Goal: Task Accomplishment & Management: Manage account settings

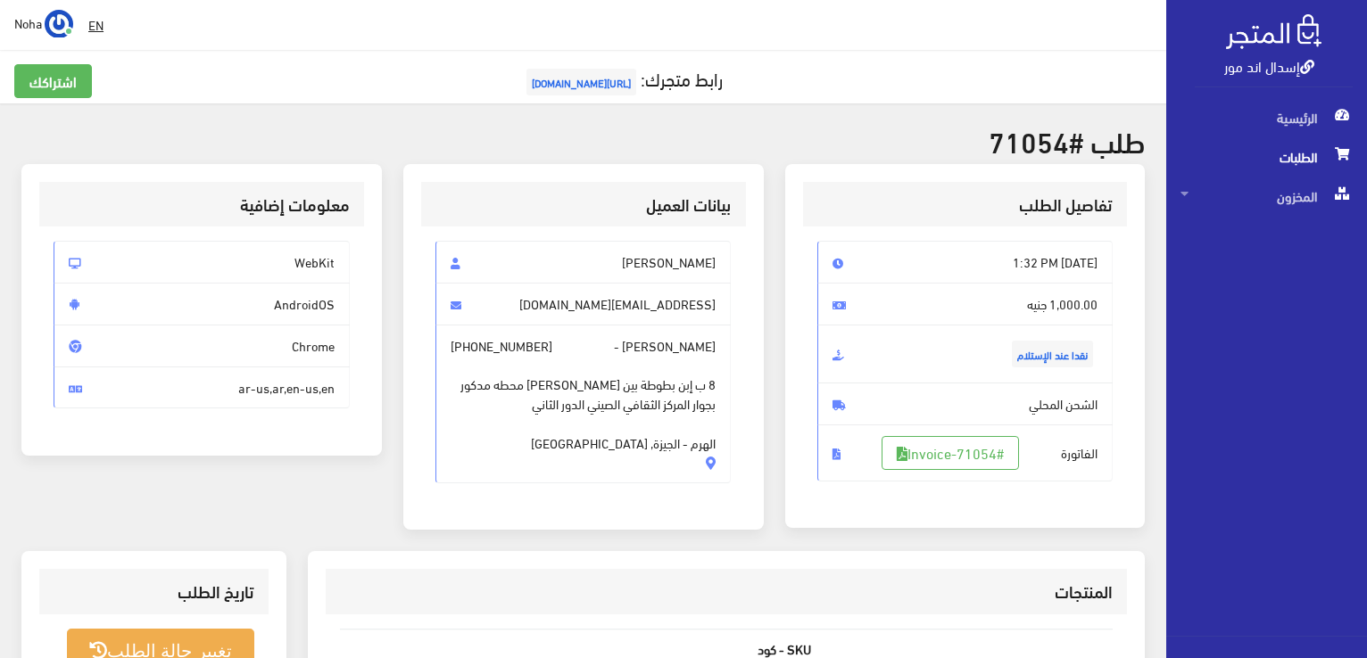
scroll to position [351, 0]
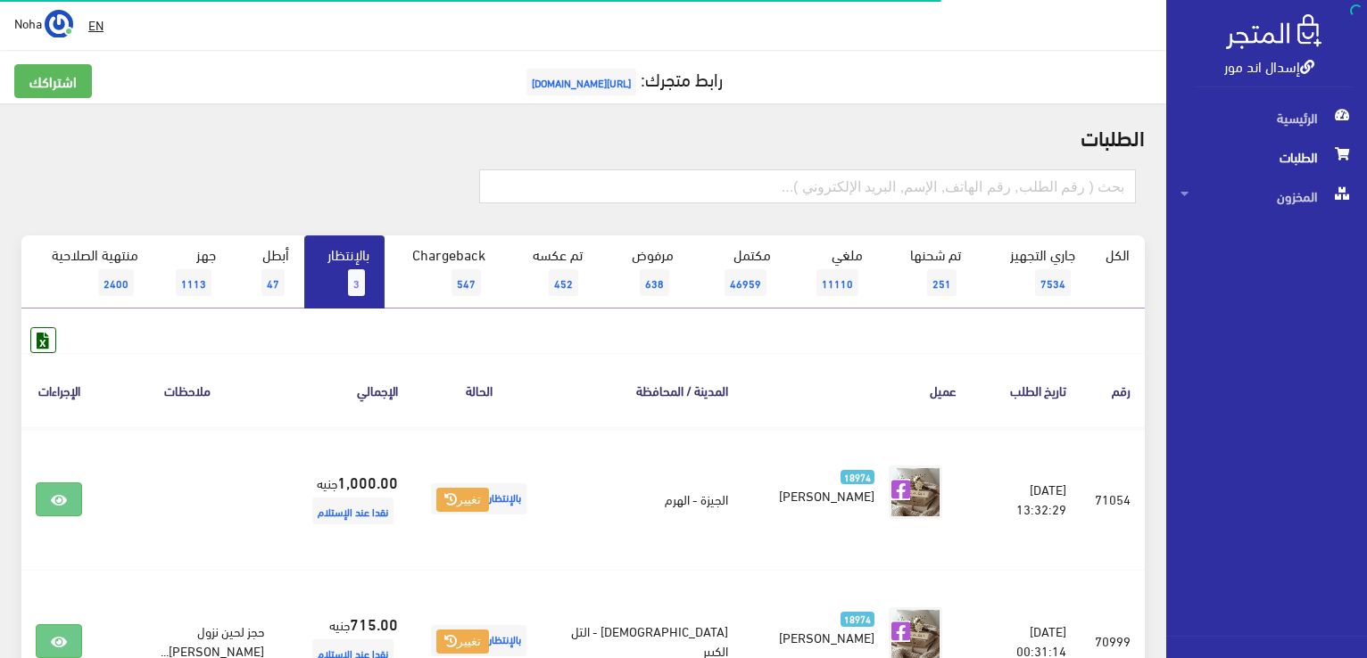
scroll to position [178, 0]
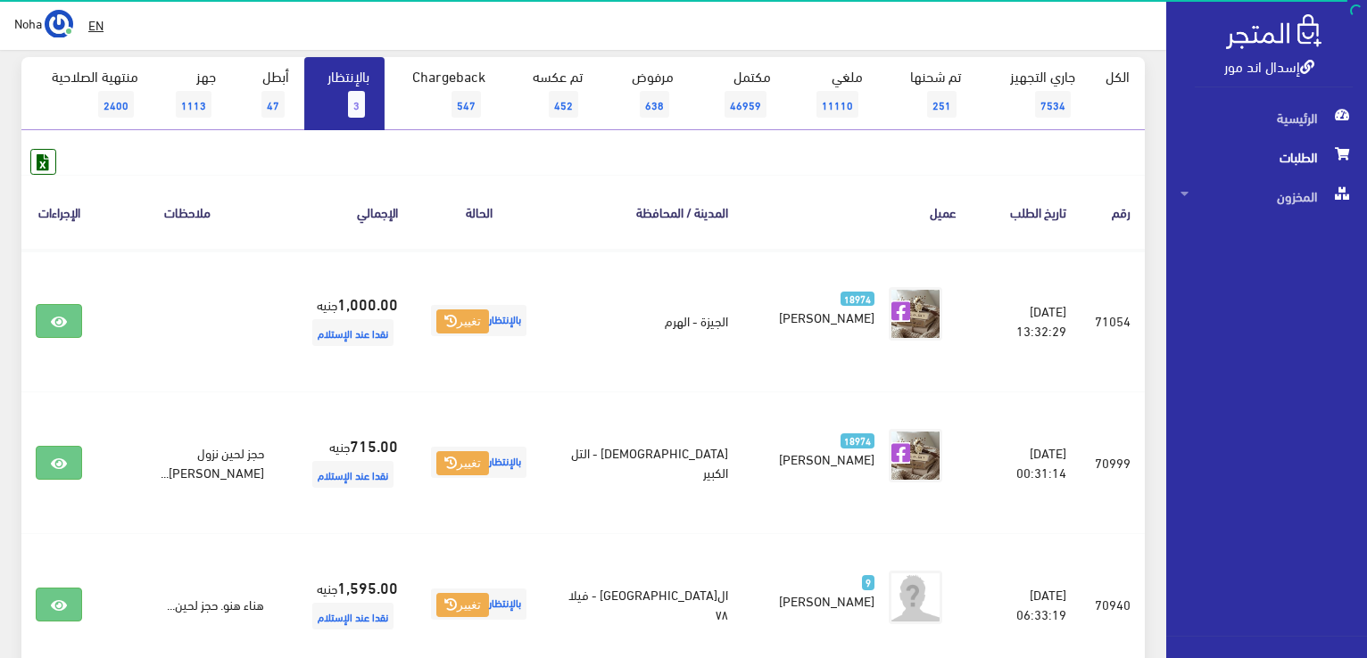
click at [350, 91] on link "بالإنتظار 3" at bounding box center [344, 93] width 80 height 73
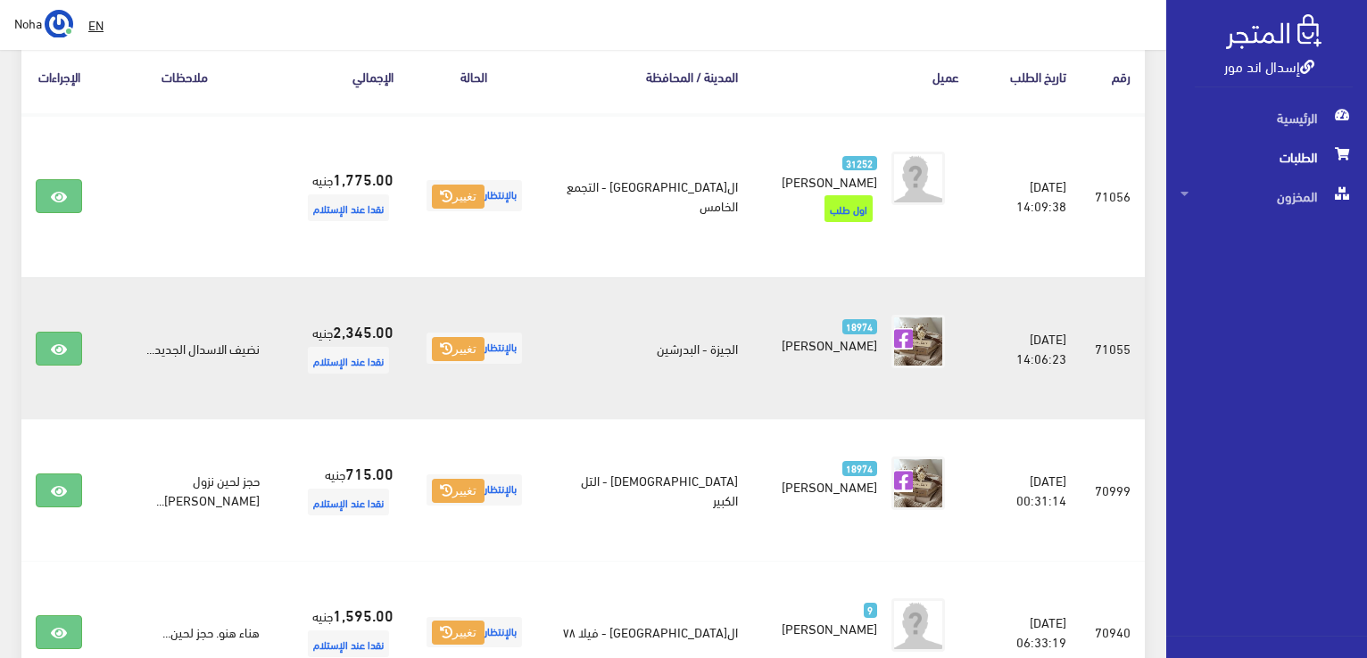
scroll to position [357, 0]
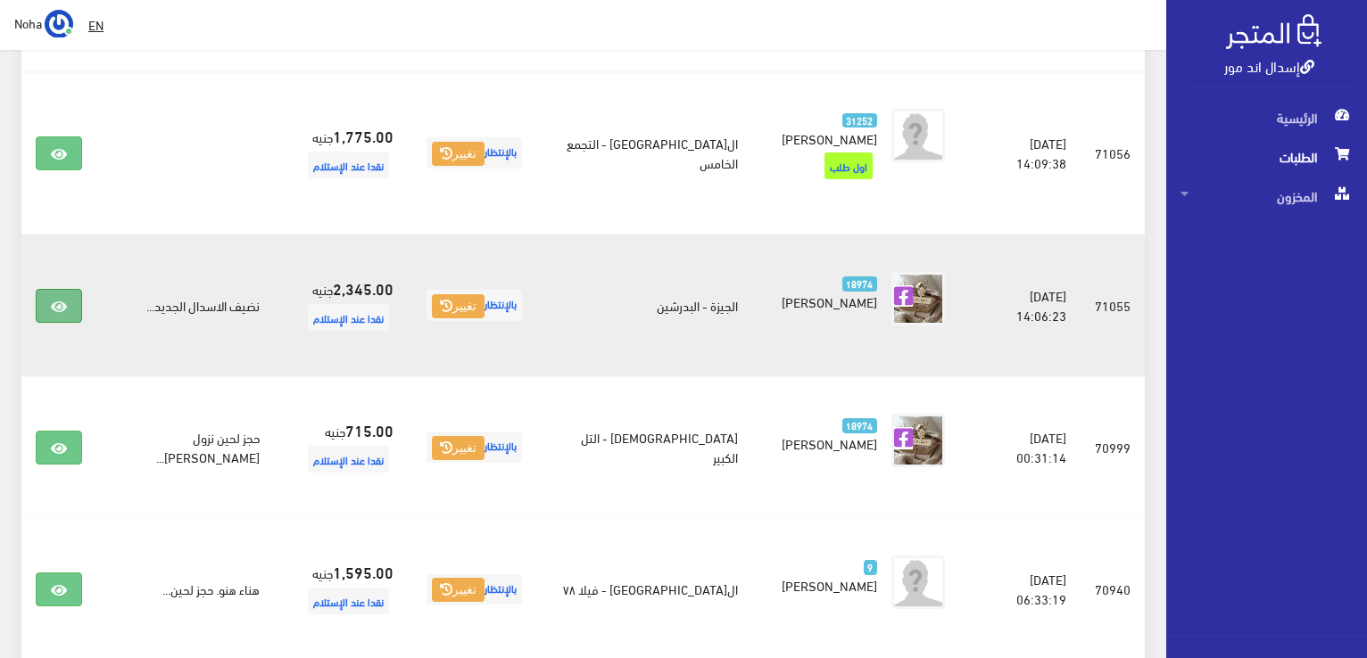
click at [61, 300] on icon at bounding box center [59, 307] width 16 height 14
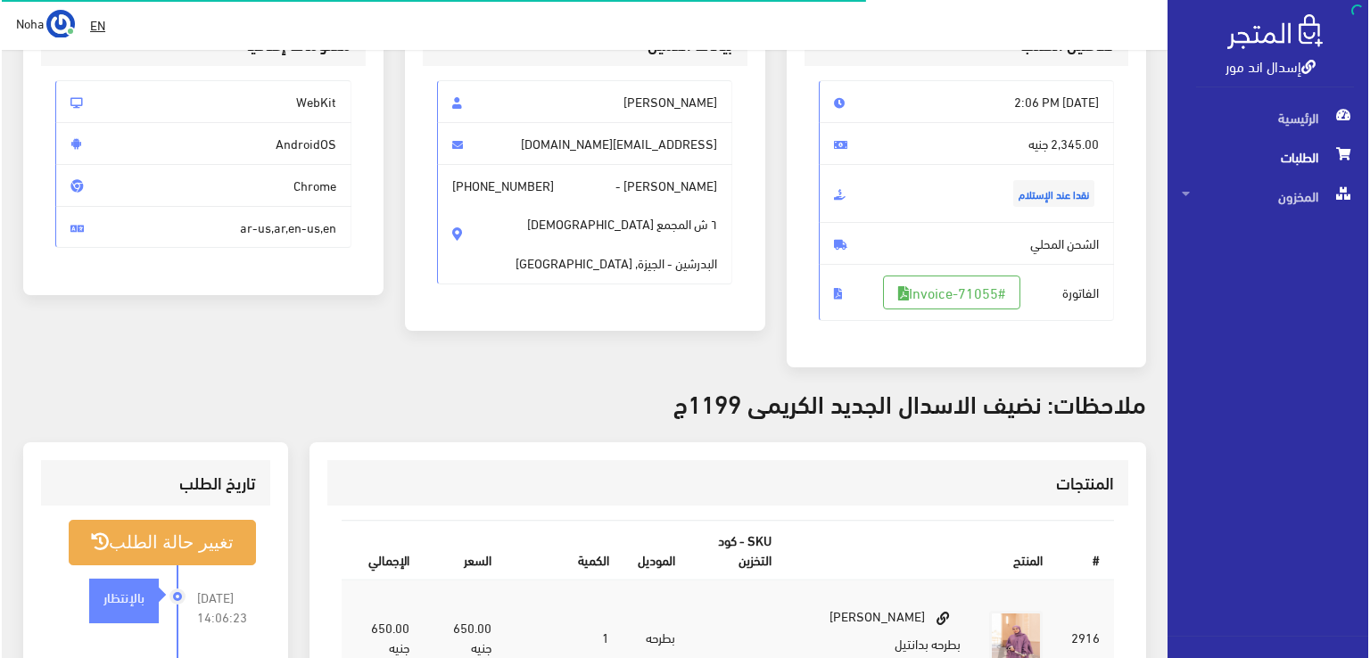
scroll to position [357, 0]
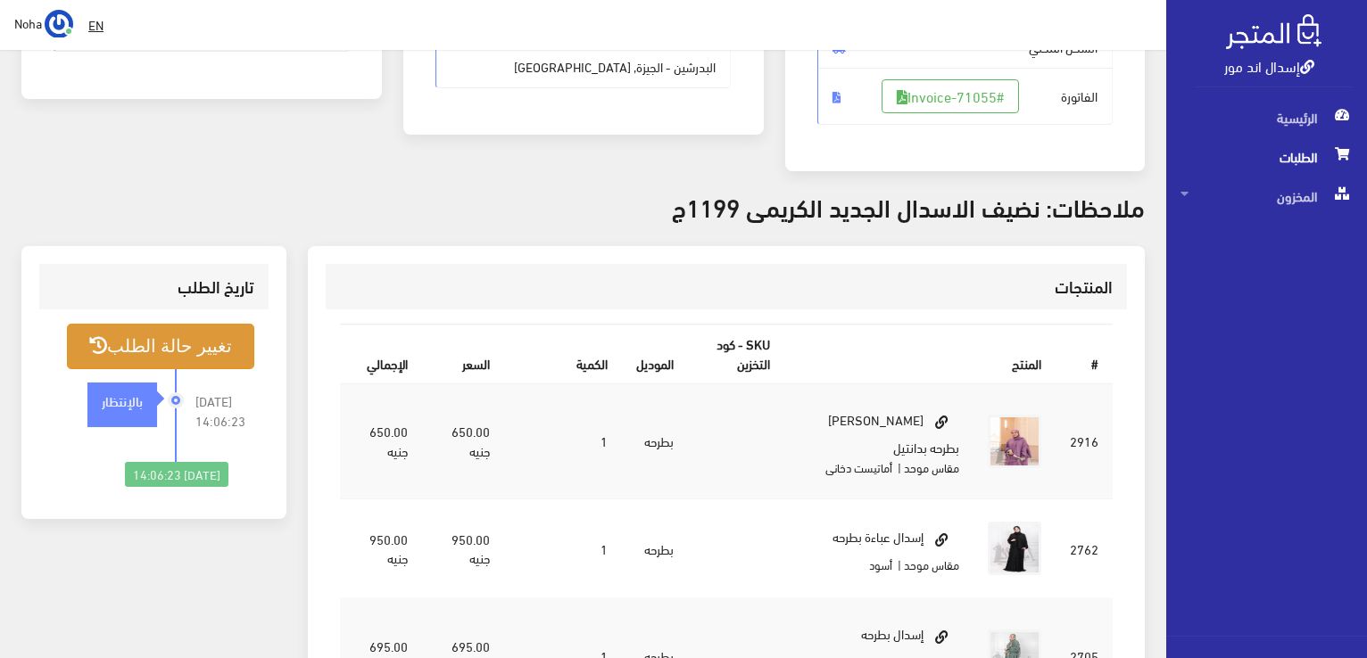
click at [207, 340] on button "تغيير حالة الطلب" at bounding box center [160, 347] width 187 height 46
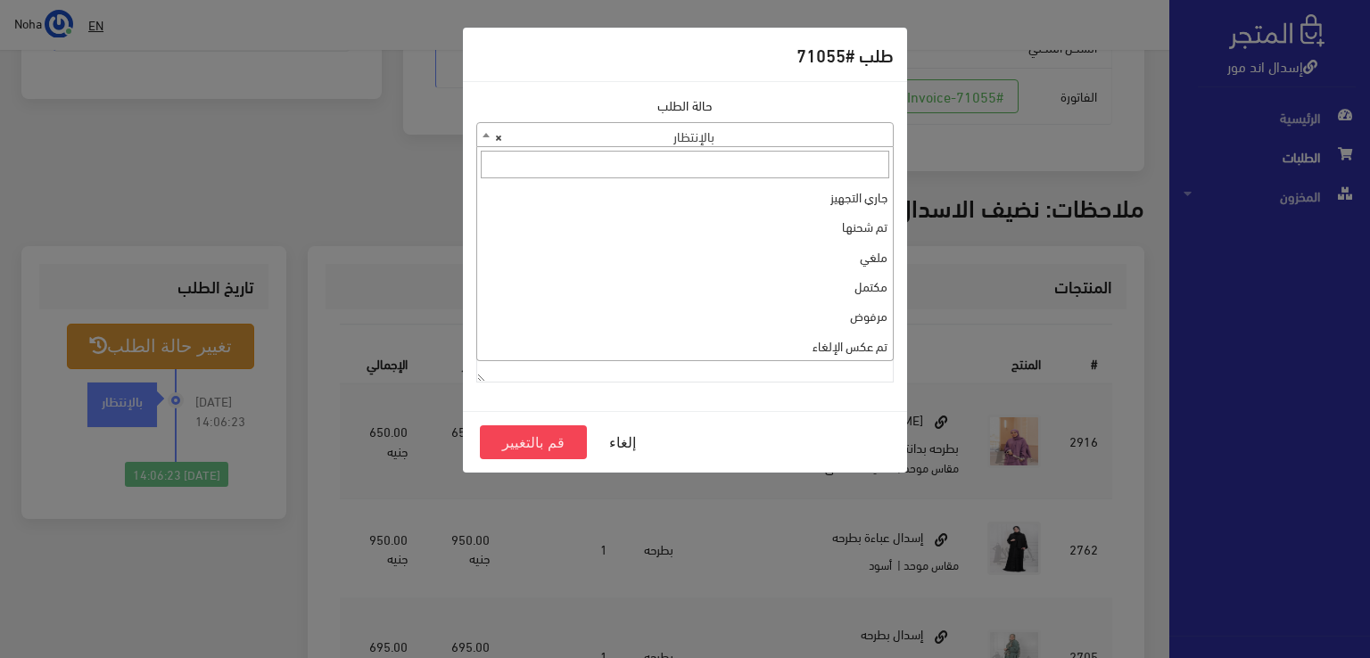
click at [485, 137] on b at bounding box center [486, 135] width 7 height 4
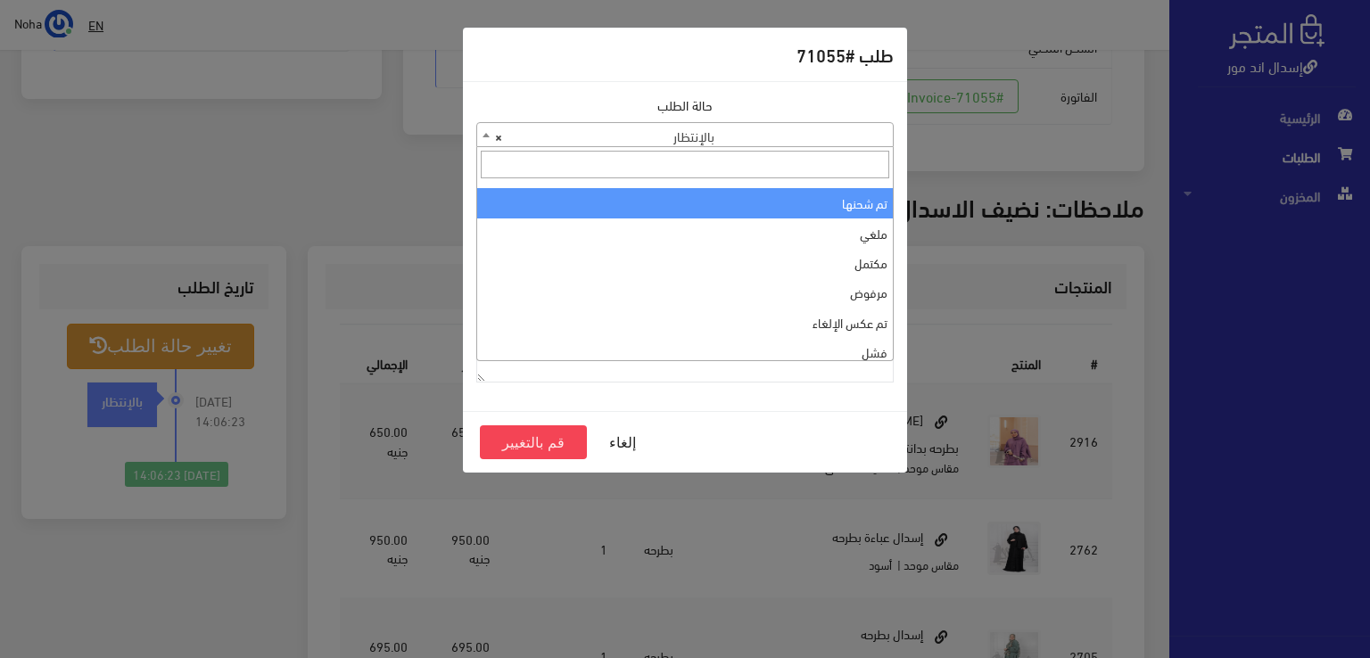
scroll to position [0, 0]
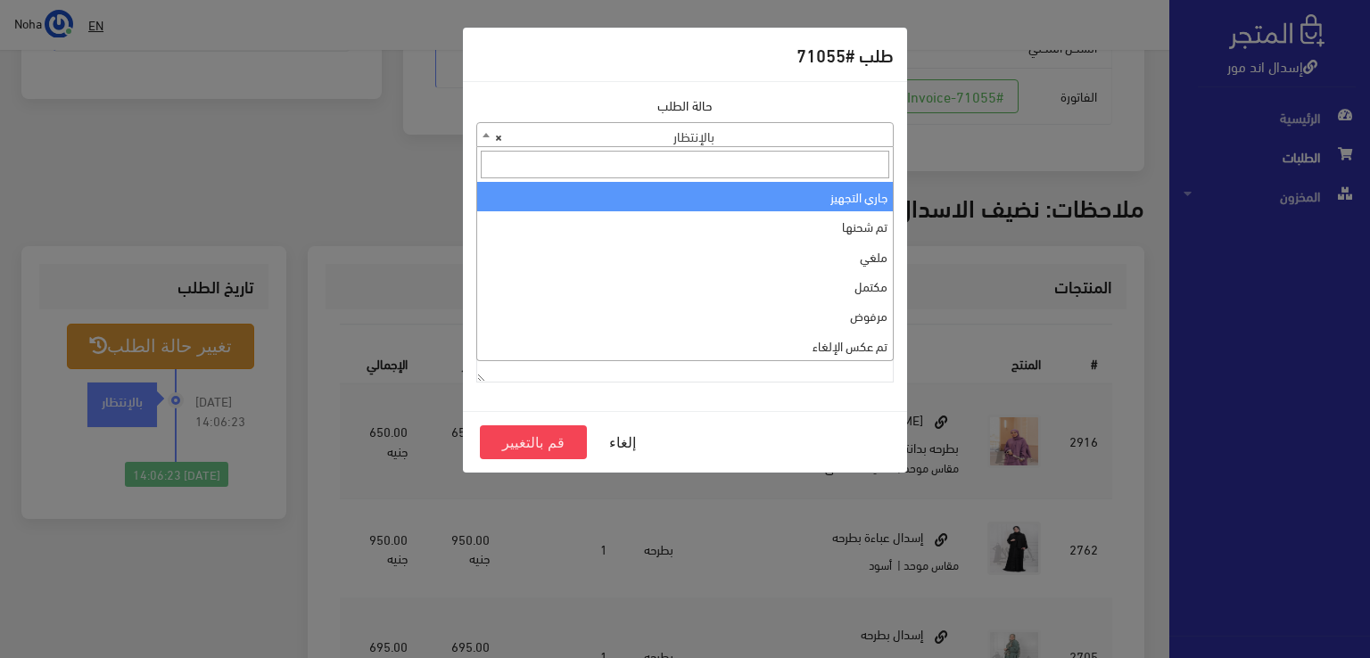
select select "1"
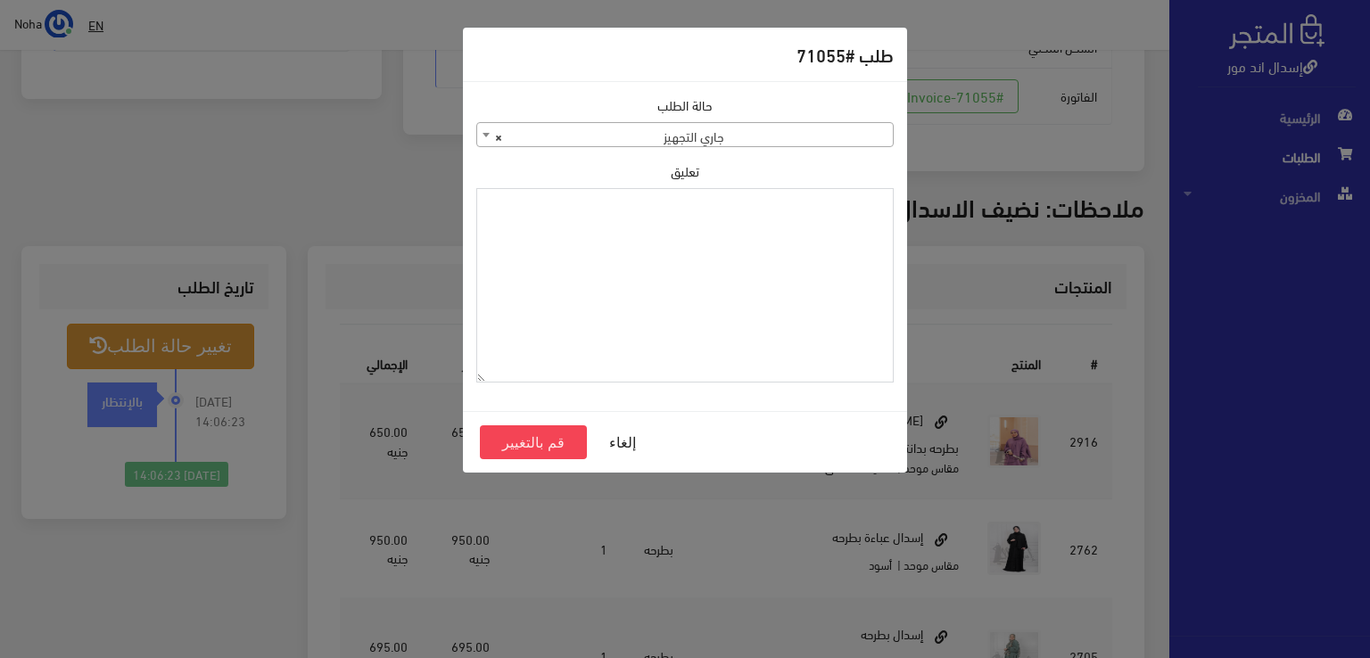
paste textarea "1131880"
type textarea "1131880"
click at [521, 443] on button "قم بالتغيير" at bounding box center [533, 443] width 107 height 34
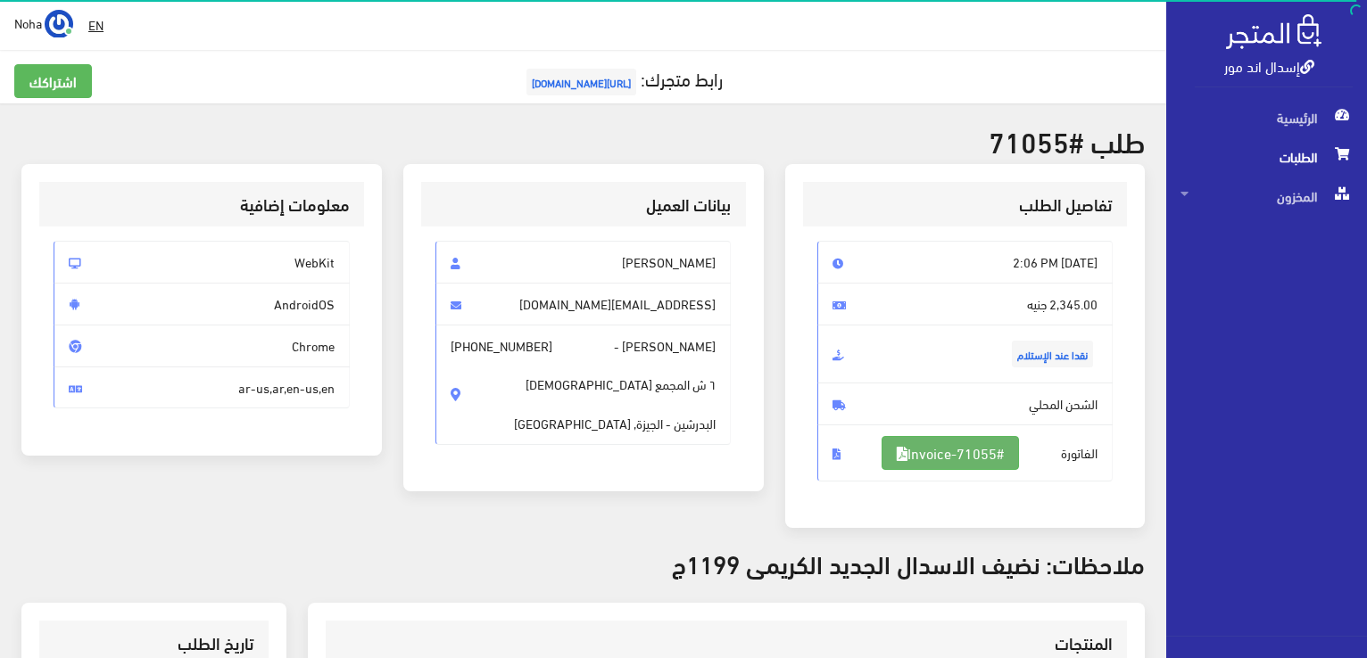
click at [950, 451] on link "#Invoice-71055" at bounding box center [949, 453] width 137 height 34
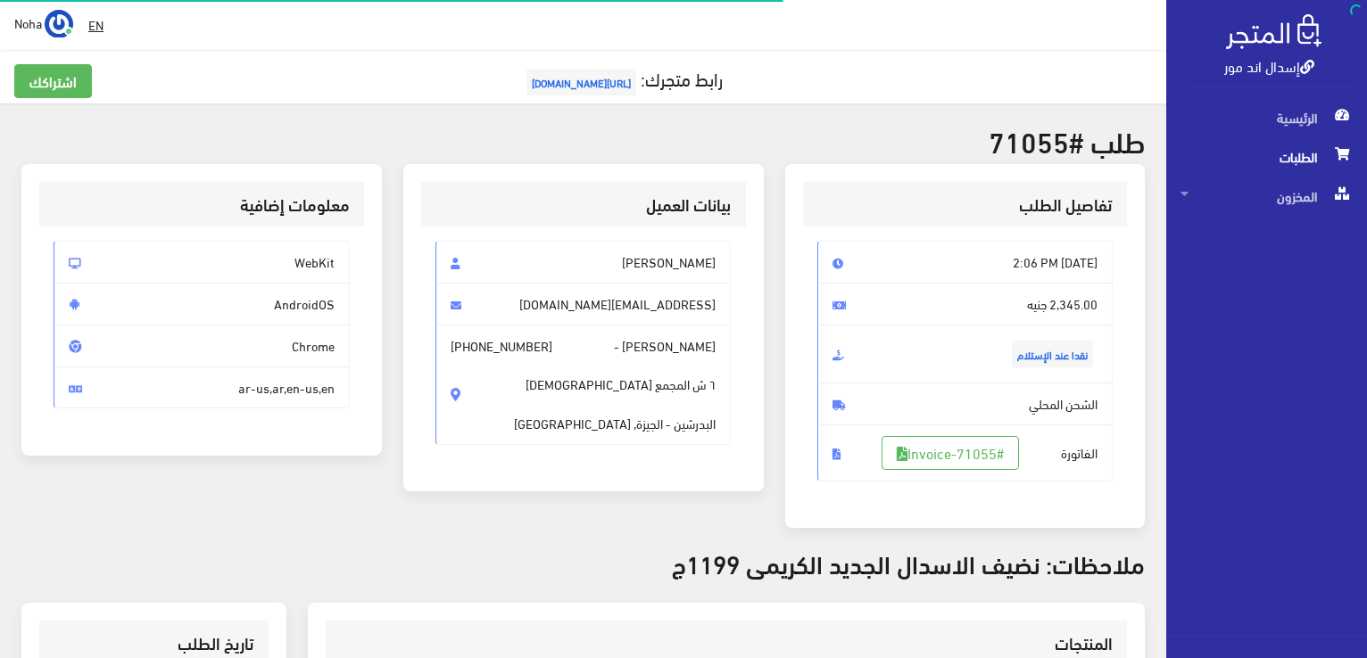
scroll to position [351, 0]
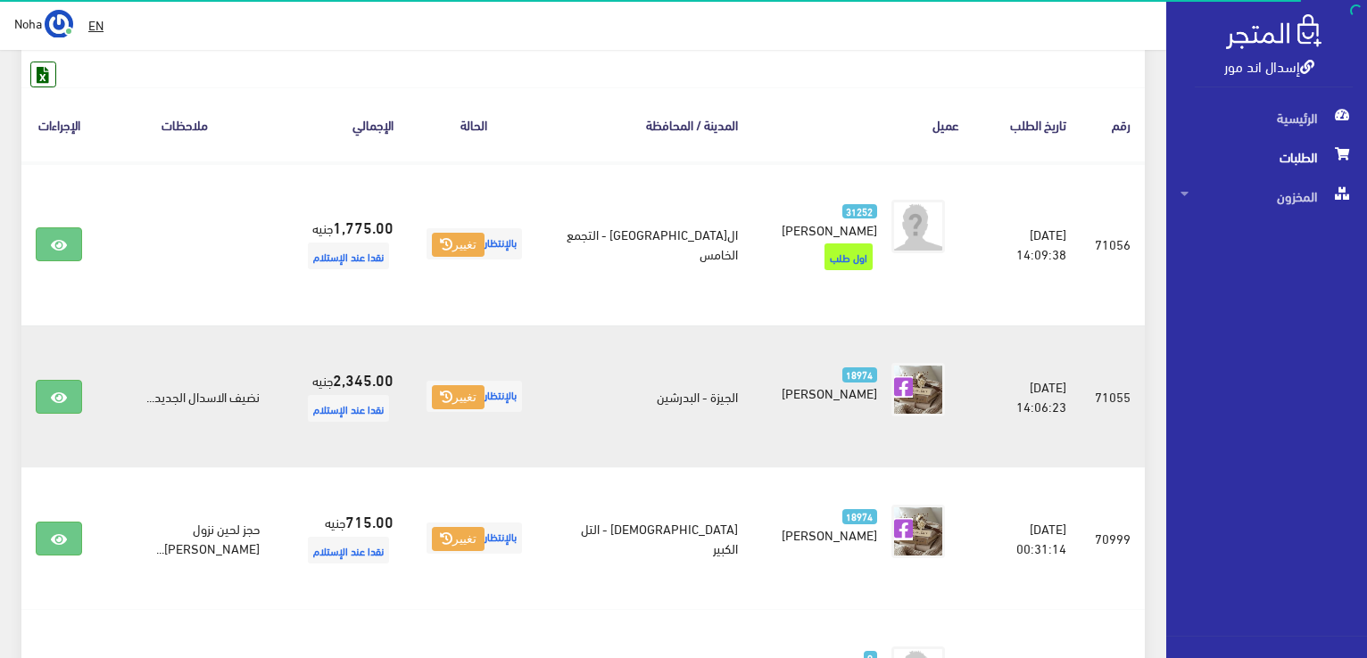
scroll to position [178, 0]
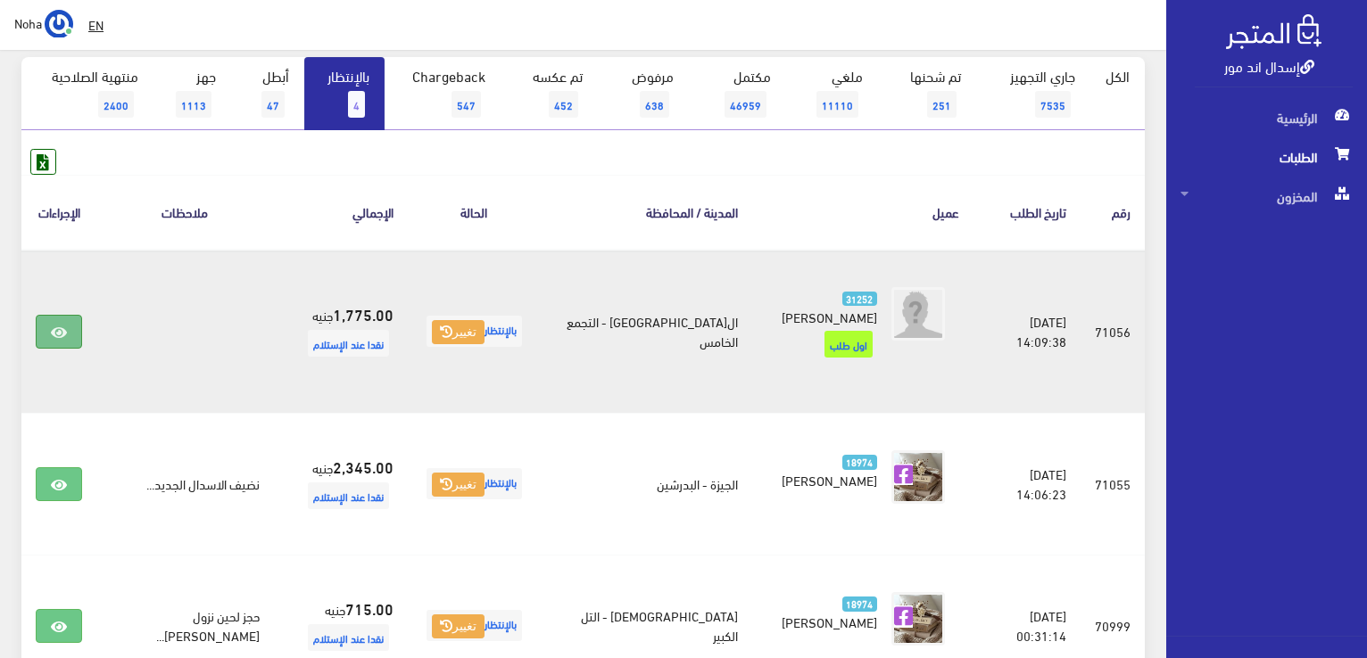
click at [56, 326] on icon at bounding box center [59, 333] width 16 height 14
click at [64, 326] on icon at bounding box center [59, 333] width 16 height 14
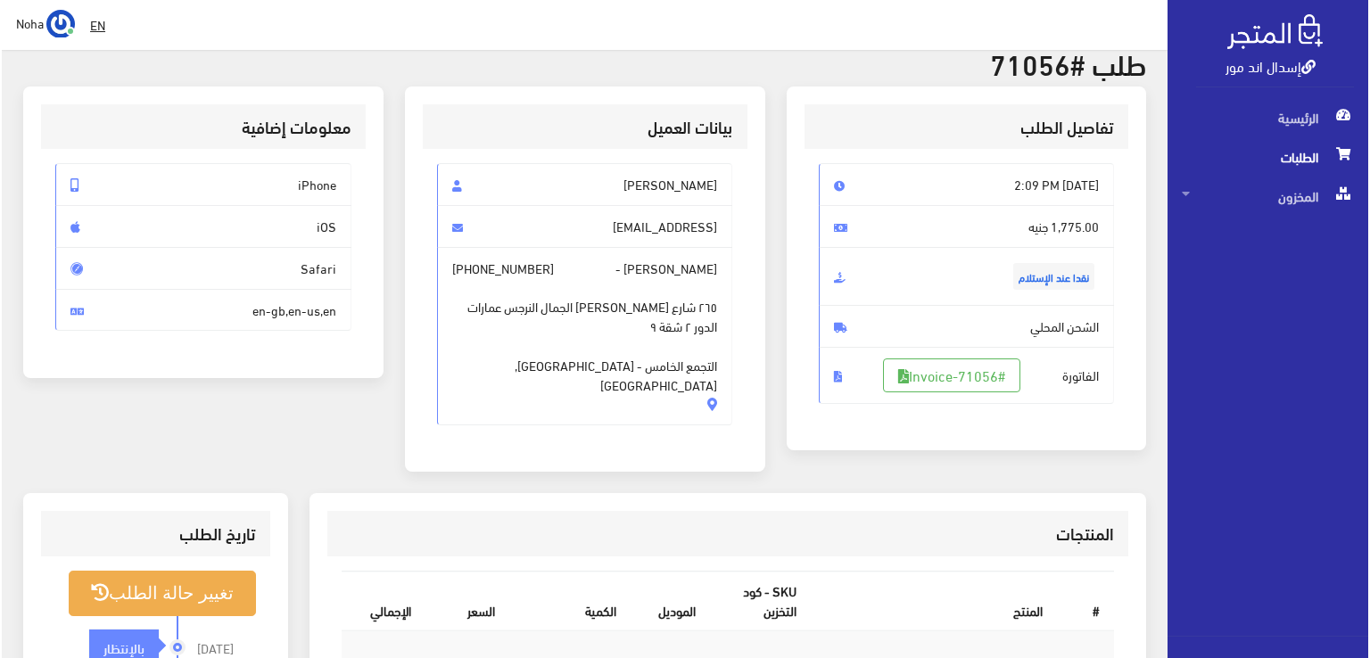
scroll to position [357, 0]
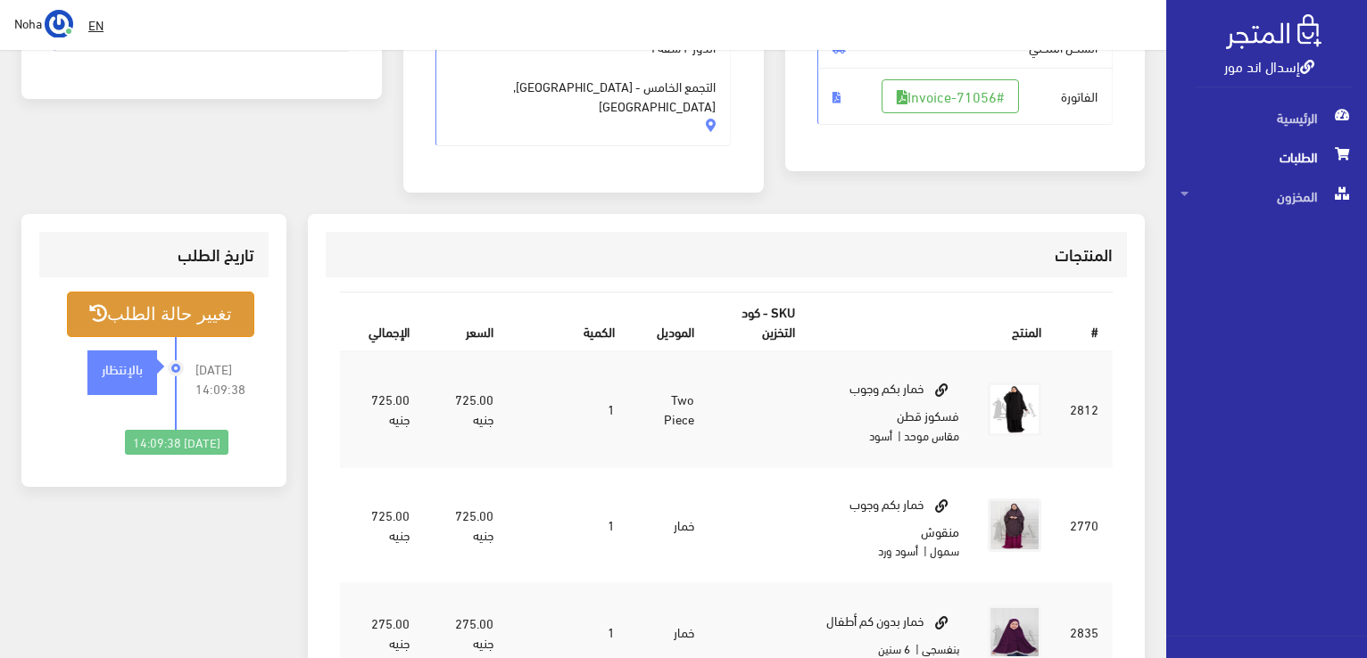
click at [171, 292] on button "تغيير حالة الطلب" at bounding box center [160, 315] width 187 height 46
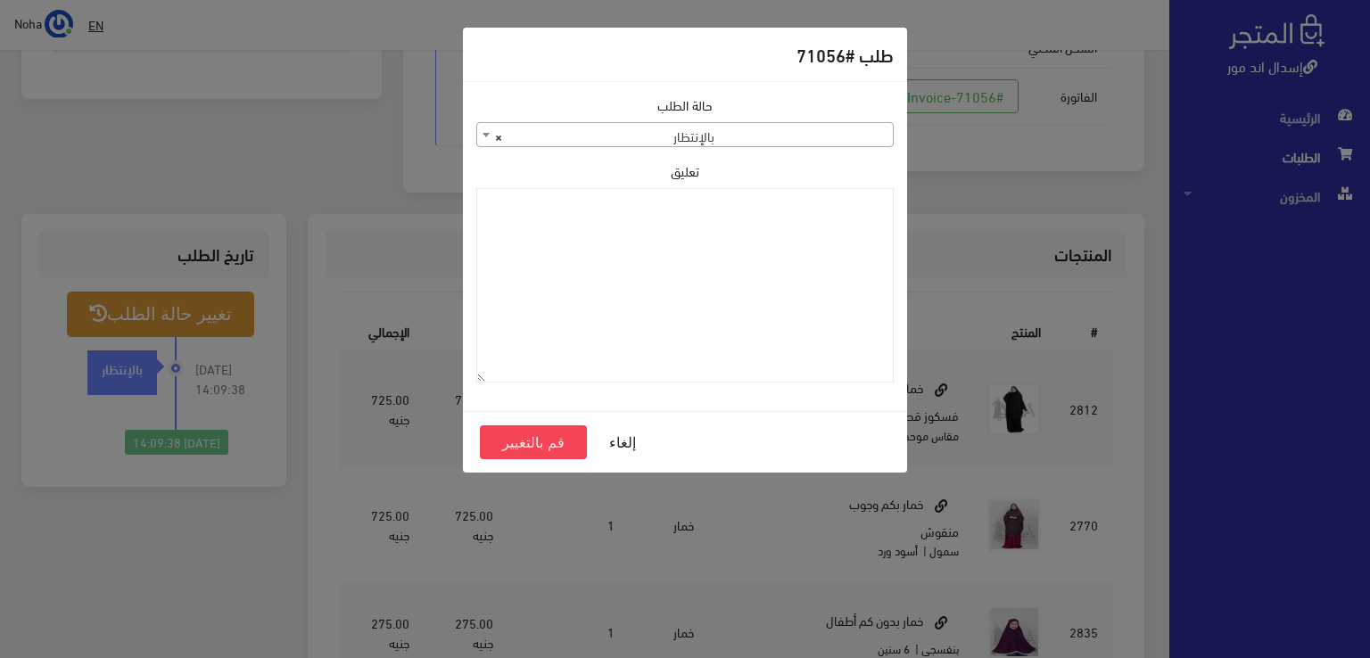
click at [486, 138] on span at bounding box center [486, 134] width 18 height 23
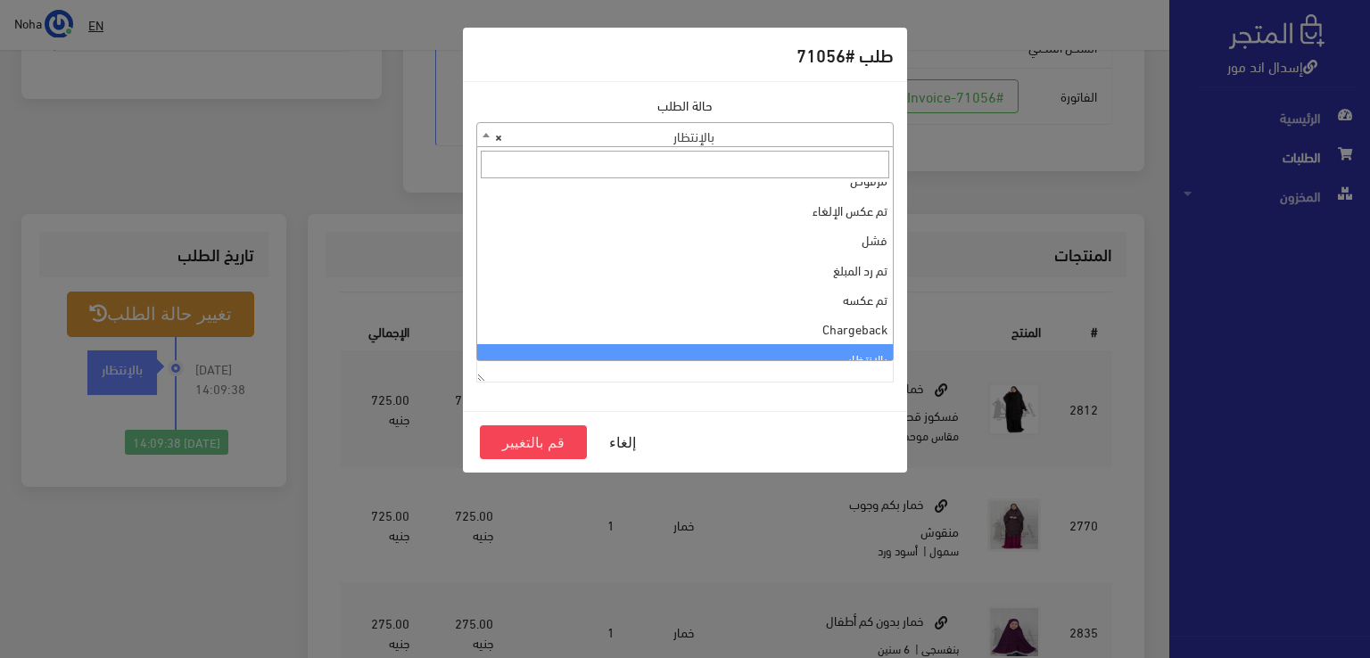
scroll to position [0, 0]
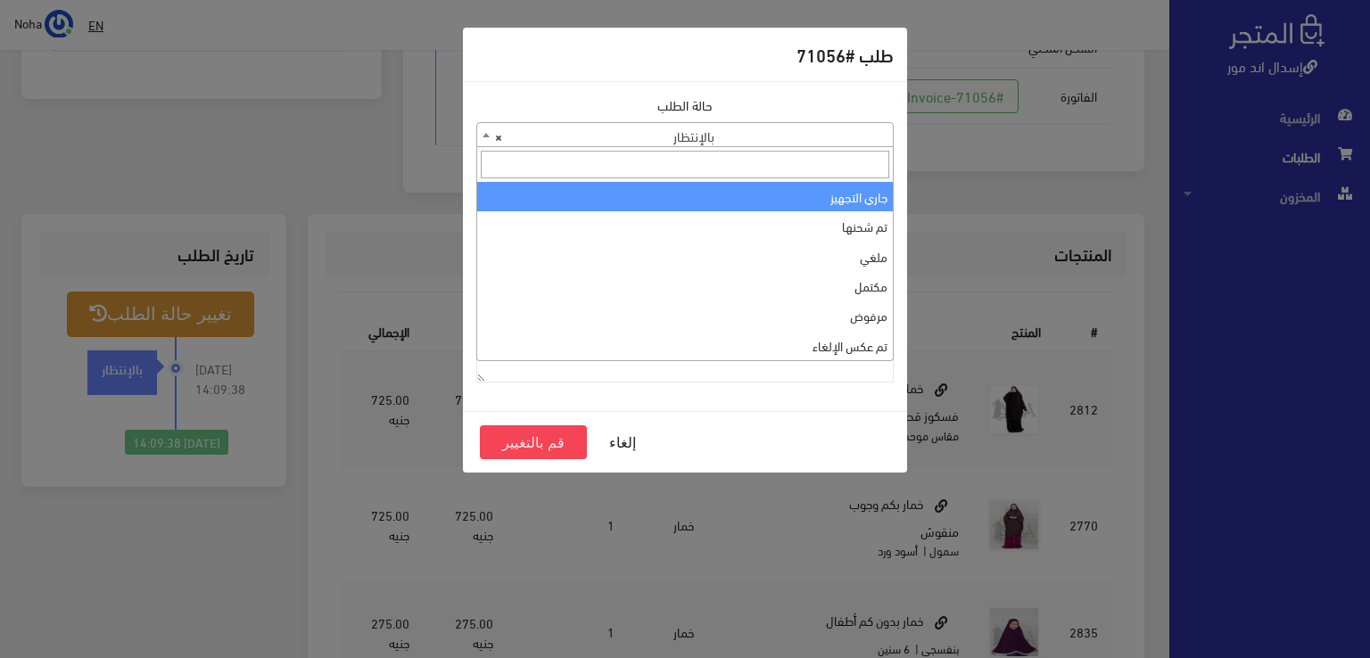
select select "1"
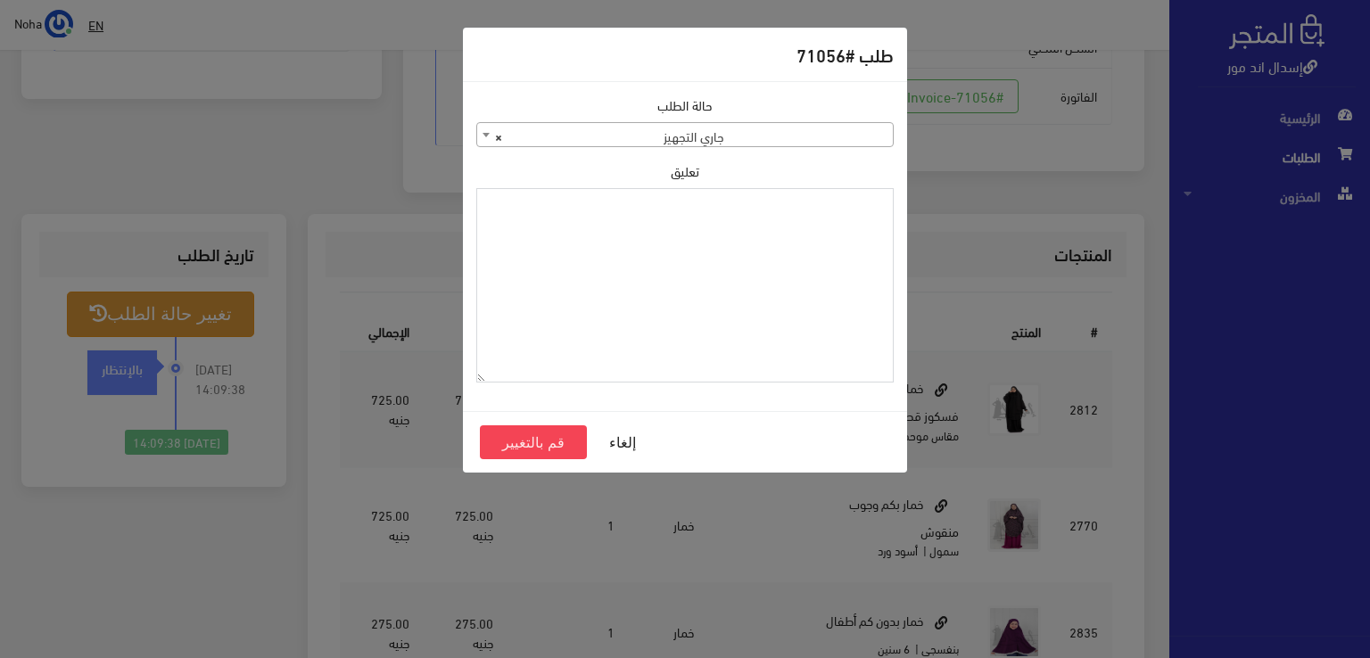
paste textarea "1131880"
type textarea "1131880"
click at [546, 441] on button "قم بالتغيير" at bounding box center [533, 443] width 107 height 34
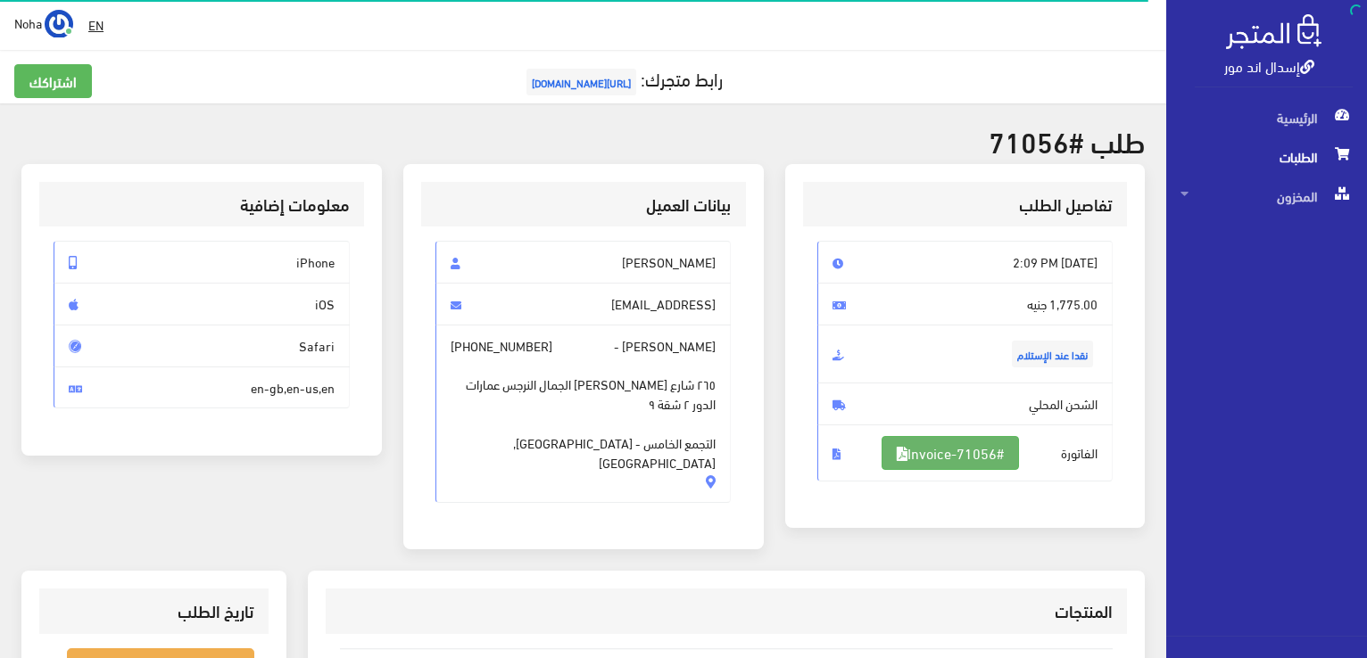
click at [1001, 456] on link "#Invoice-71056" at bounding box center [949, 453] width 137 height 34
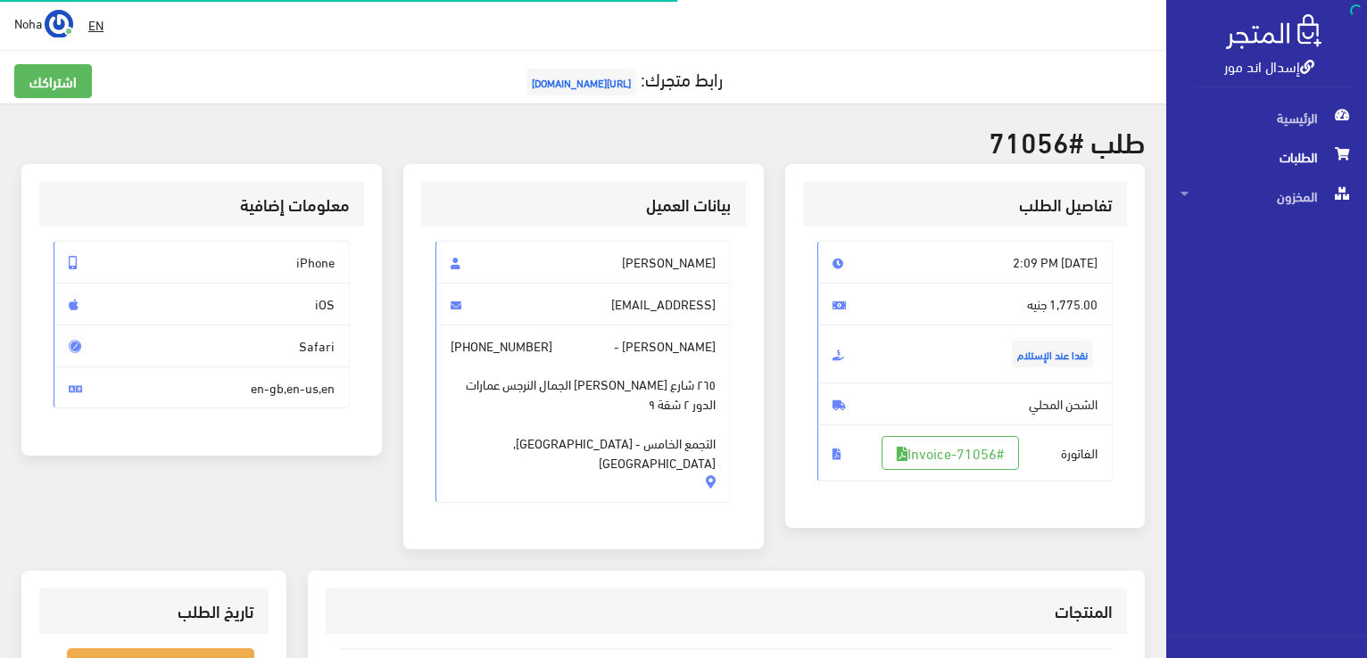
scroll to position [351, 0]
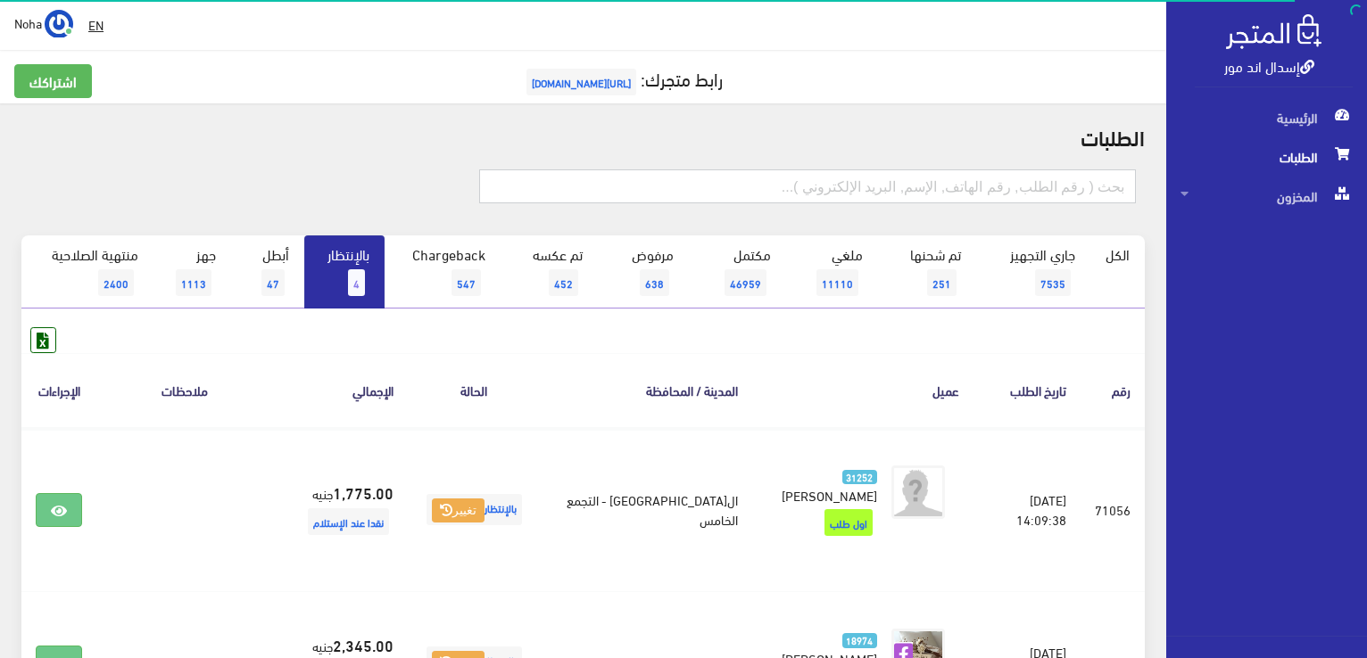
click at [992, 183] on input "text" at bounding box center [807, 187] width 657 height 34
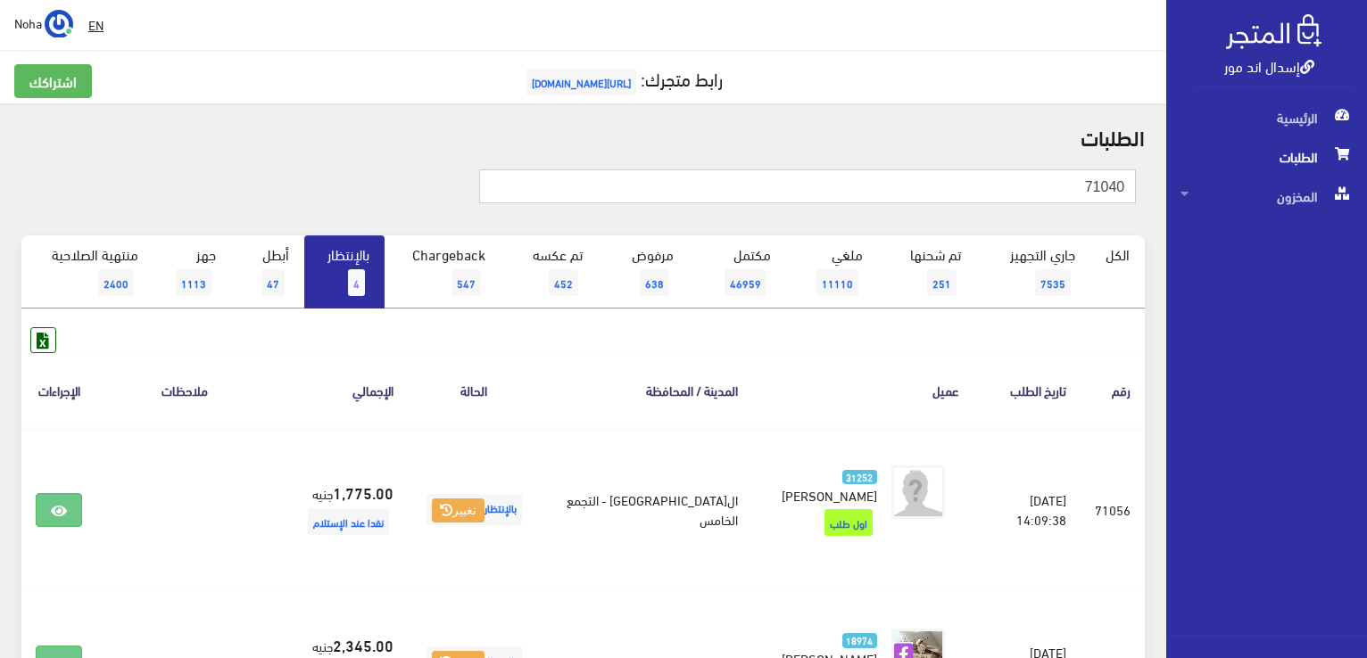
click at [1053, 185] on input "71040" at bounding box center [807, 187] width 657 height 34
type input "71040"
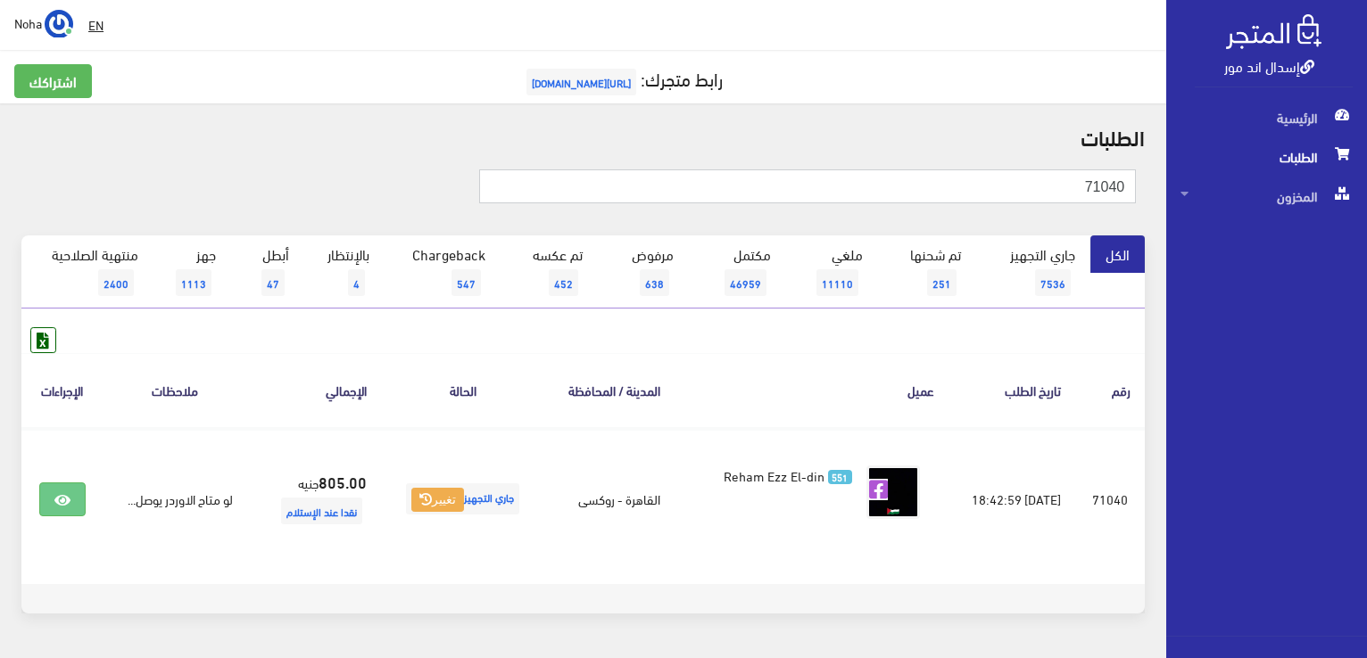
click at [1081, 183] on input "71040" at bounding box center [807, 187] width 657 height 34
type input "7"
click at [1022, 184] on input "text" at bounding box center [807, 187] width 657 height 34
type input "71040"
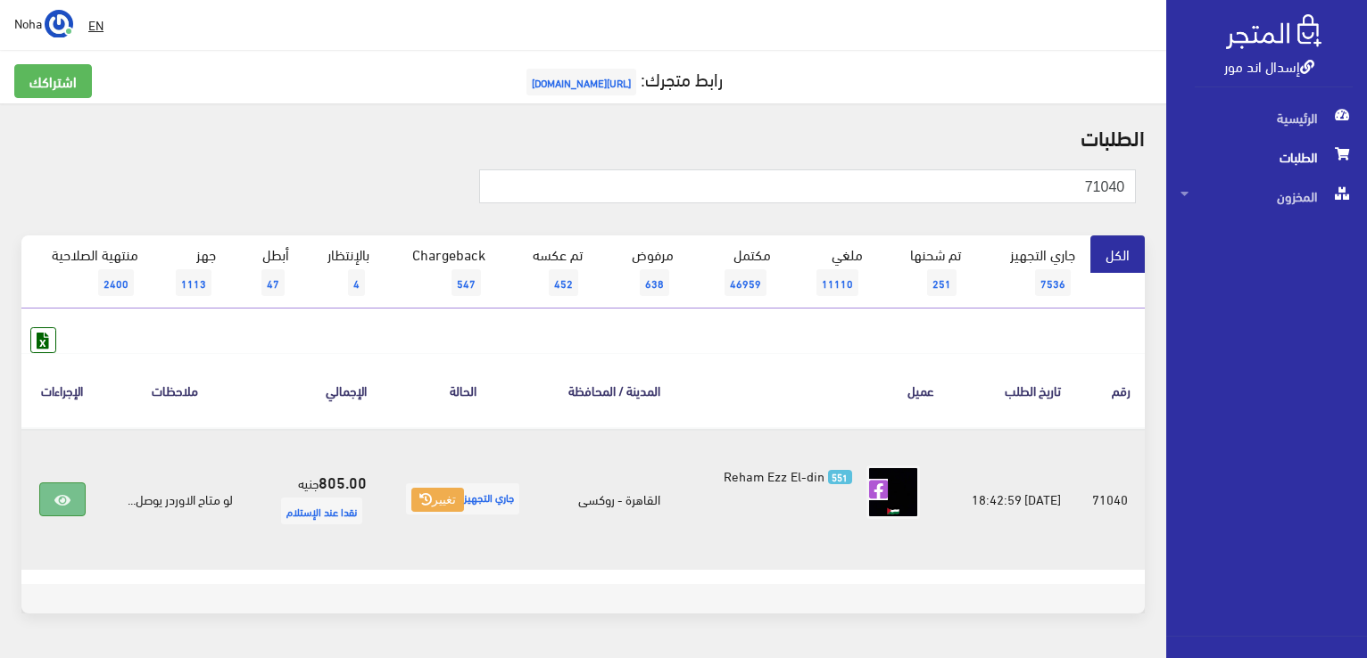
click at [55, 497] on icon at bounding box center [62, 500] width 16 height 14
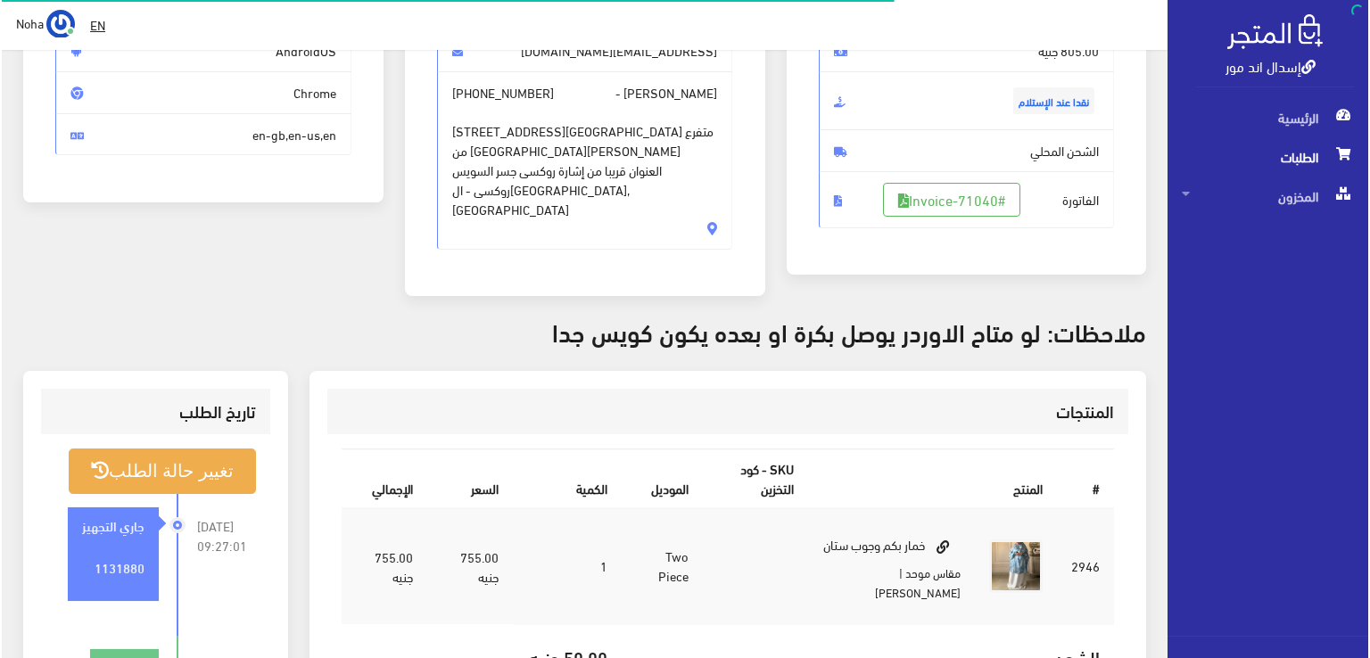
scroll to position [268, 0]
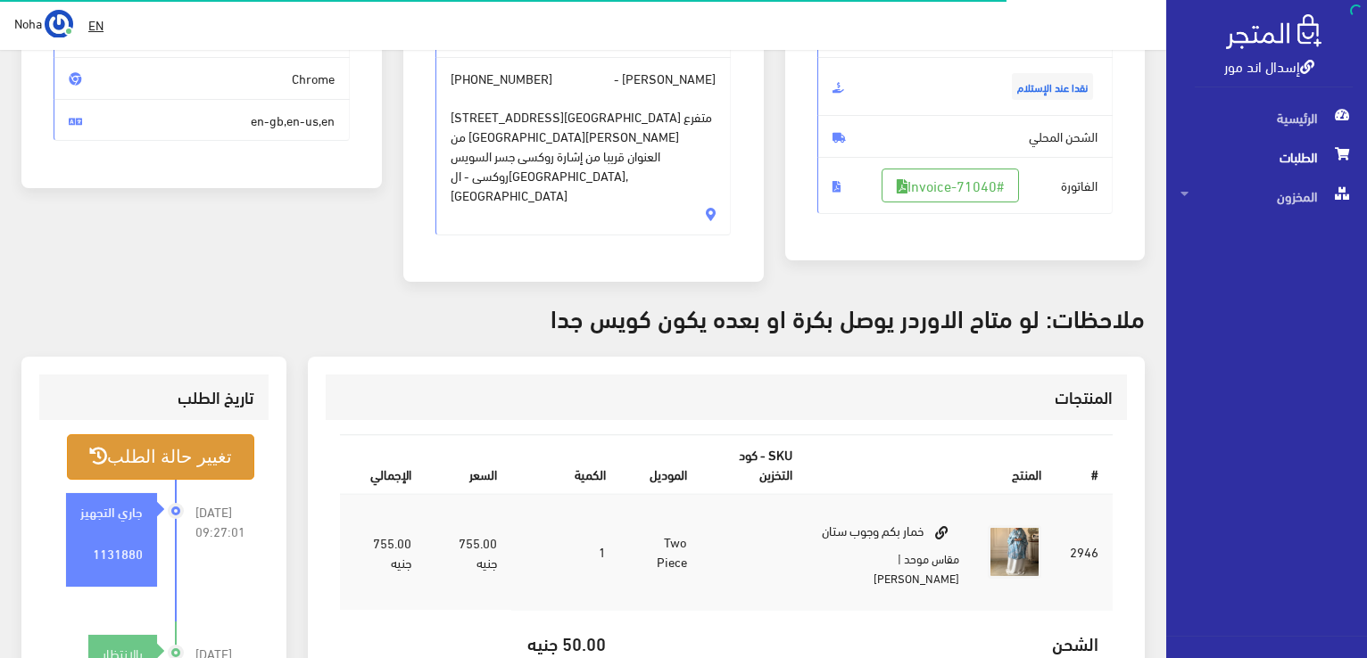
click at [155, 437] on button "تغيير حالة الطلب" at bounding box center [160, 458] width 187 height 46
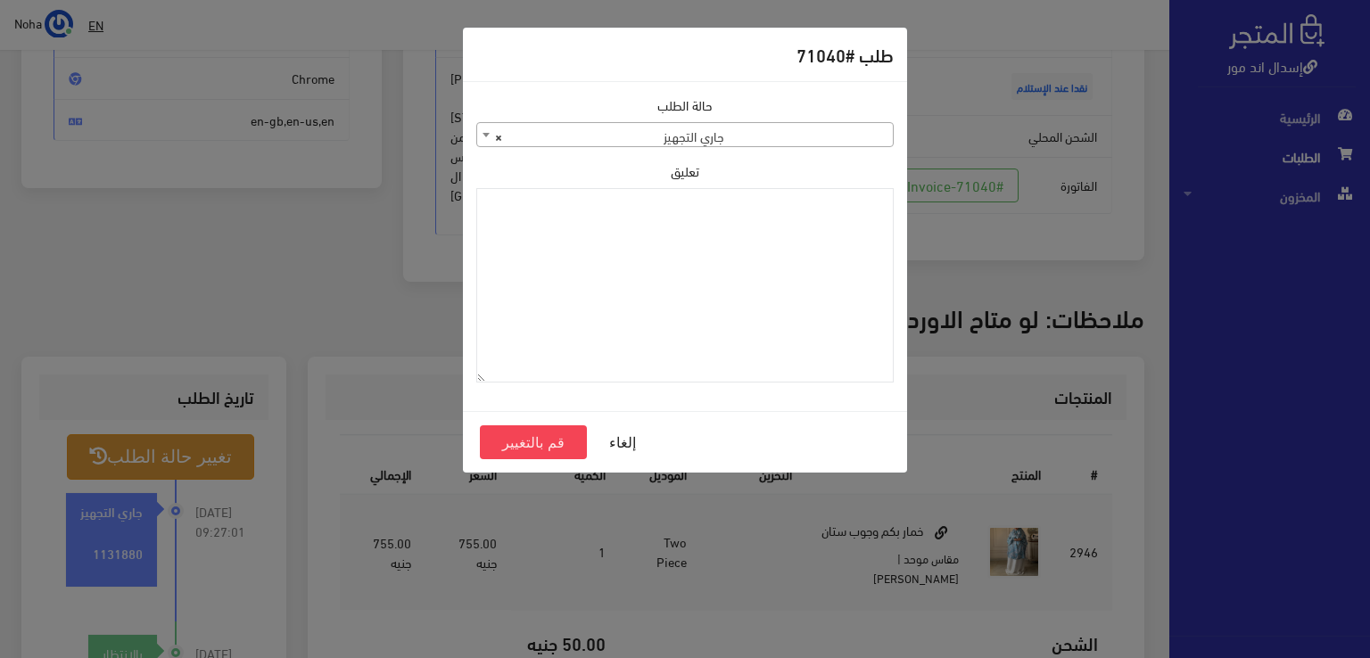
click at [483, 133] on b at bounding box center [486, 135] width 7 height 4
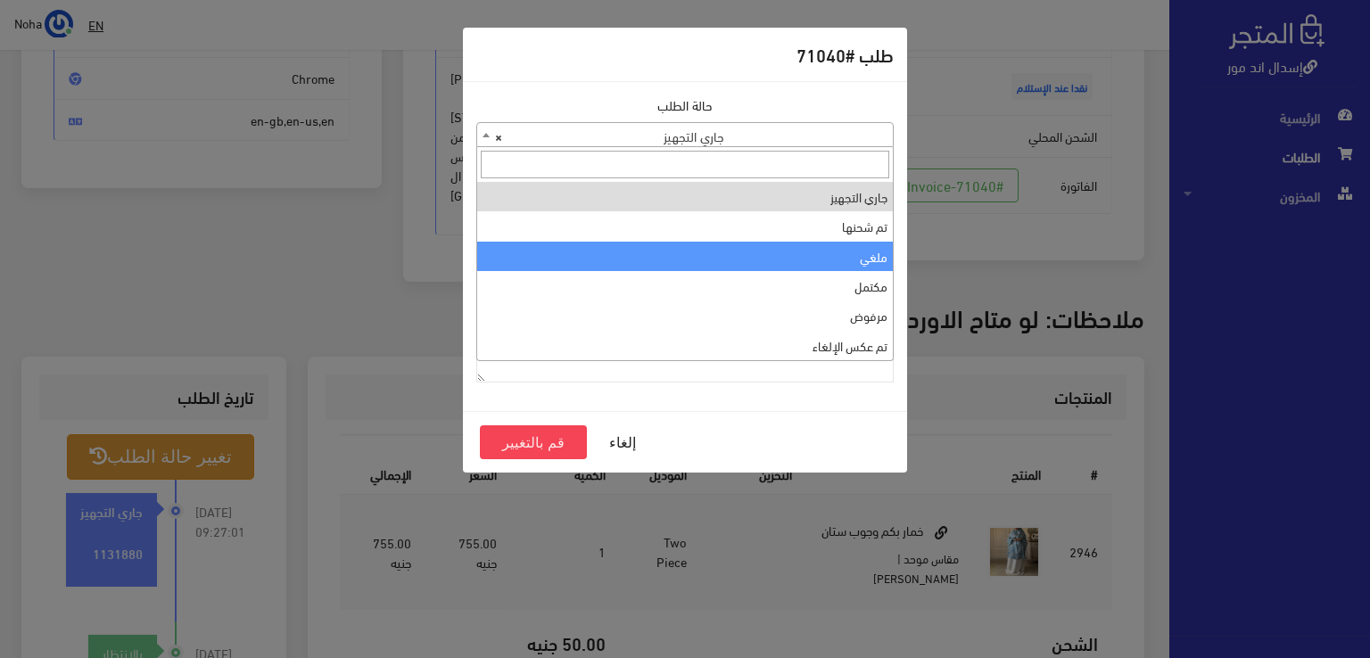
select select "3"
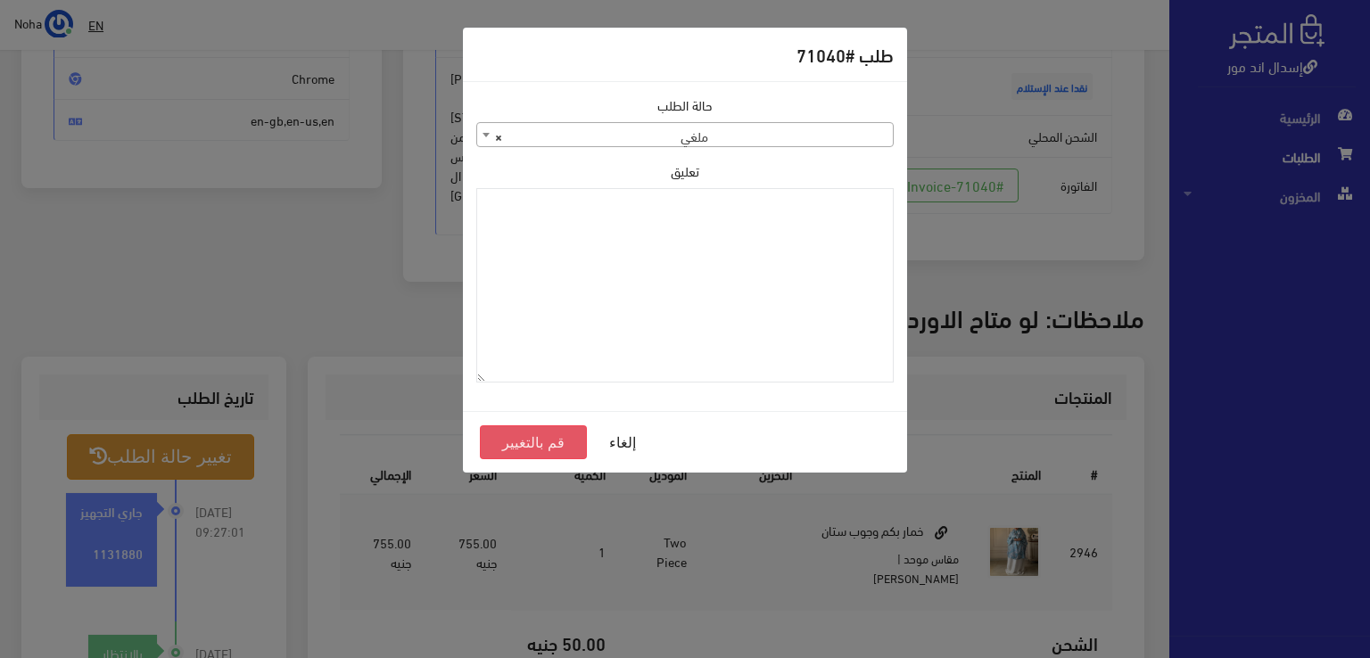
click at [547, 439] on button "قم بالتغيير" at bounding box center [533, 443] width 107 height 34
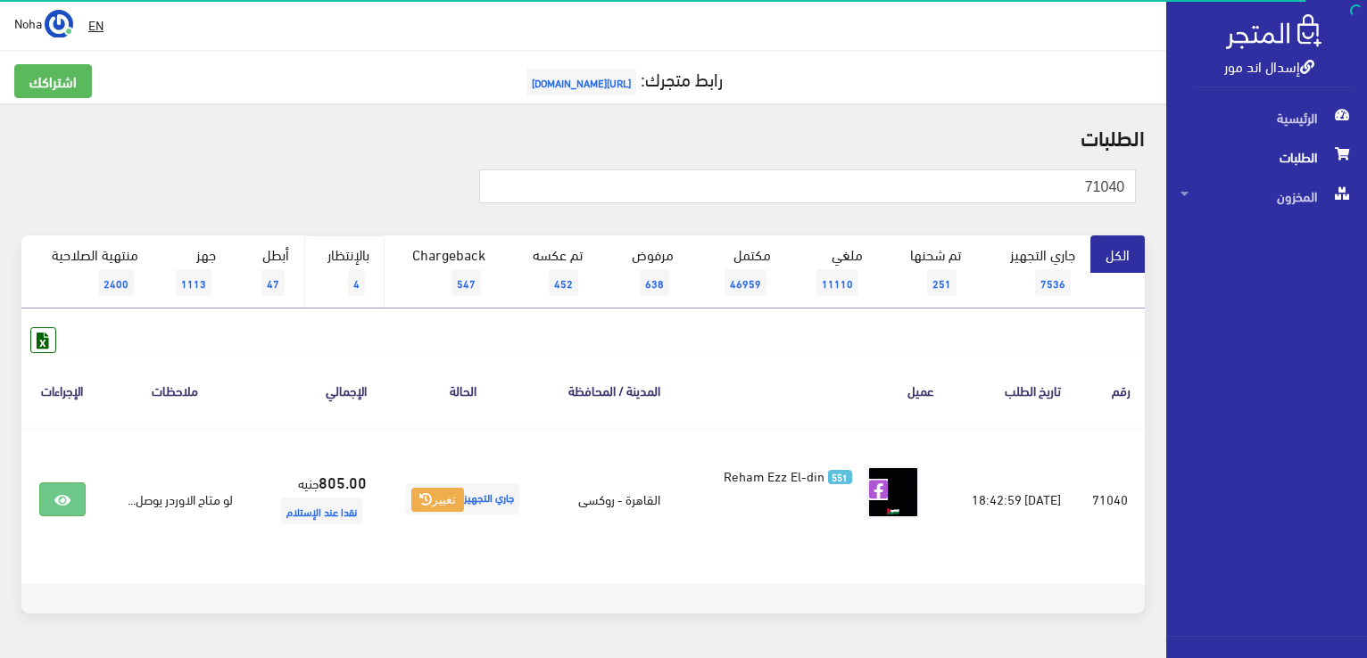
click at [350, 279] on span "4" at bounding box center [356, 282] width 17 height 27
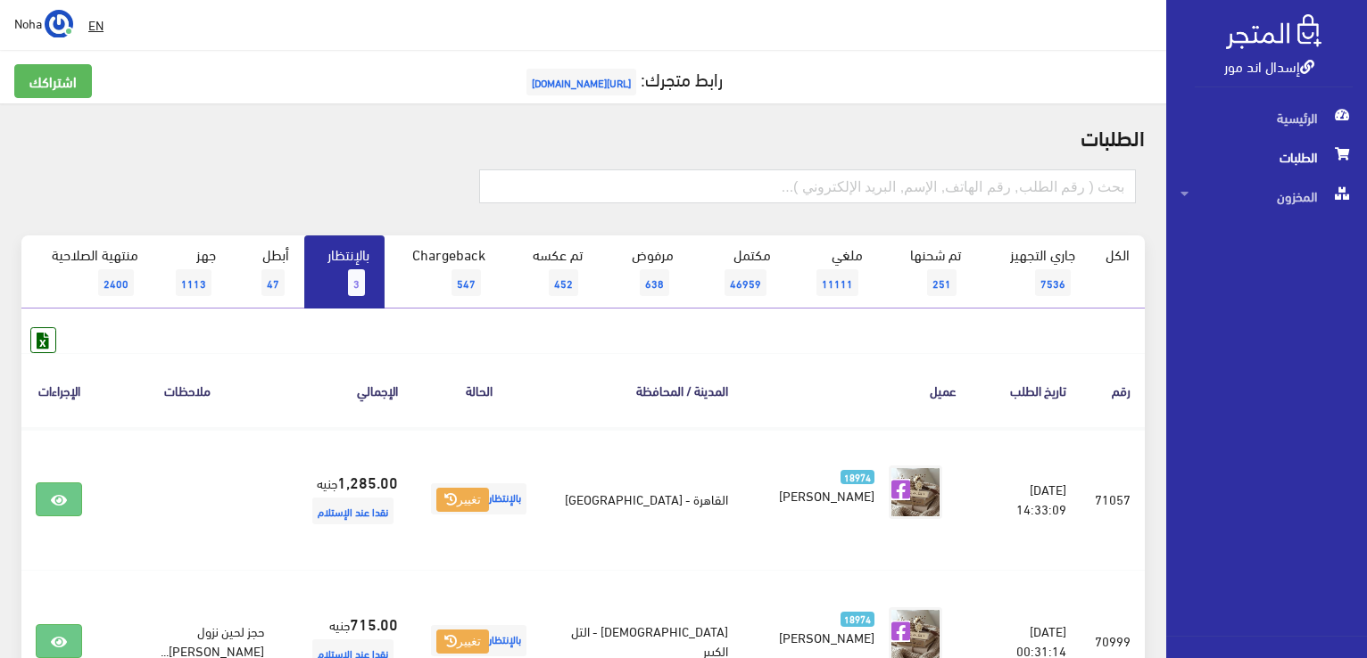
click at [356, 279] on span "3" at bounding box center [356, 282] width 17 height 27
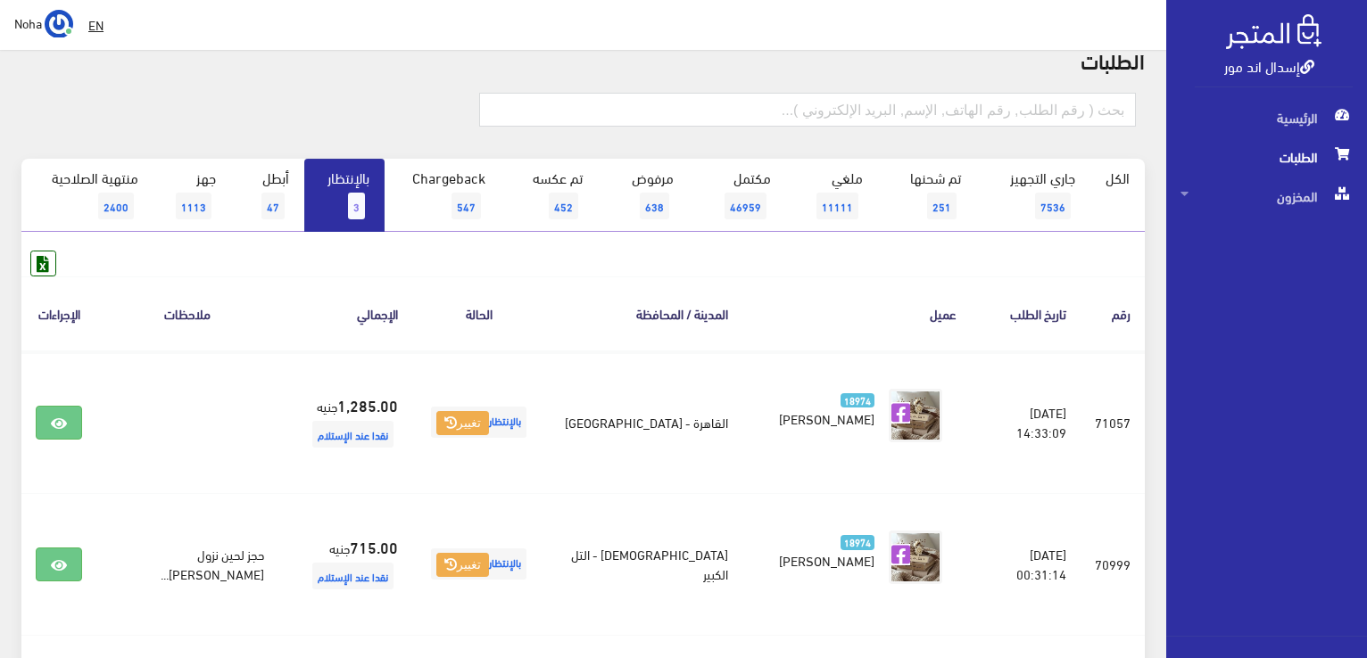
scroll to position [268, 0]
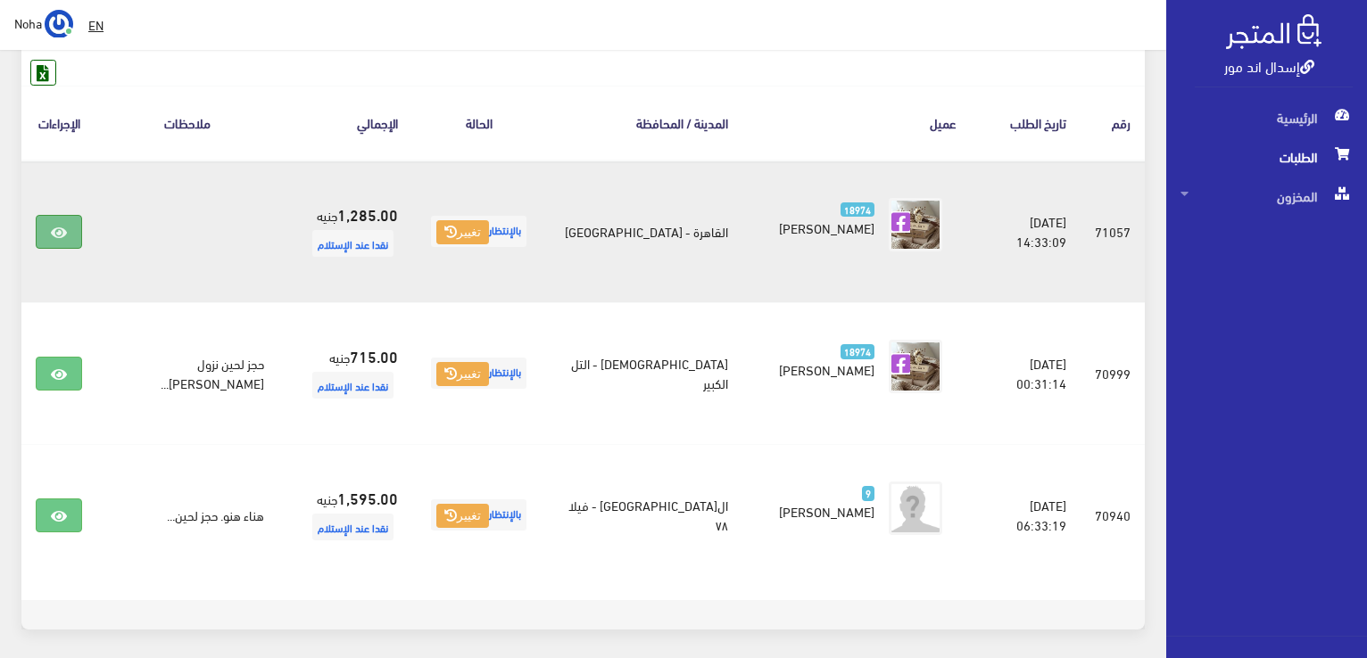
click at [65, 235] on icon at bounding box center [59, 233] width 16 height 14
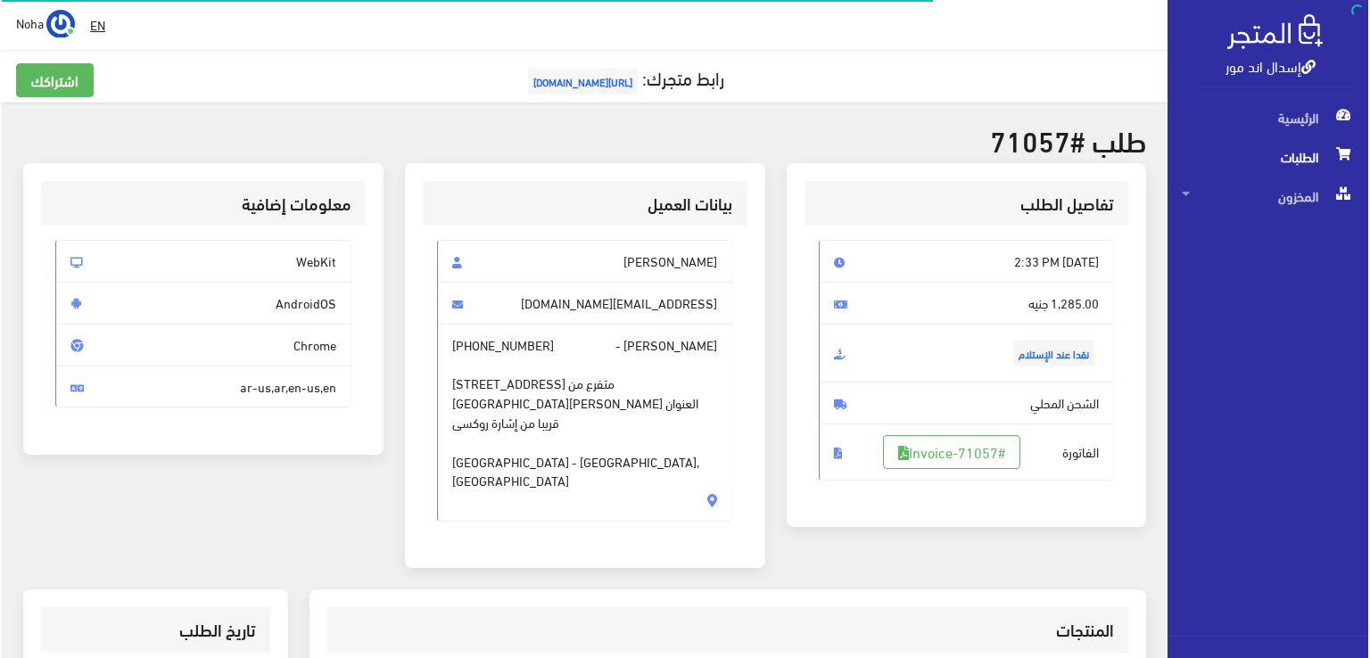
scroll to position [357, 0]
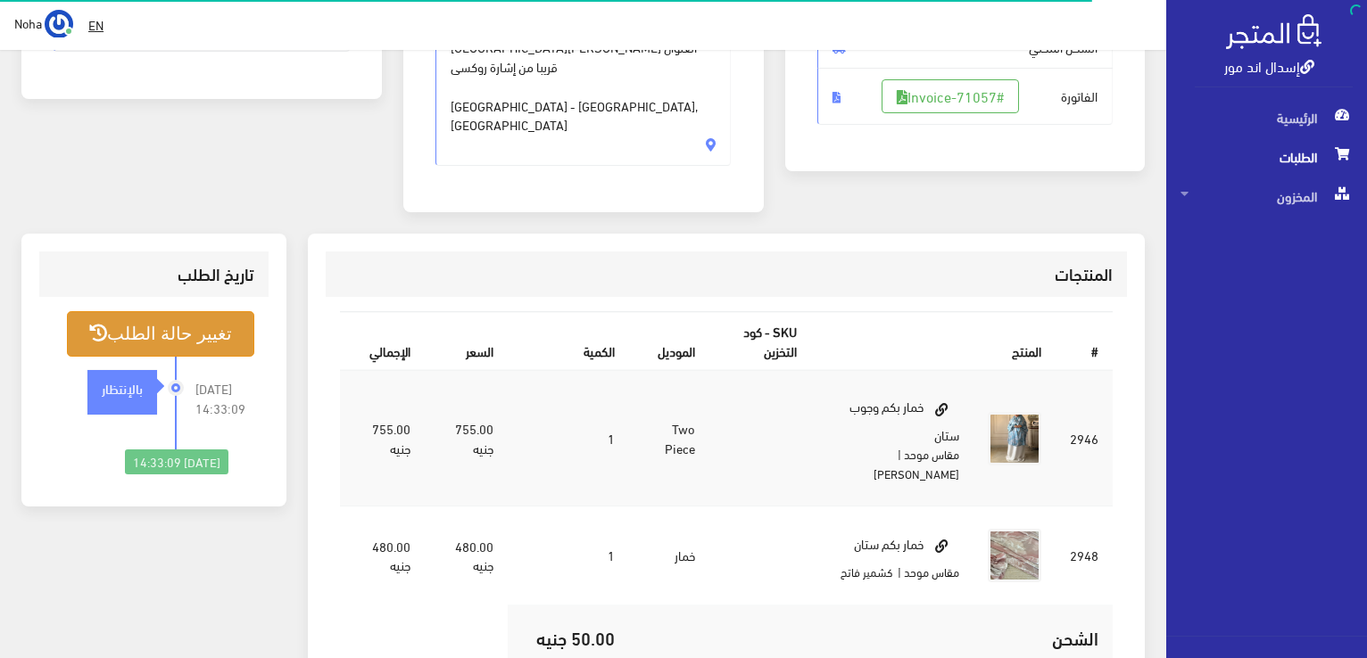
click at [221, 311] on button "تغيير حالة الطلب" at bounding box center [160, 334] width 187 height 46
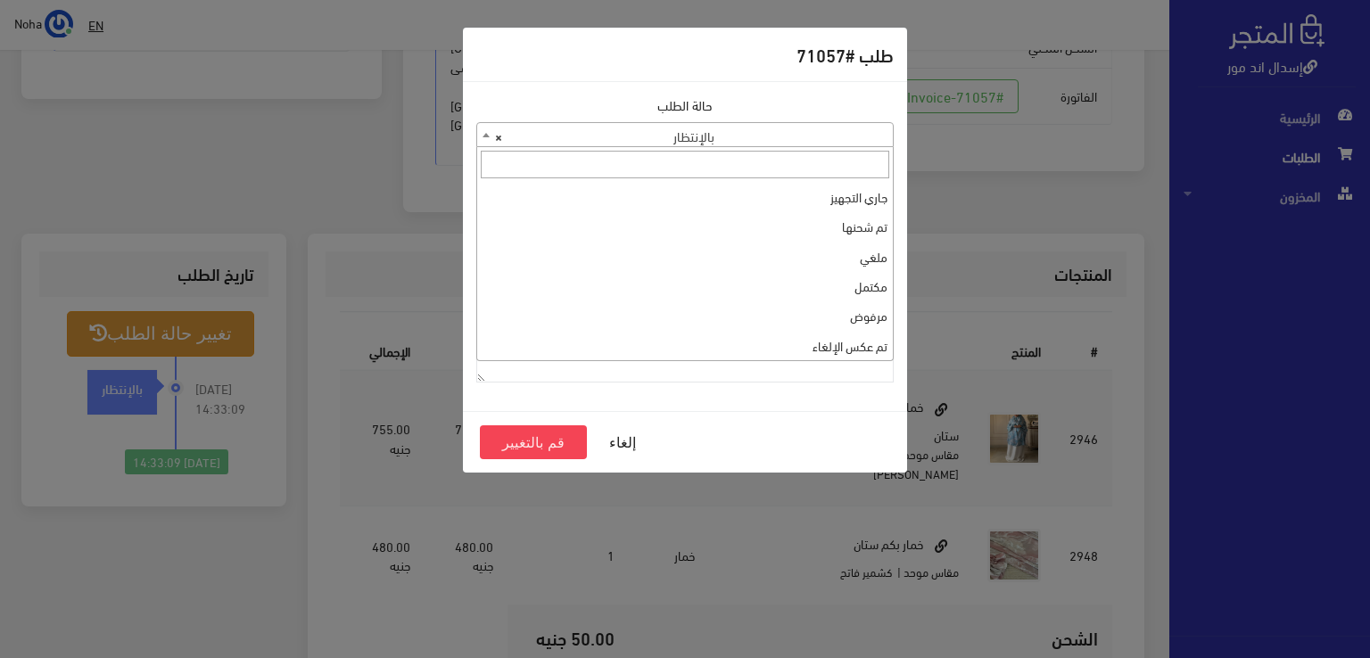
click at [484, 133] on b at bounding box center [486, 135] width 7 height 4
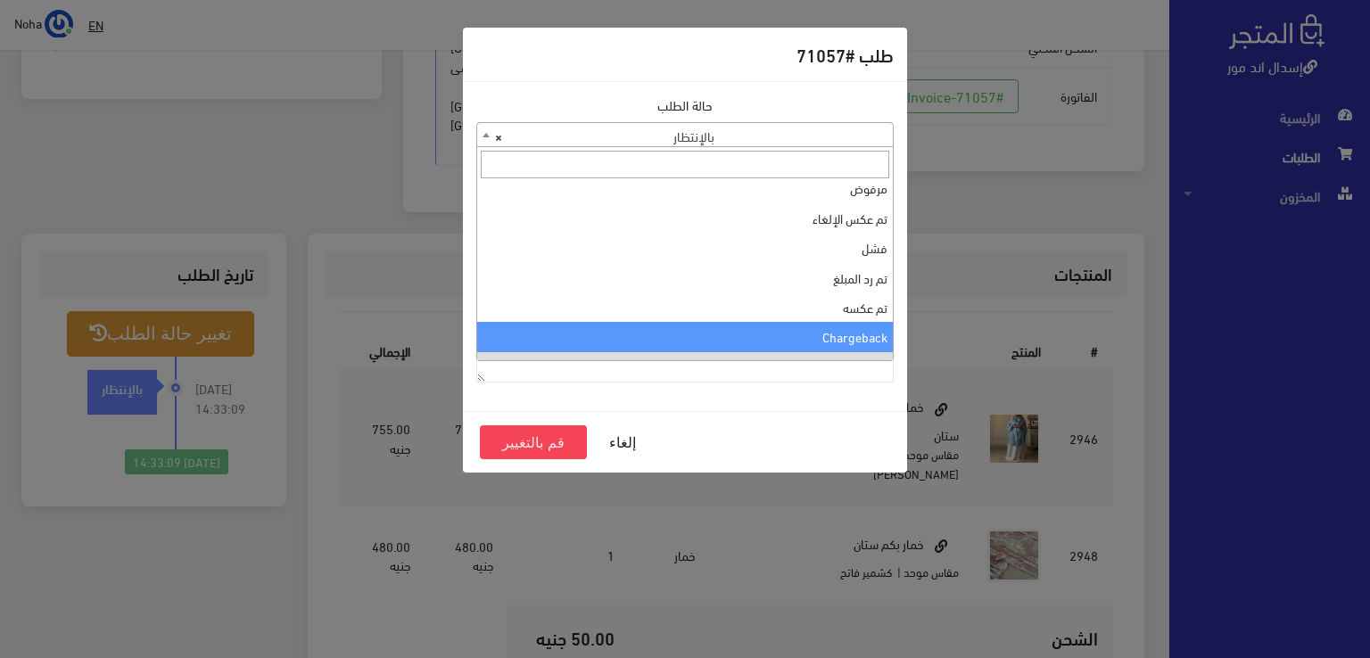
scroll to position [0, 0]
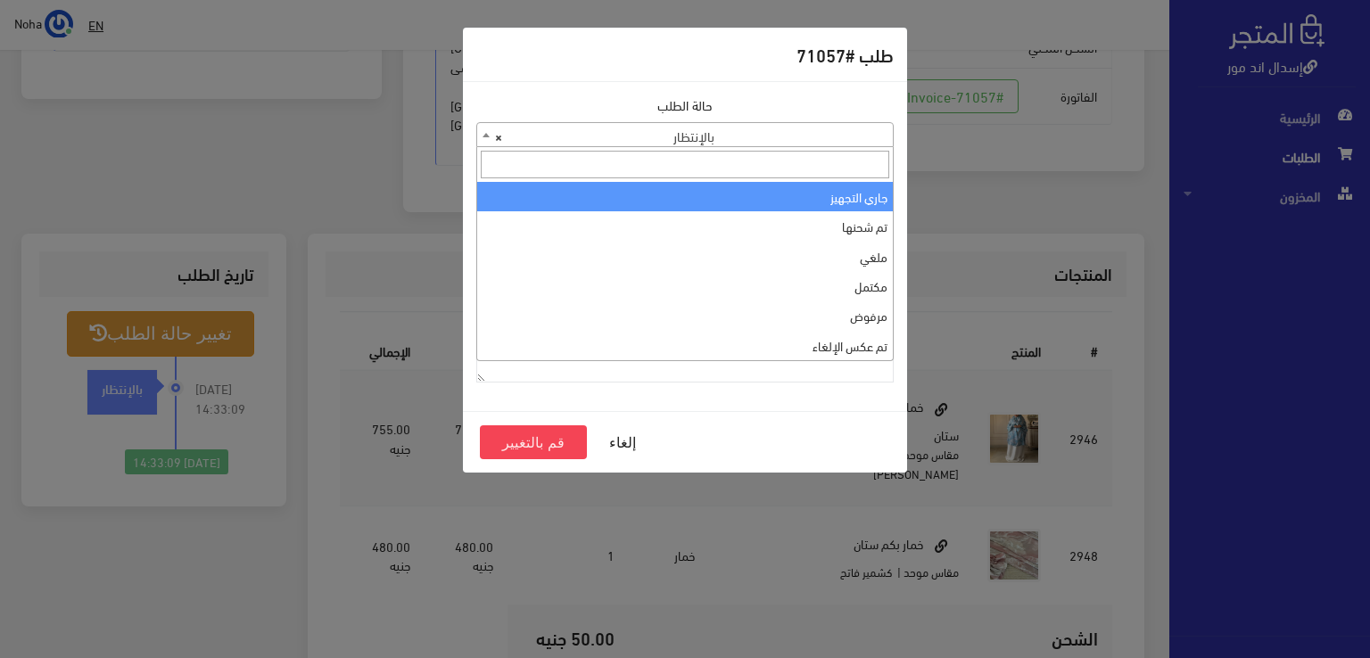
select select "1"
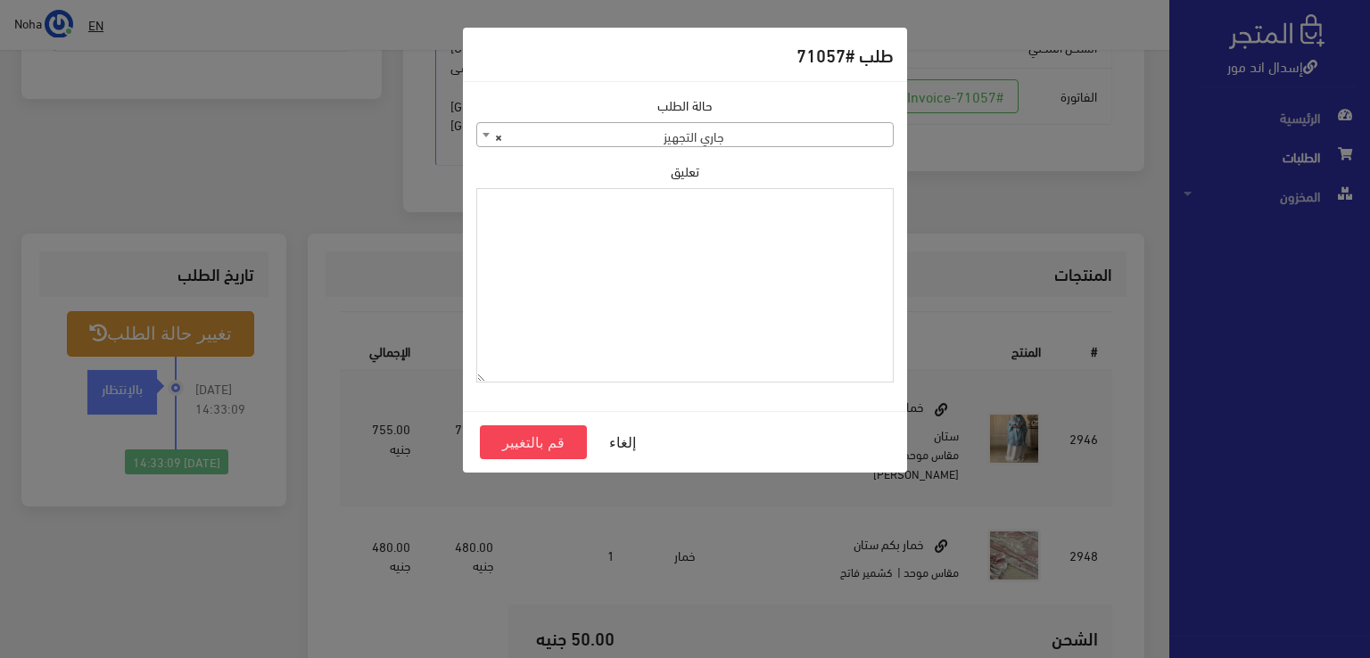
paste textarea "1131880"
type textarea "1131880"
click at [560, 438] on button "قم بالتغيير" at bounding box center [533, 443] width 107 height 34
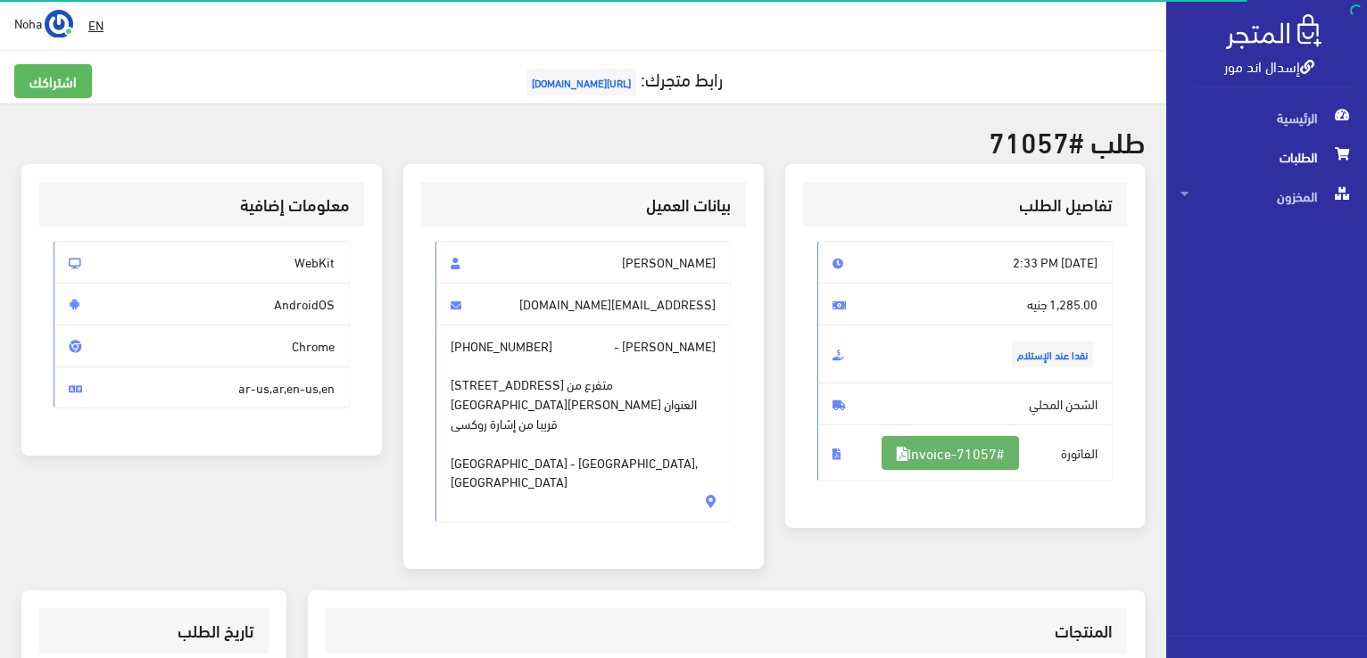
click at [1006, 445] on link "#Invoice-71057" at bounding box center [949, 453] width 137 height 34
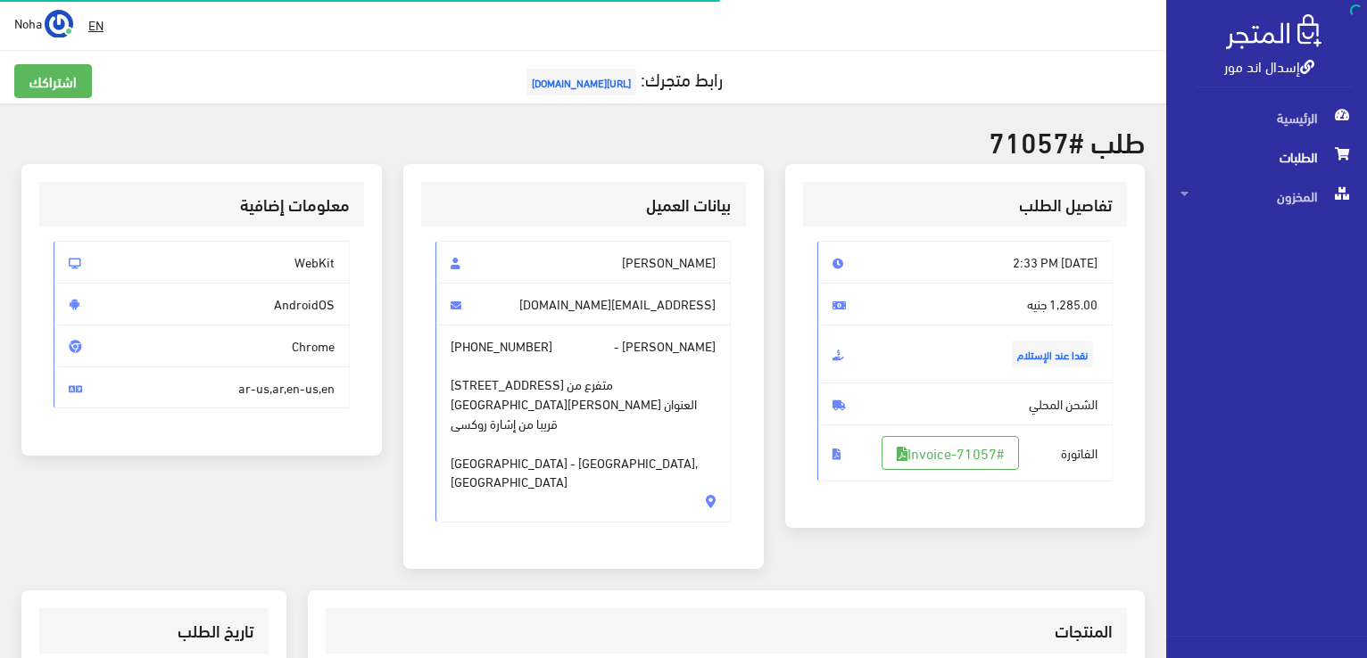
scroll to position [351, 0]
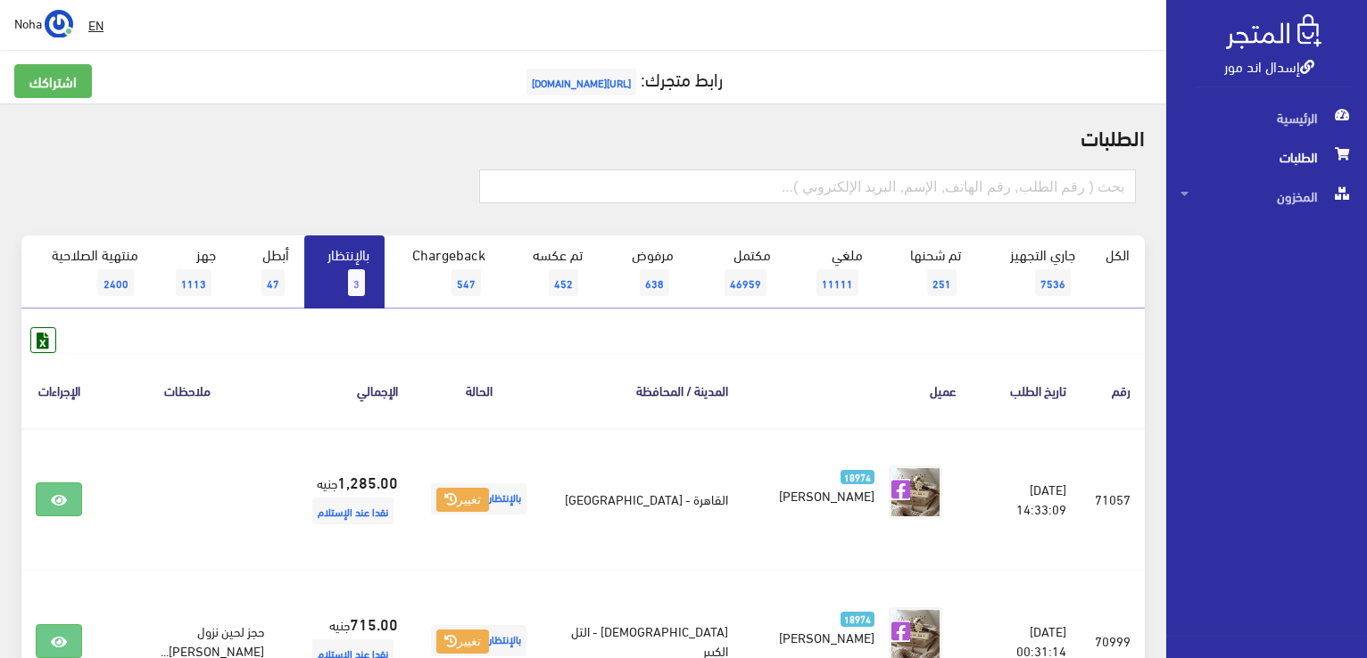
click at [347, 274] on link "بالإنتظار 3" at bounding box center [344, 272] width 80 height 73
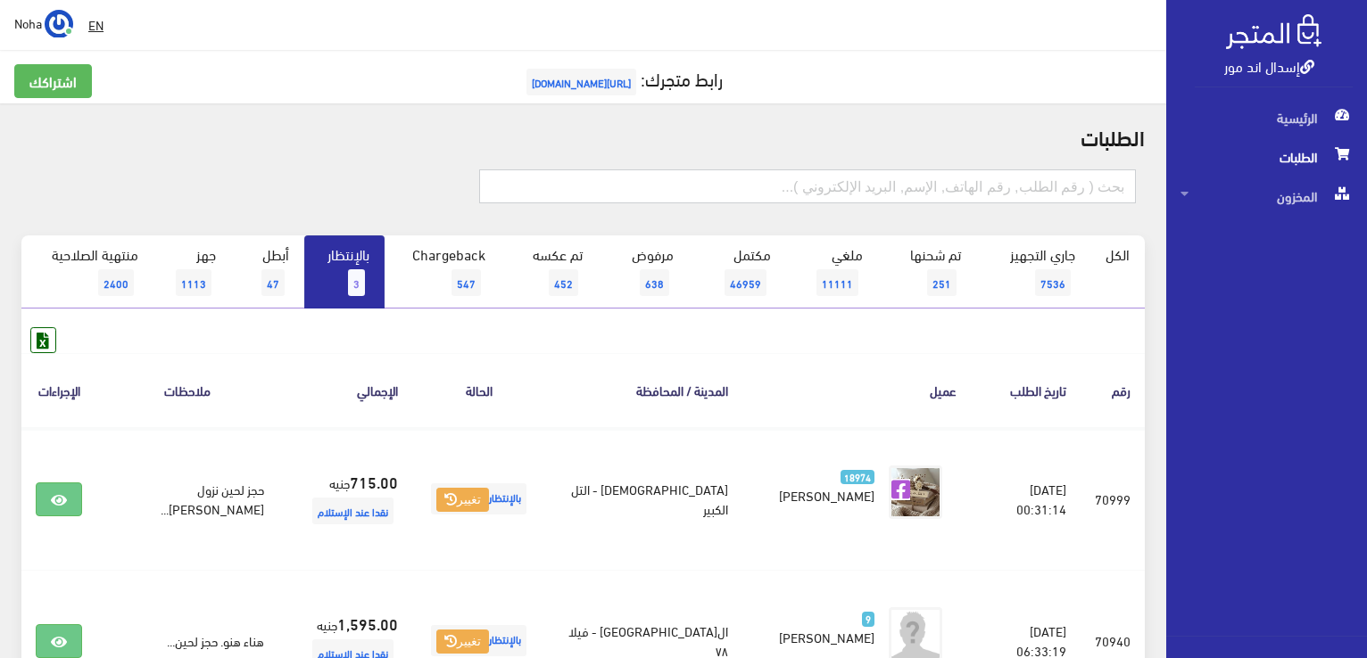
click at [811, 194] on input "text" at bounding box center [807, 187] width 657 height 34
drag, startPoint x: 856, startPoint y: 163, endPoint x: 840, endPoint y: 163, distance: 16.1
click at [856, 163] on div at bounding box center [583, 195] width 1145 height 79
click at [625, 182] on input "text" at bounding box center [807, 187] width 657 height 34
type input "71040"
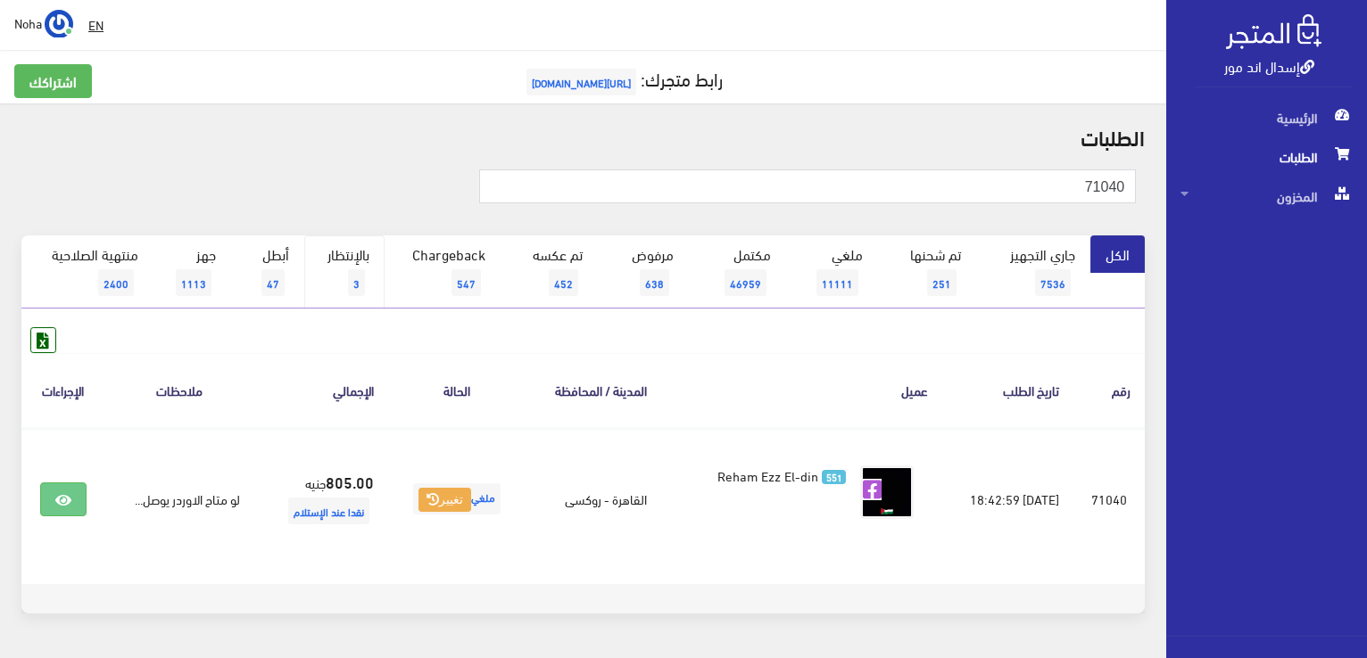
click at [347, 261] on link "بالإنتظار 3" at bounding box center [344, 272] width 80 height 73
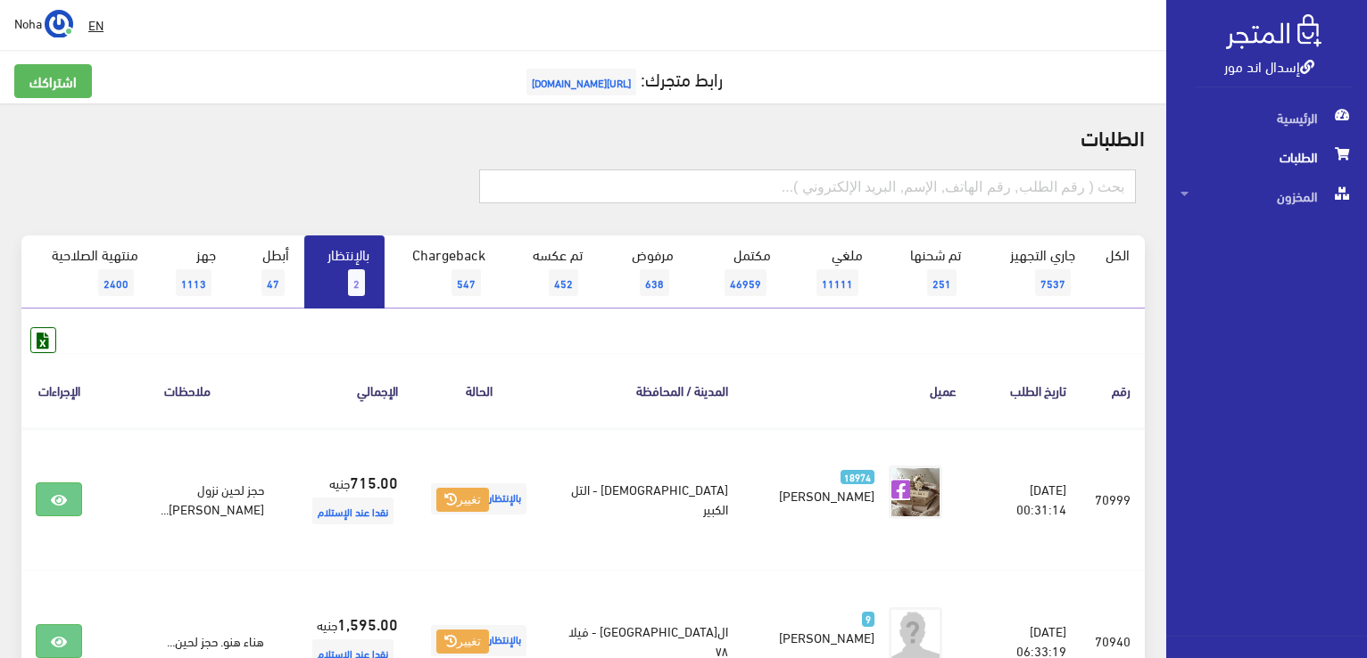
click at [799, 187] on input "text" at bounding box center [807, 187] width 657 height 34
type input "71047"
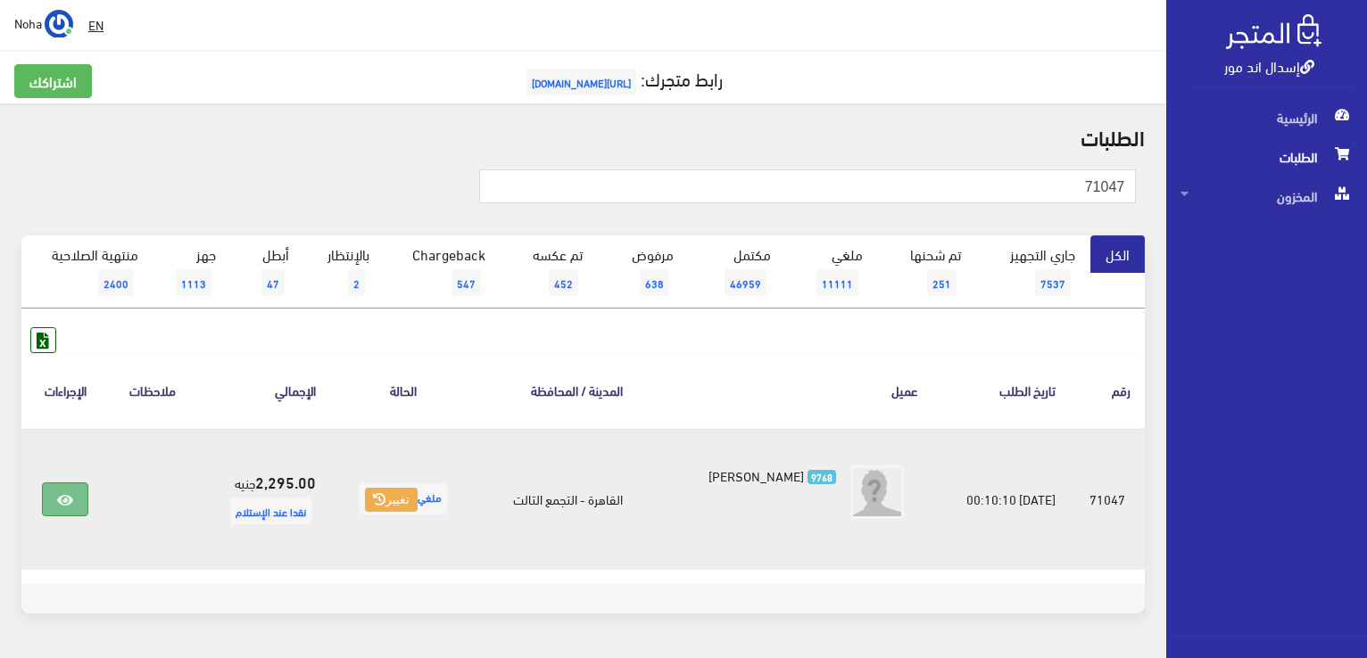
click at [61, 493] on icon at bounding box center [65, 500] width 16 height 14
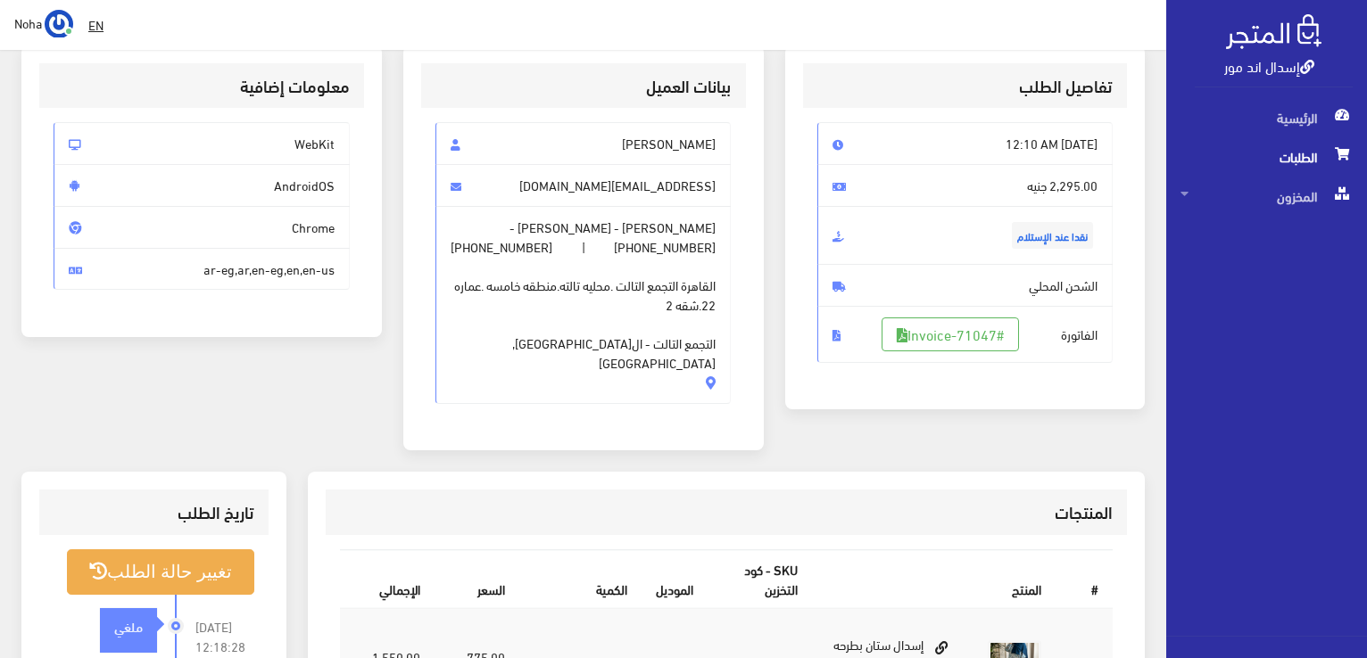
scroll to position [268, 0]
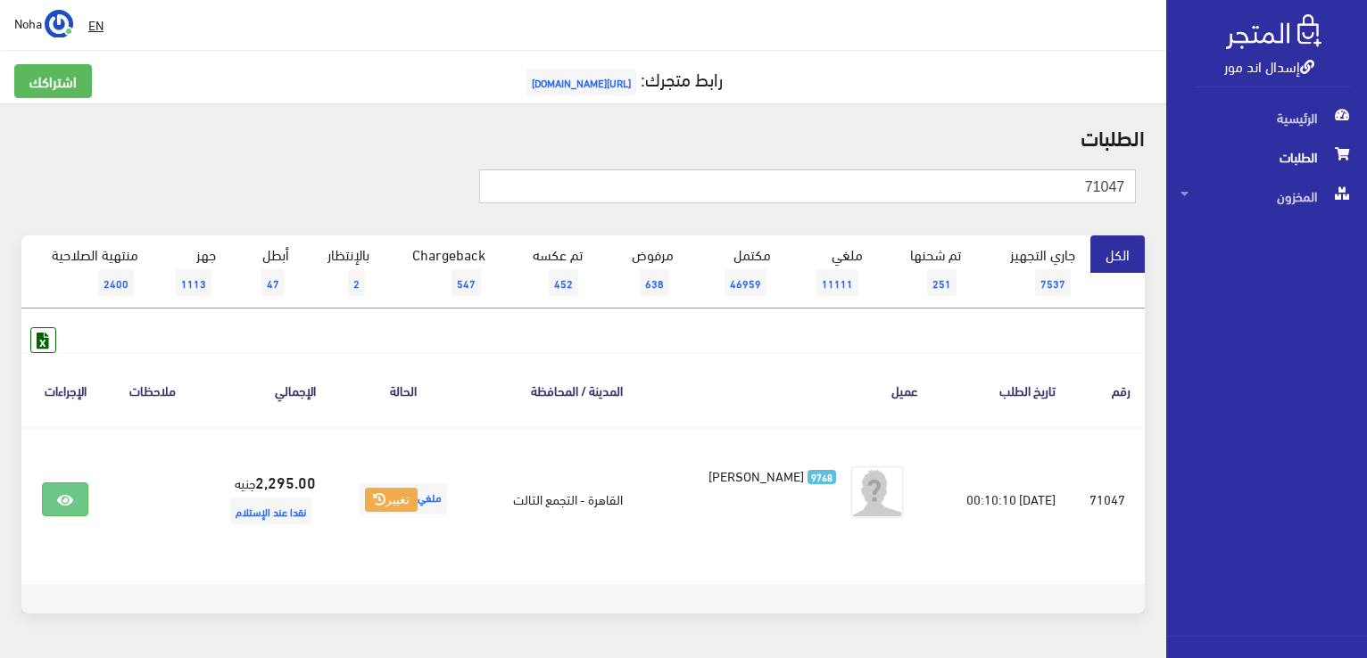
drag, startPoint x: 1060, startPoint y: 191, endPoint x: 1370, endPoint y: 252, distance: 315.5
click at [1366, 252] on html "إسدال اند مور الرئيسية الطلبات" at bounding box center [683, 329] width 1367 height 658
type input "71040"
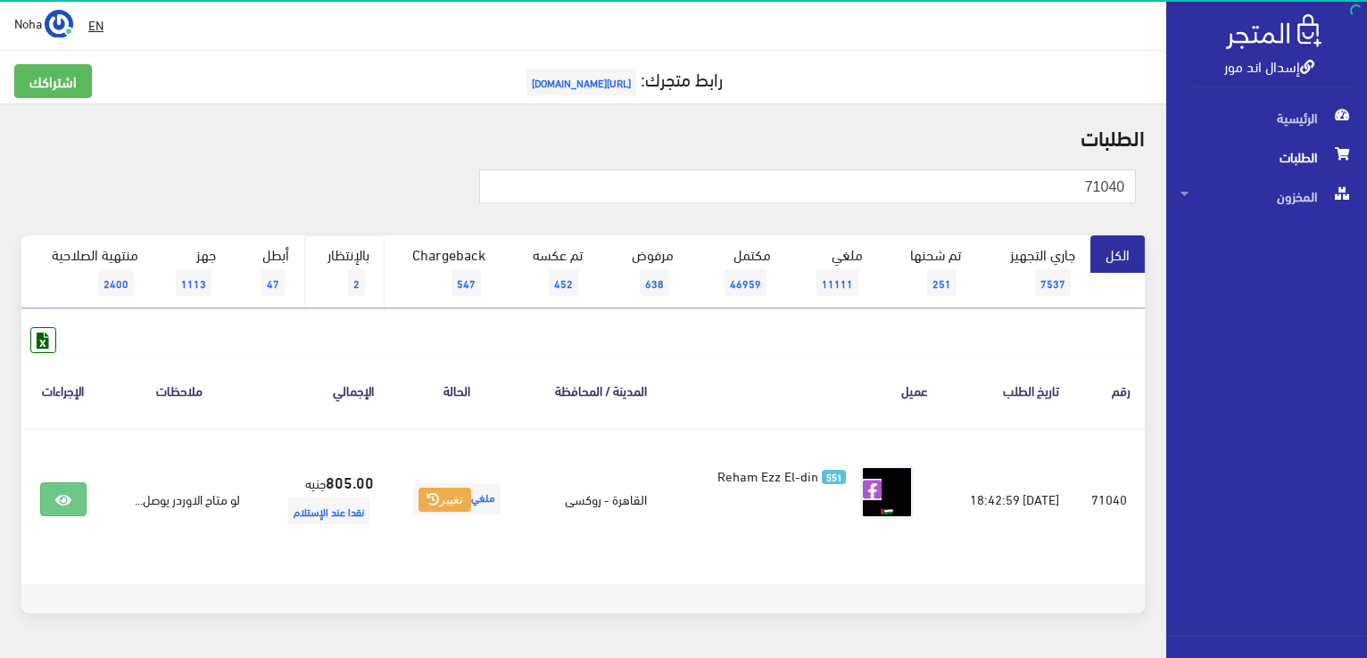
click at [335, 252] on link "بالإنتظار 2" at bounding box center [344, 272] width 80 height 73
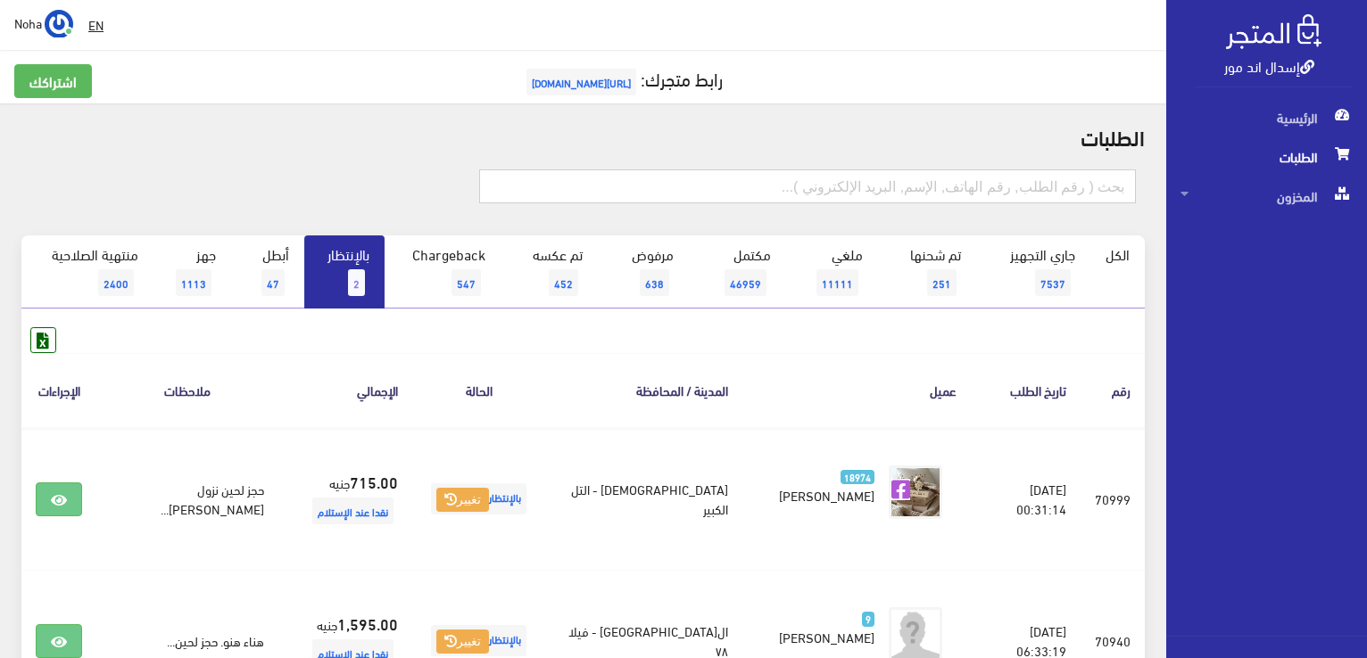
click at [813, 189] on input "text" at bounding box center [807, 187] width 657 height 34
type input "01068429146"
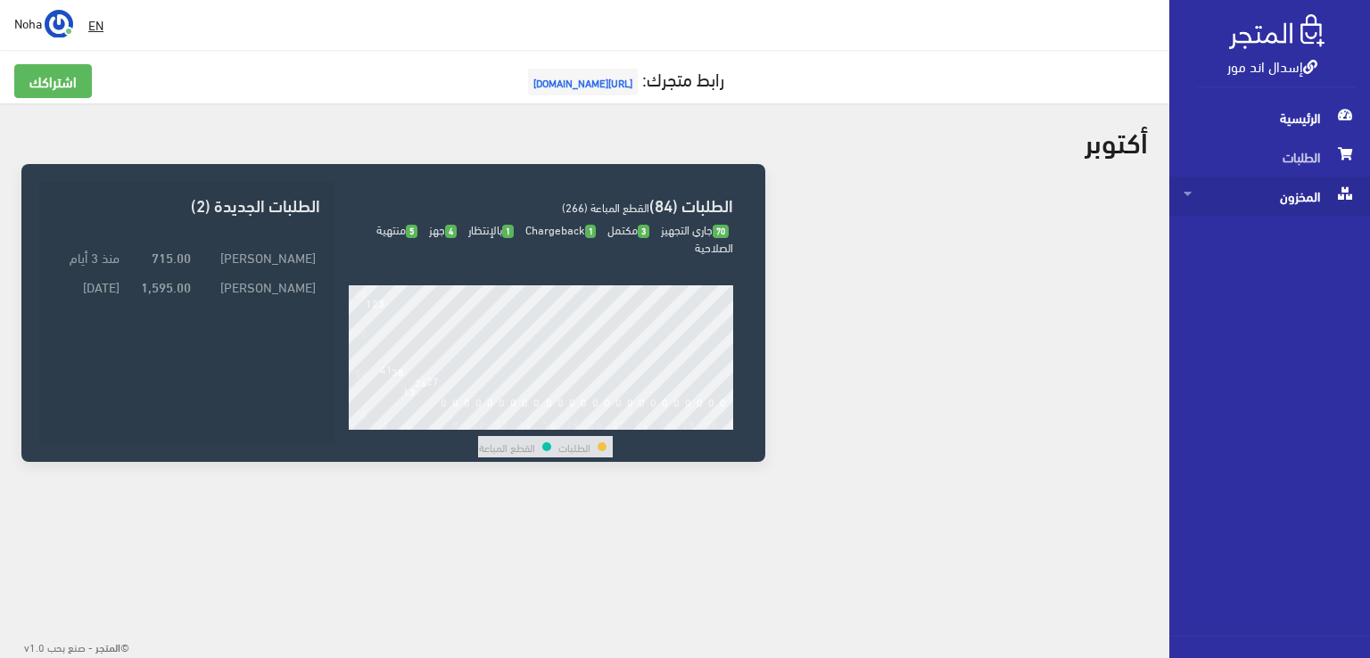
click at [1288, 195] on span "المخزون" at bounding box center [1270, 196] width 172 height 39
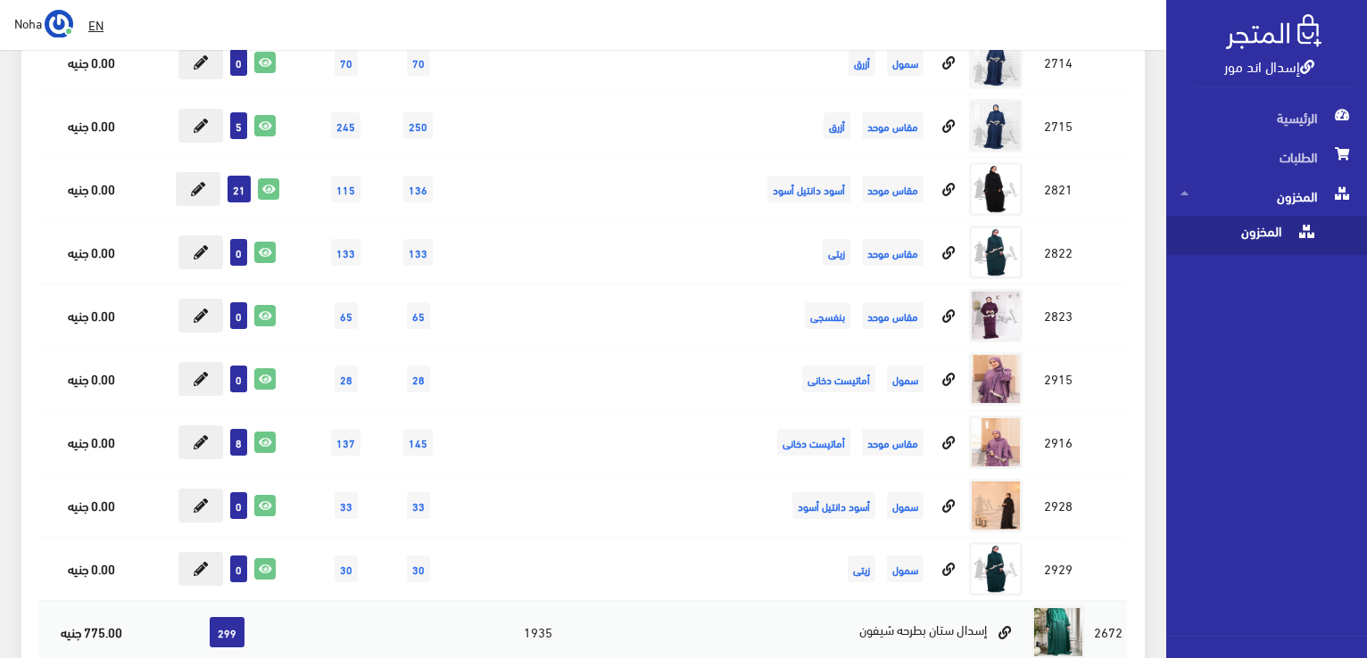
scroll to position [8654, 0]
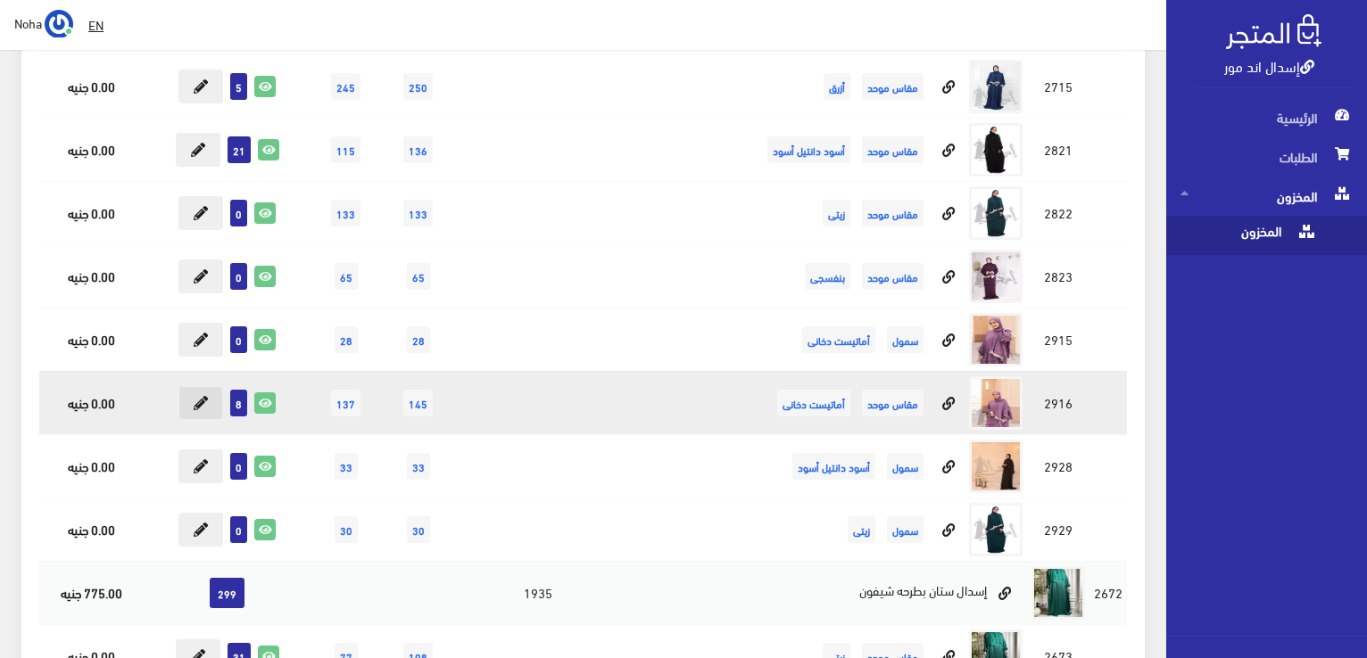
click at [191, 386] on button at bounding box center [200, 403] width 45 height 34
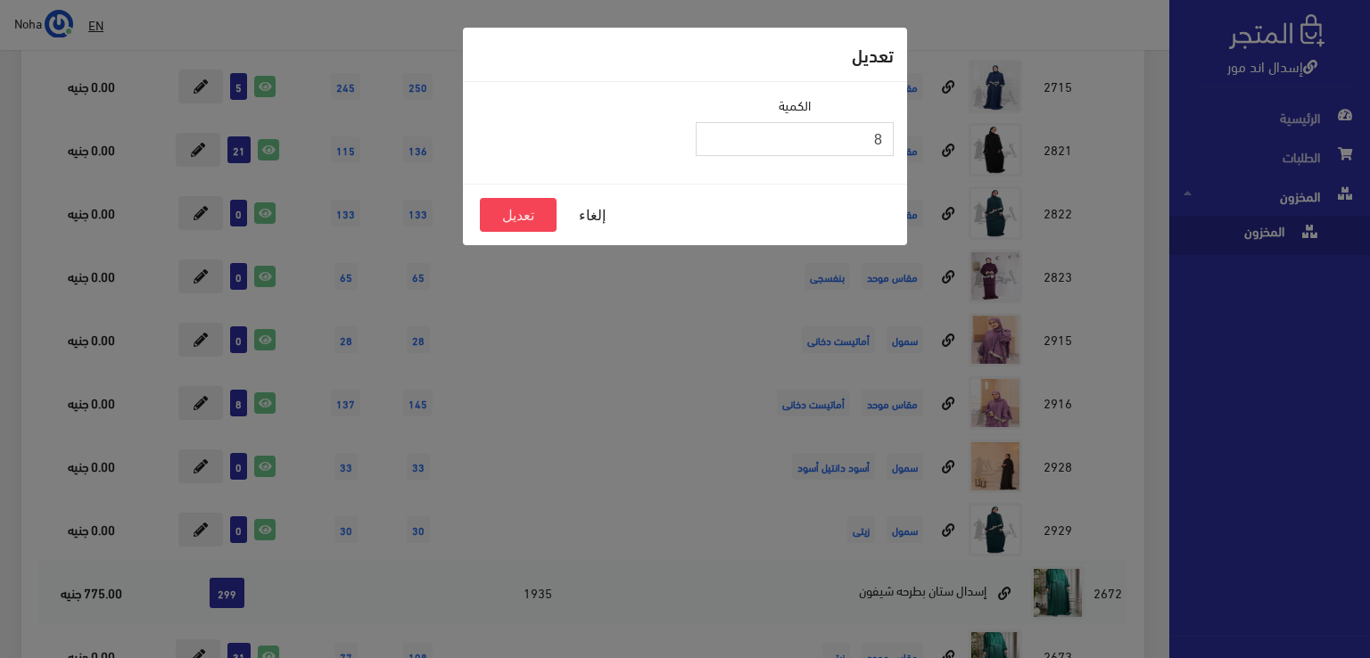
drag, startPoint x: 769, startPoint y: 140, endPoint x: 1287, endPoint y: 405, distance: 582.2
click at [1331, 423] on div "تعديل الكمية 8 إلغاء تعديل" at bounding box center [685, 329] width 1370 height 658
type input "25"
click at [512, 226] on button "تعديل" at bounding box center [518, 215] width 77 height 34
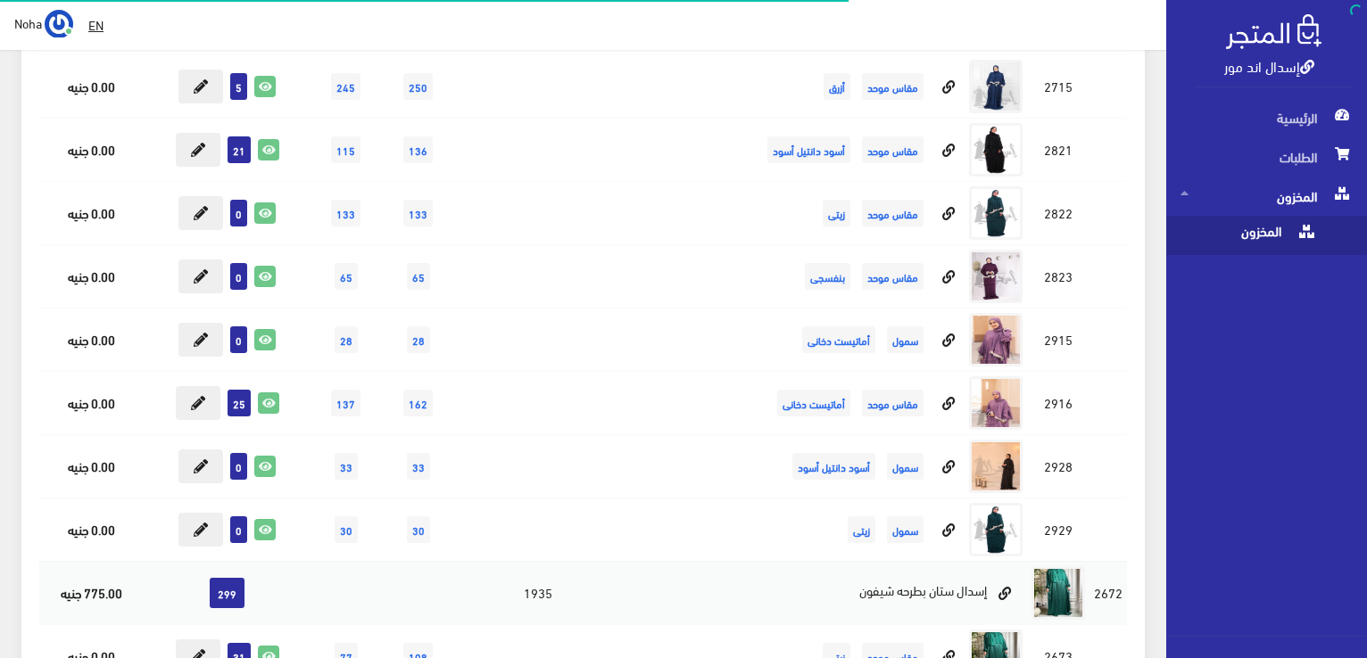
scroll to position [8654, 0]
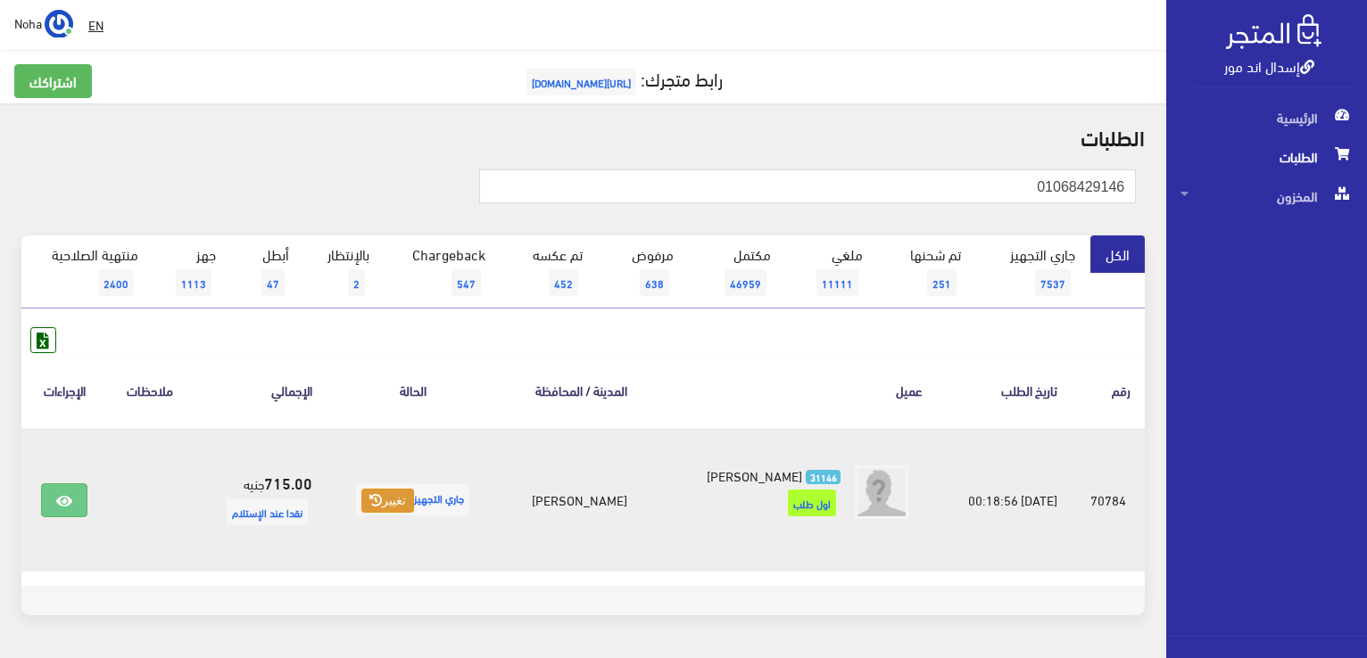
click at [383, 492] on button "تغيير" at bounding box center [387, 501] width 53 height 25
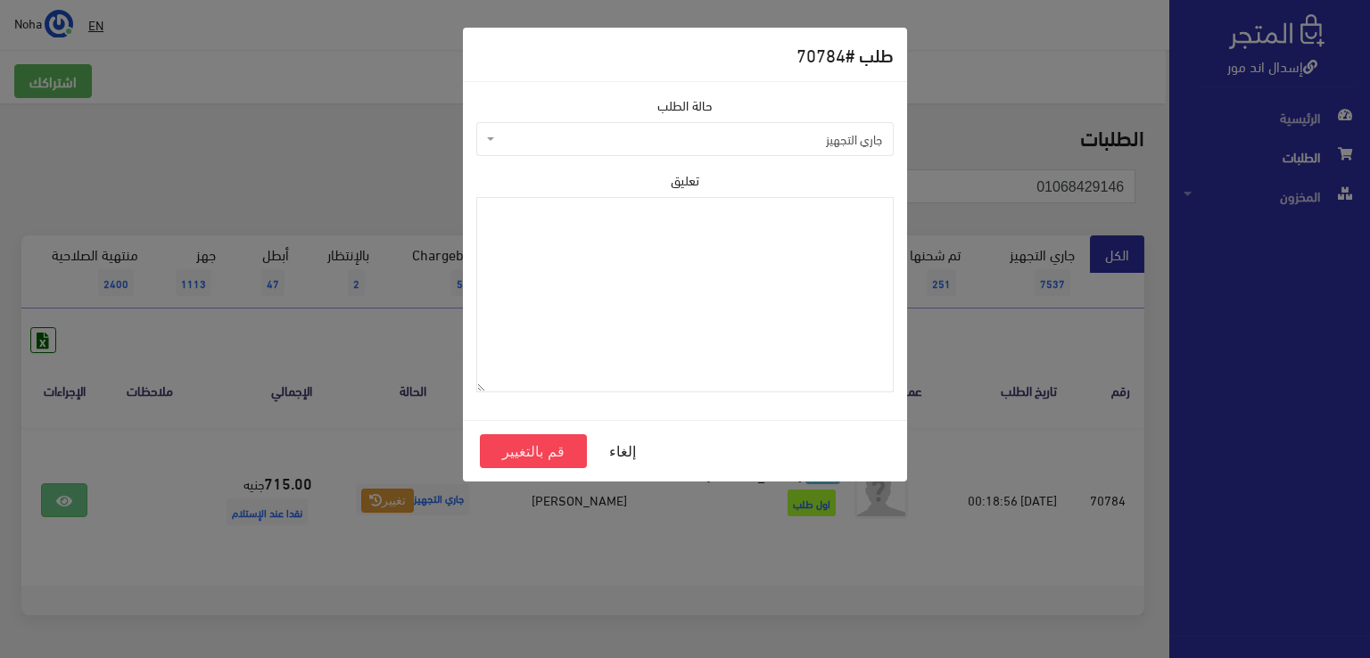
drag, startPoint x: 593, startPoint y: 128, endPoint x: 581, endPoint y: 139, distance: 16.5
click at [591, 128] on span "جاري التجهيز" at bounding box center [685, 139] width 418 height 34
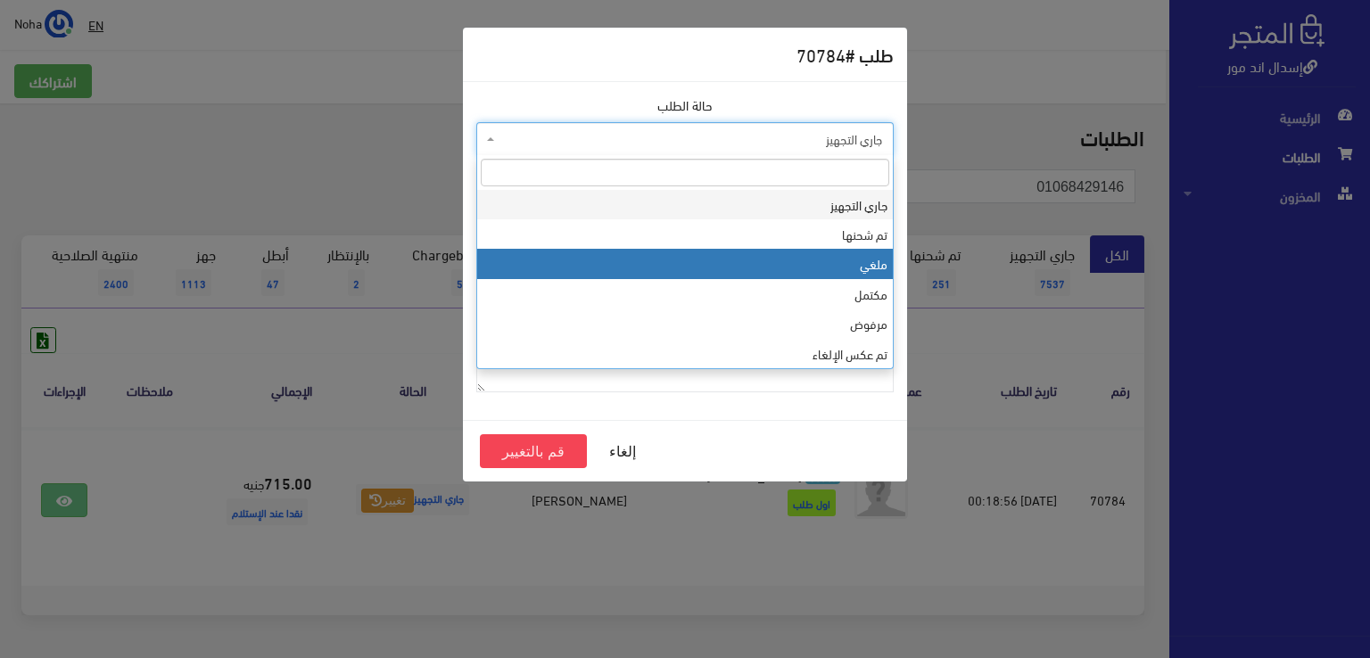
select select "3"
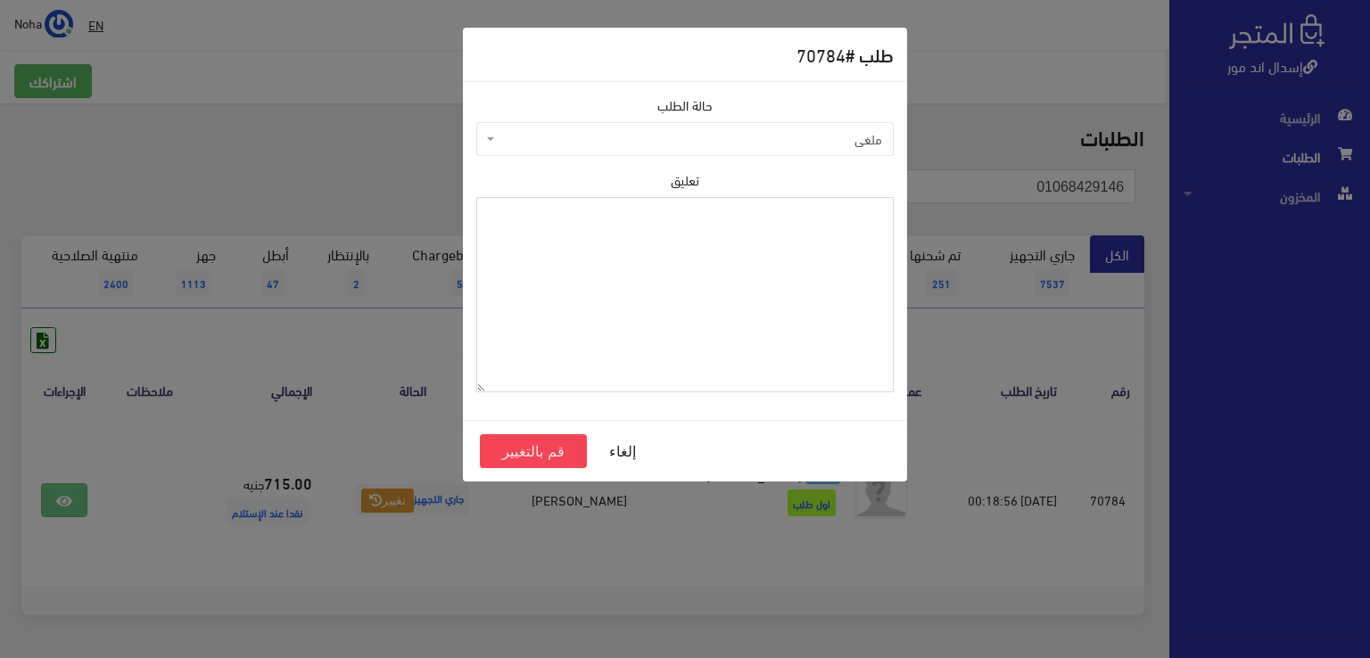
drag, startPoint x: 603, startPoint y: 267, endPoint x: 218, endPoint y: 166, distance: 398.4
click at [593, 268] on textarea "تعليق" at bounding box center [685, 294] width 418 height 195
type textarea "شحنه لاغيه"
click at [199, 193] on div "طلب # 70784 حالة الطلب جاري التجهيز تم شحنها ملغي مكتمل مرفوض تم عكس الإلغاء فش…" at bounding box center [685, 329] width 1370 height 658
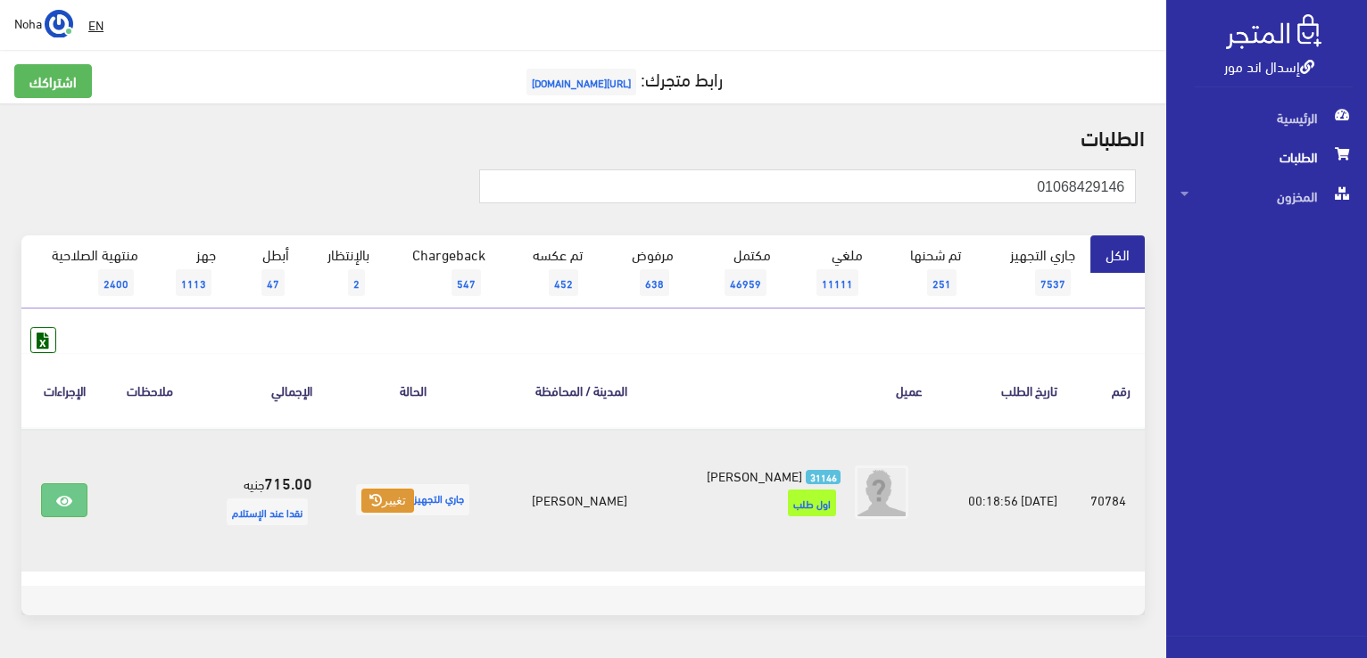
click at [414, 500] on span "جاري التجهيز تغيير" at bounding box center [412, 499] width 113 height 31
click at [375, 501] on icon at bounding box center [375, 500] width 12 height 12
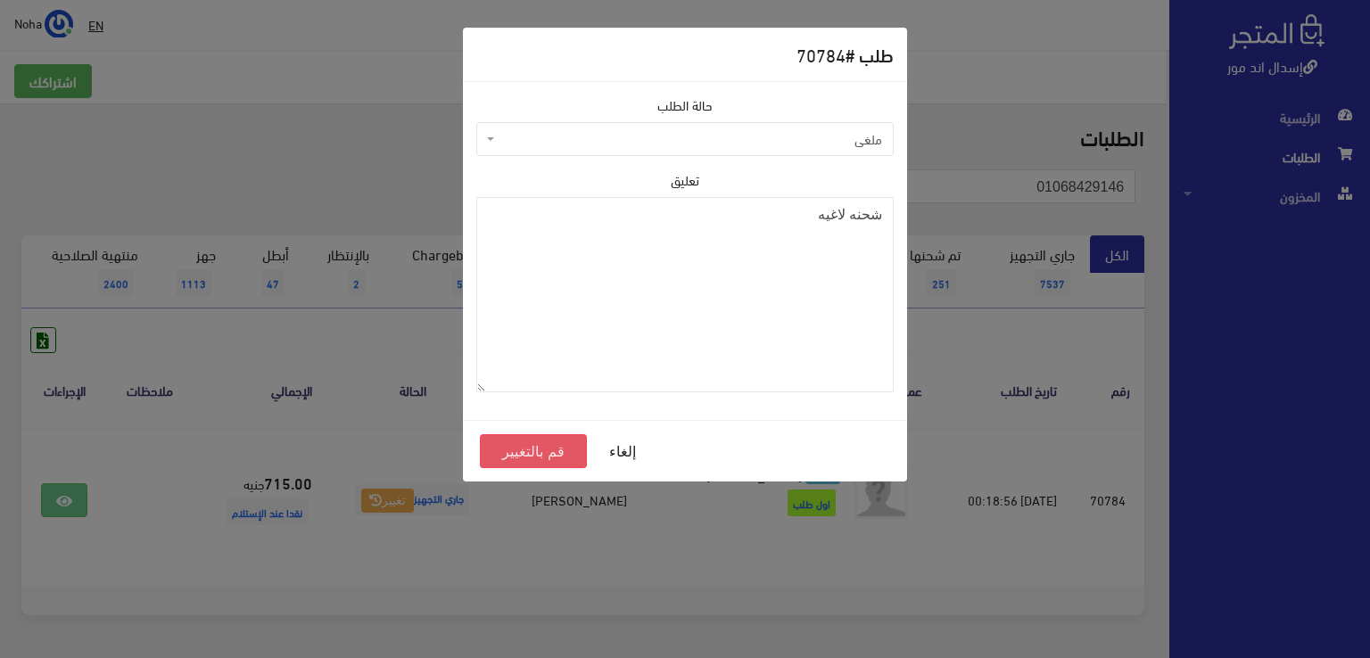
click at [526, 447] on button "قم بالتغيير" at bounding box center [533, 452] width 107 height 34
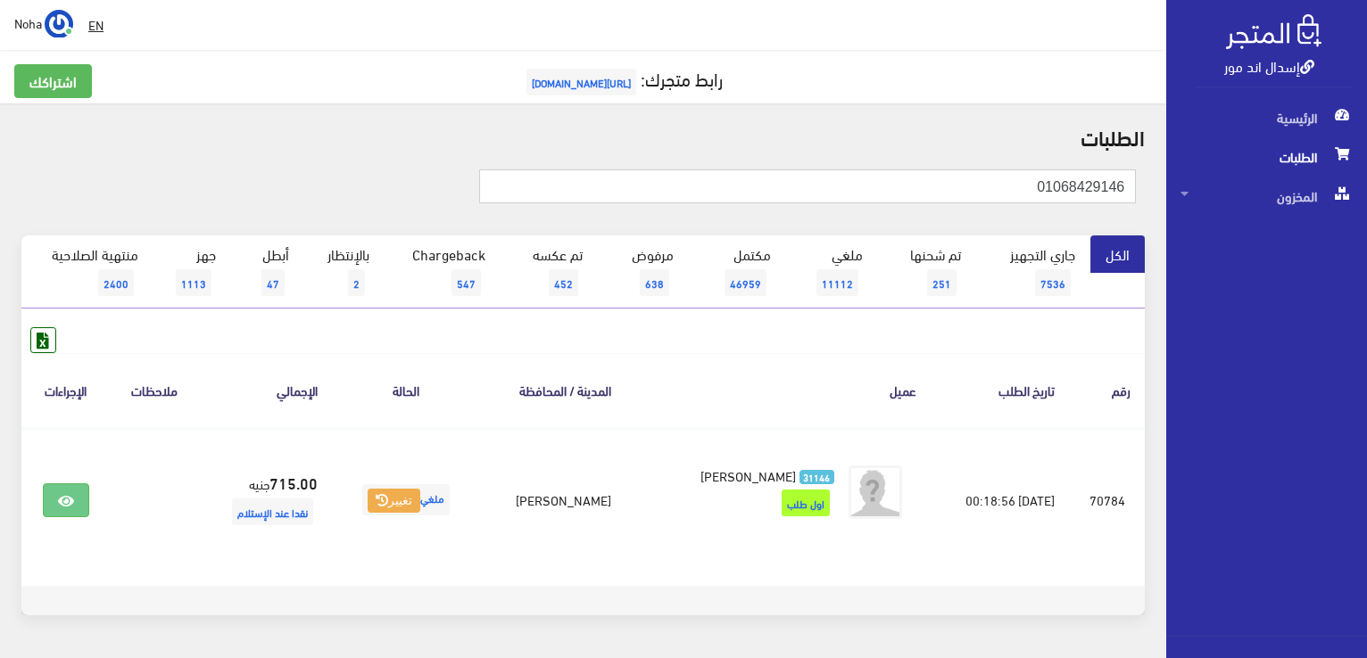
drag, startPoint x: 1018, startPoint y: 194, endPoint x: 796, endPoint y: 4, distance: 292.9
click at [1338, 302] on div "إسدال اند مور الرئيسية الطلبات المخزون" at bounding box center [683, 358] width 1367 height 716
drag, startPoint x: 1027, startPoint y: 183, endPoint x: 1370, endPoint y: 227, distance: 345.4
click at [1366, 227] on html "إسدال اند مور الرئيسية الطلبات" at bounding box center [683, 329] width 1367 height 658
type input "01062804292"
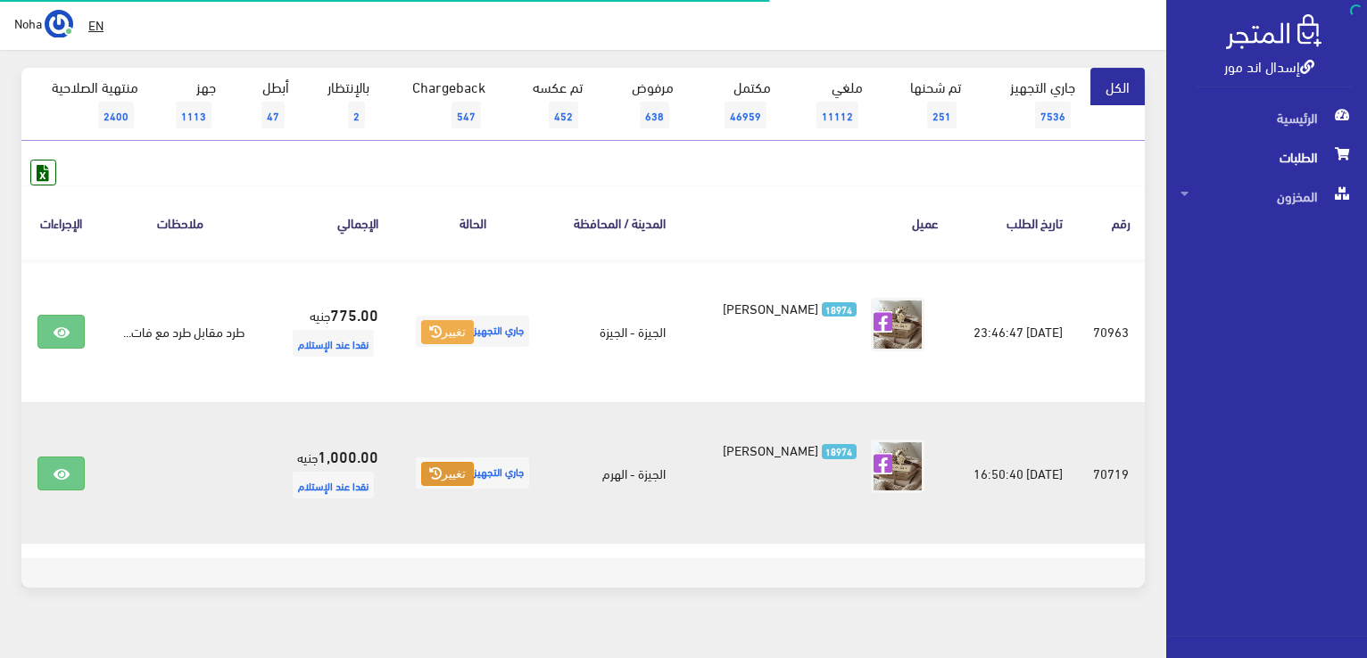
scroll to position [178, 0]
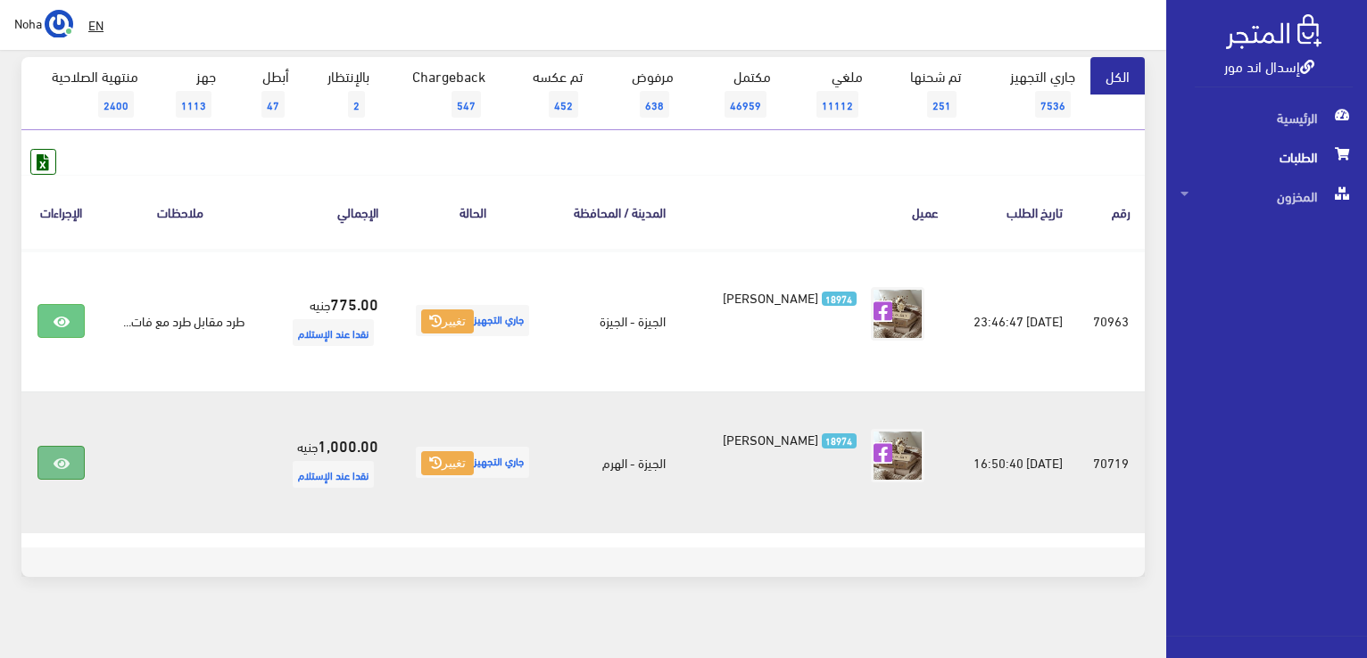
click at [54, 451] on link at bounding box center [60, 463] width 46 height 34
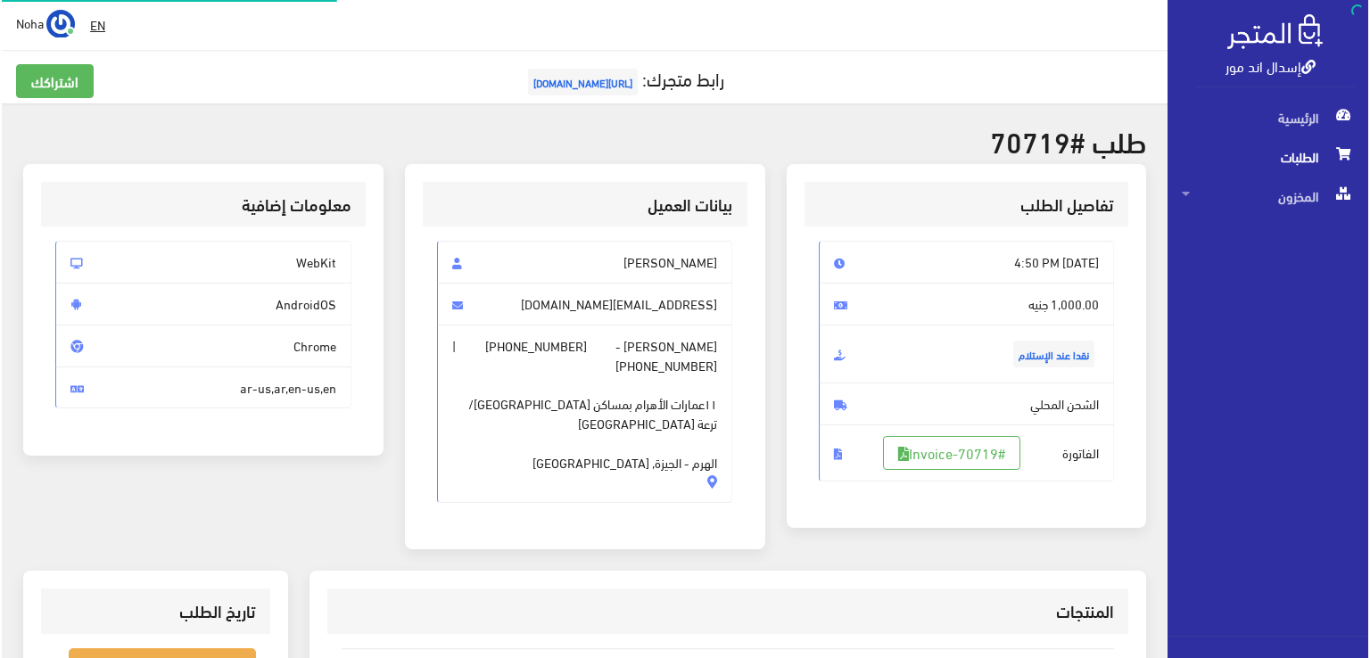
scroll to position [268, 0]
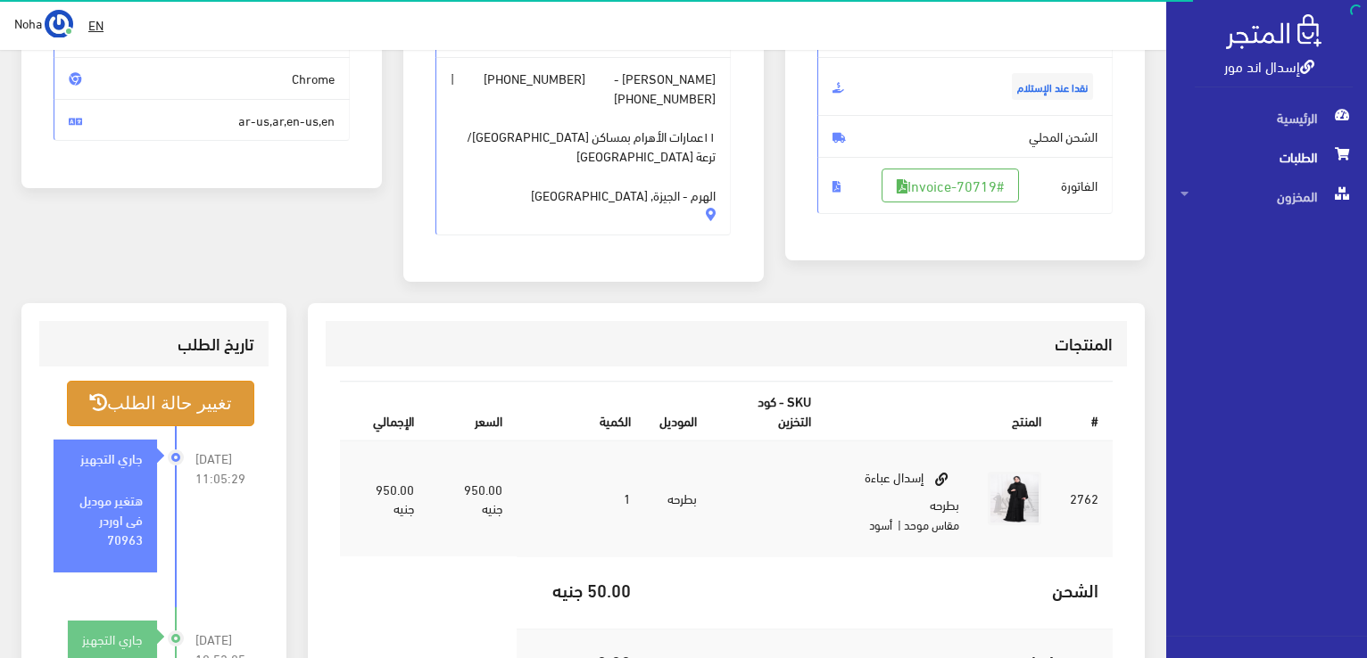
click at [164, 401] on button "تغيير حالة الطلب" at bounding box center [160, 404] width 187 height 46
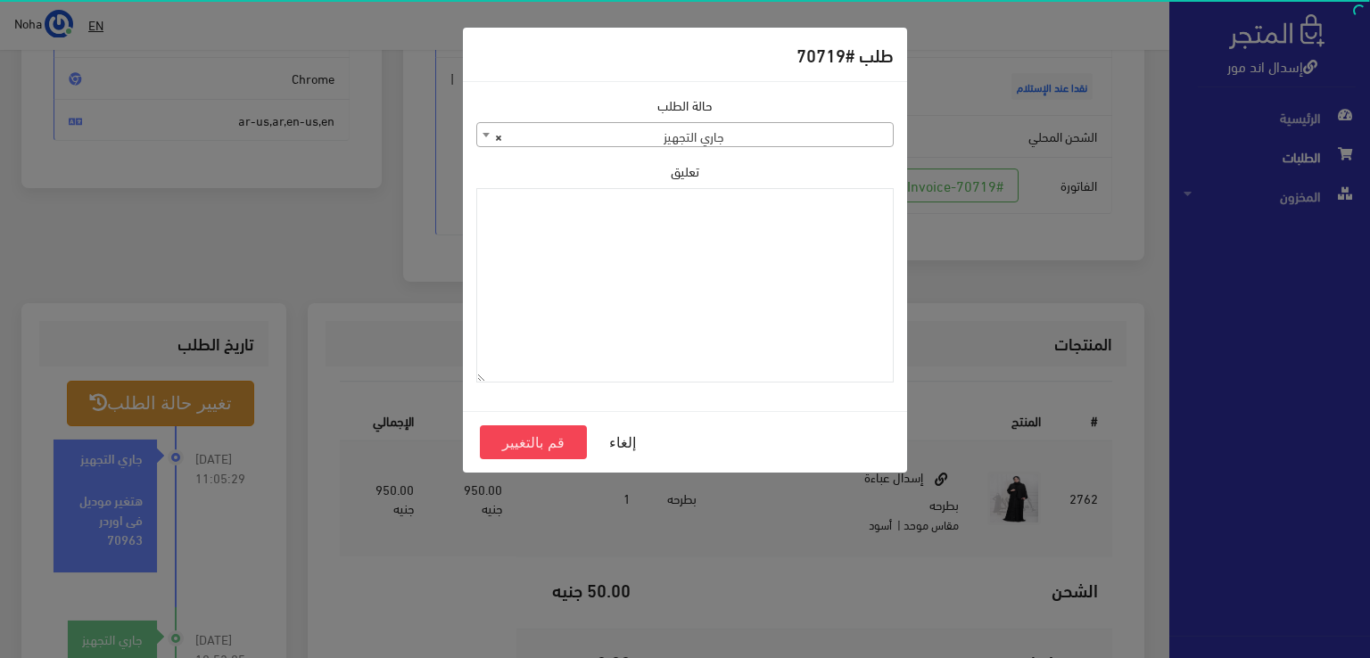
click at [830, 144] on span "× جاري التجهيز" at bounding box center [685, 135] width 416 height 25
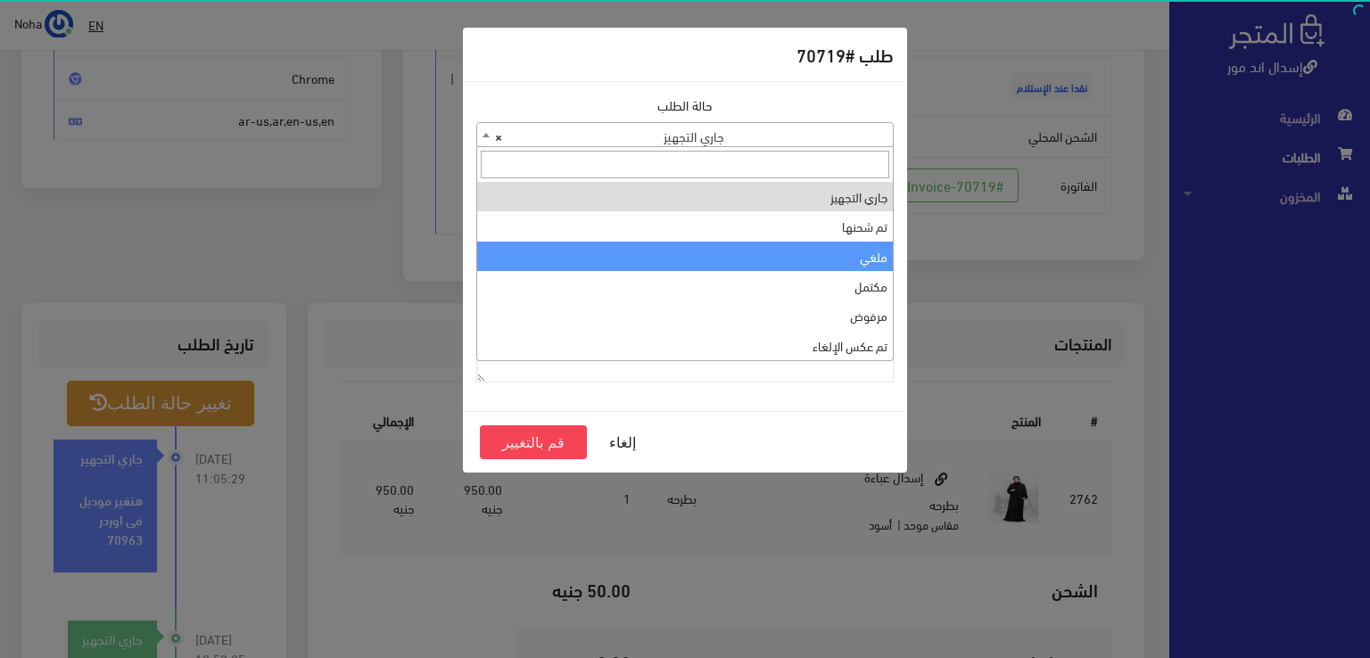
select select "3"
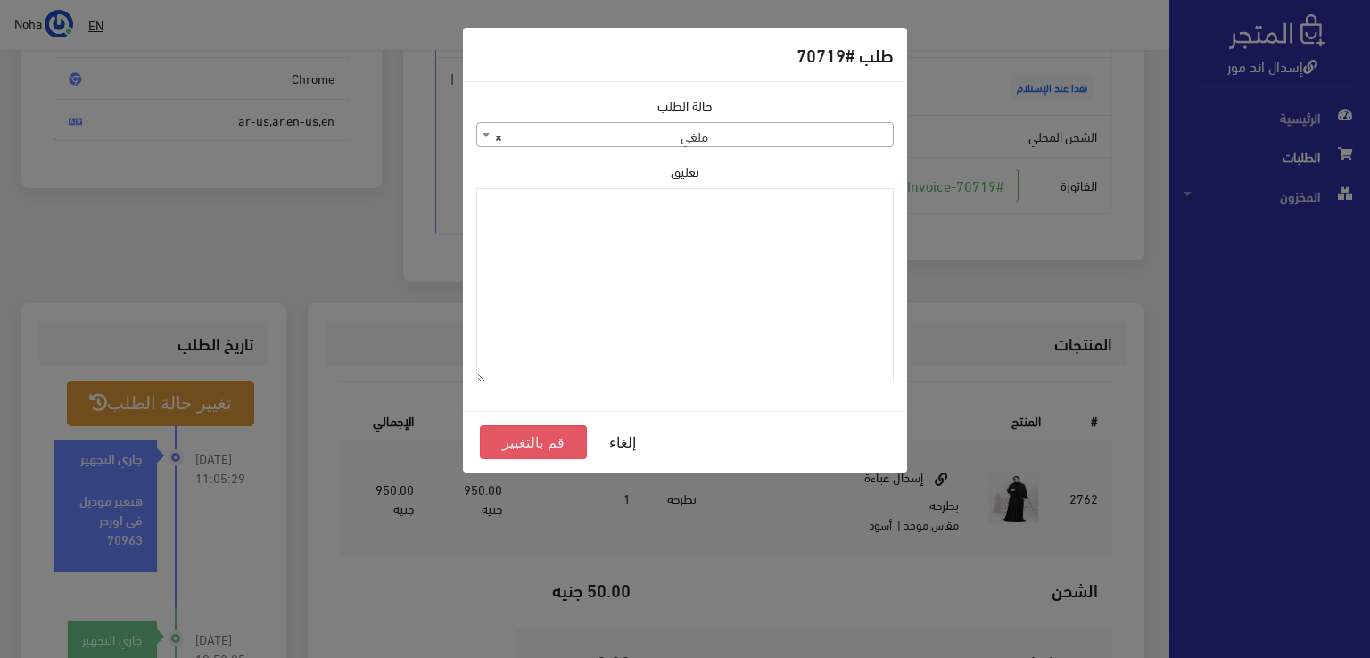
click at [523, 443] on button "قم بالتغيير" at bounding box center [533, 443] width 107 height 34
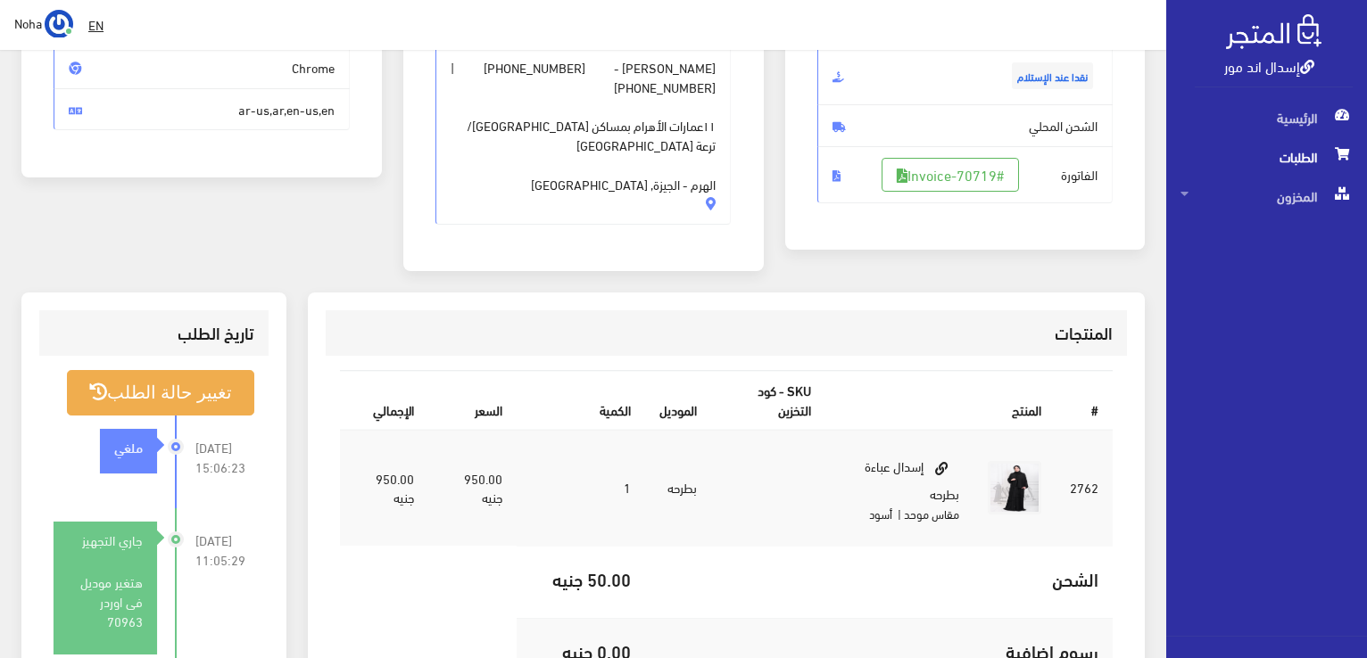
scroll to position [535, 0]
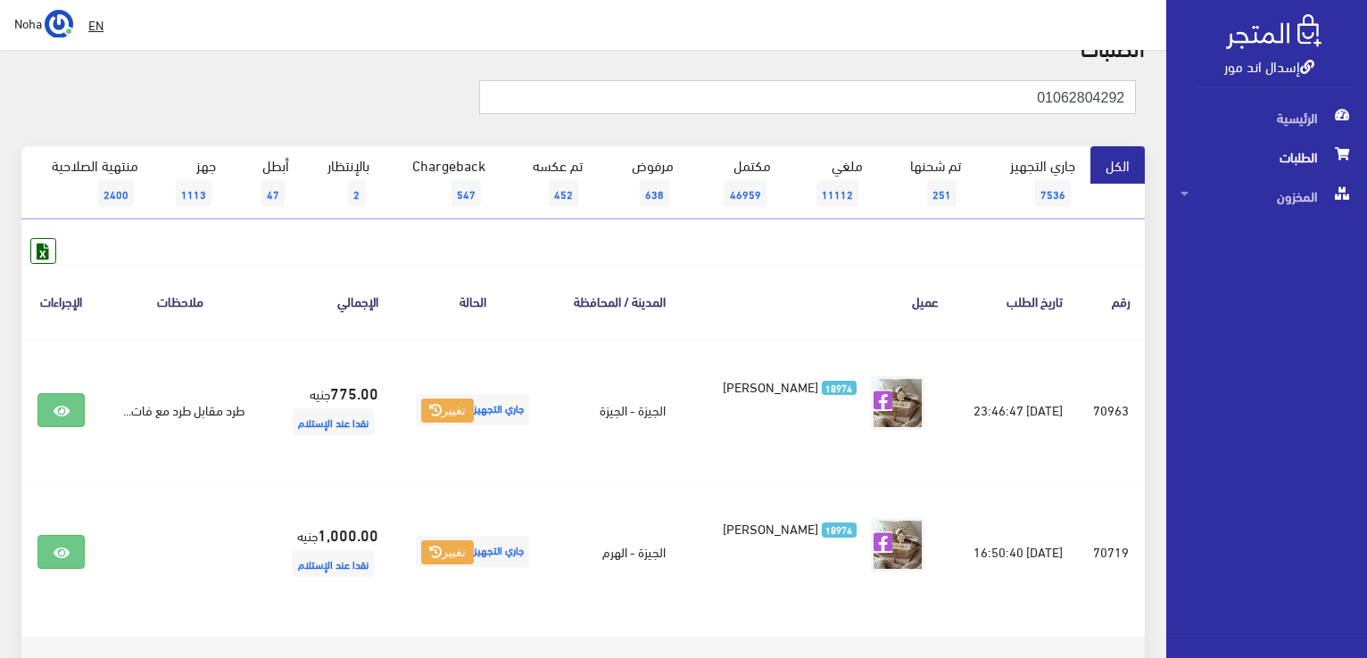
drag, startPoint x: 999, startPoint y: 96, endPoint x: 1370, endPoint y: 88, distance: 370.4
click at [1366, 90] on html "إسدال اند مور الرئيسية الطلبات" at bounding box center [683, 240] width 1367 height 658
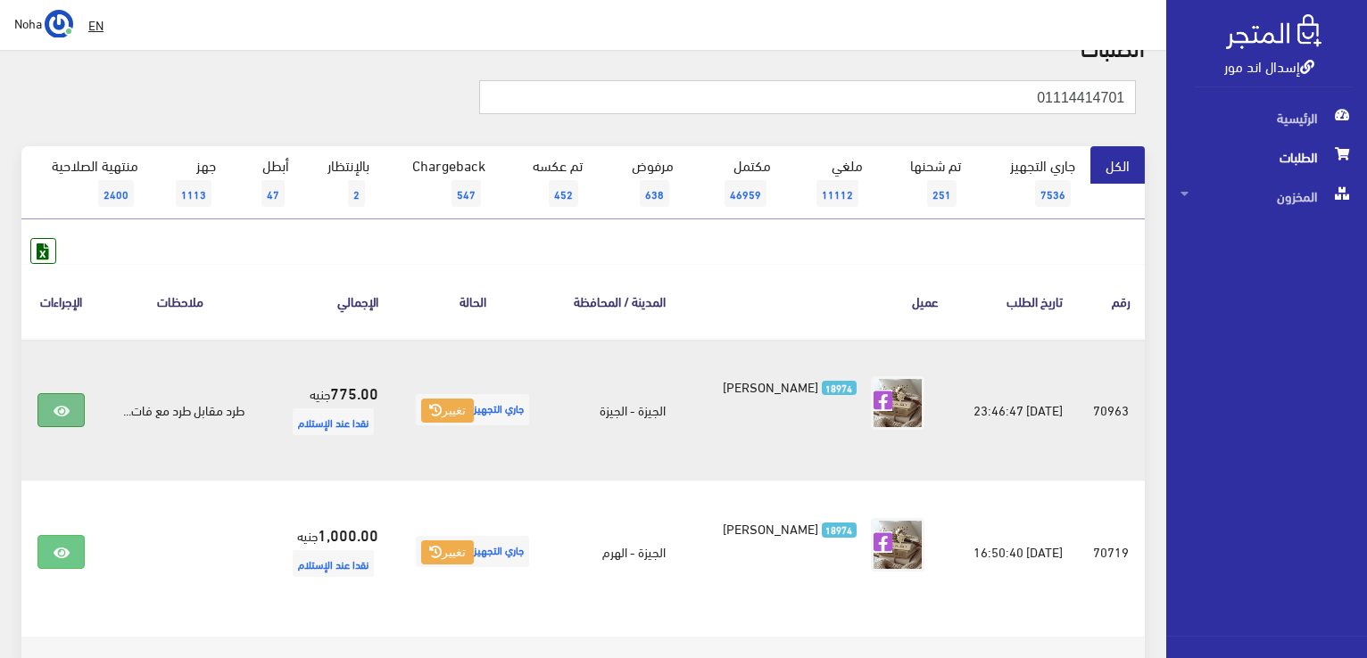
type input "01114414701"
click at [61, 413] on icon at bounding box center [62, 411] width 16 height 14
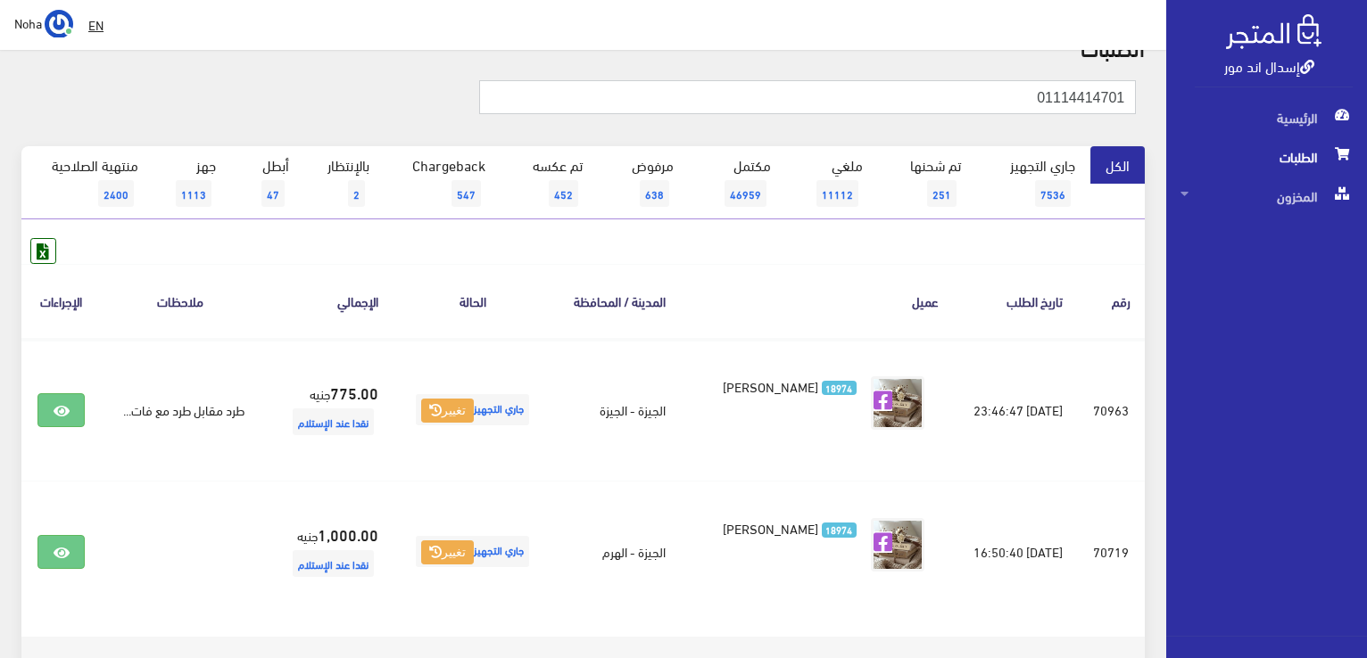
click at [1008, 98] on input "01114414701" at bounding box center [807, 97] width 657 height 34
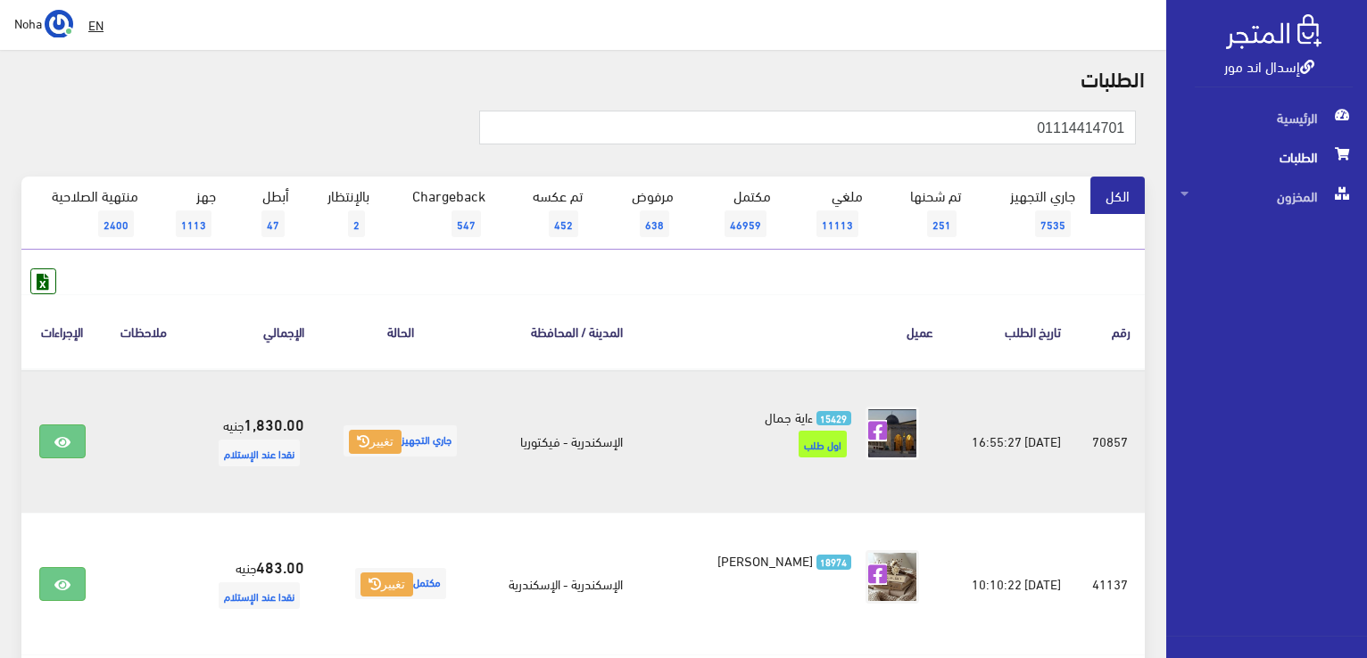
scroll to position [89, 0]
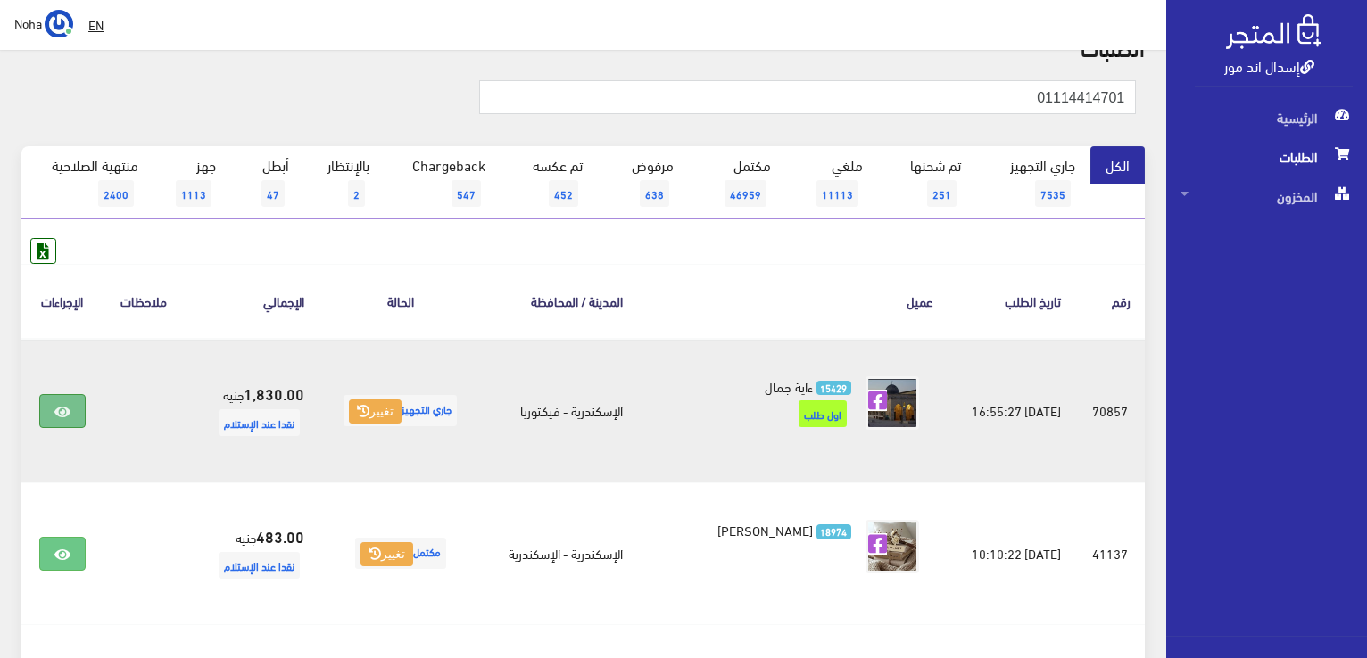
click at [62, 405] on icon at bounding box center [62, 412] width 16 height 14
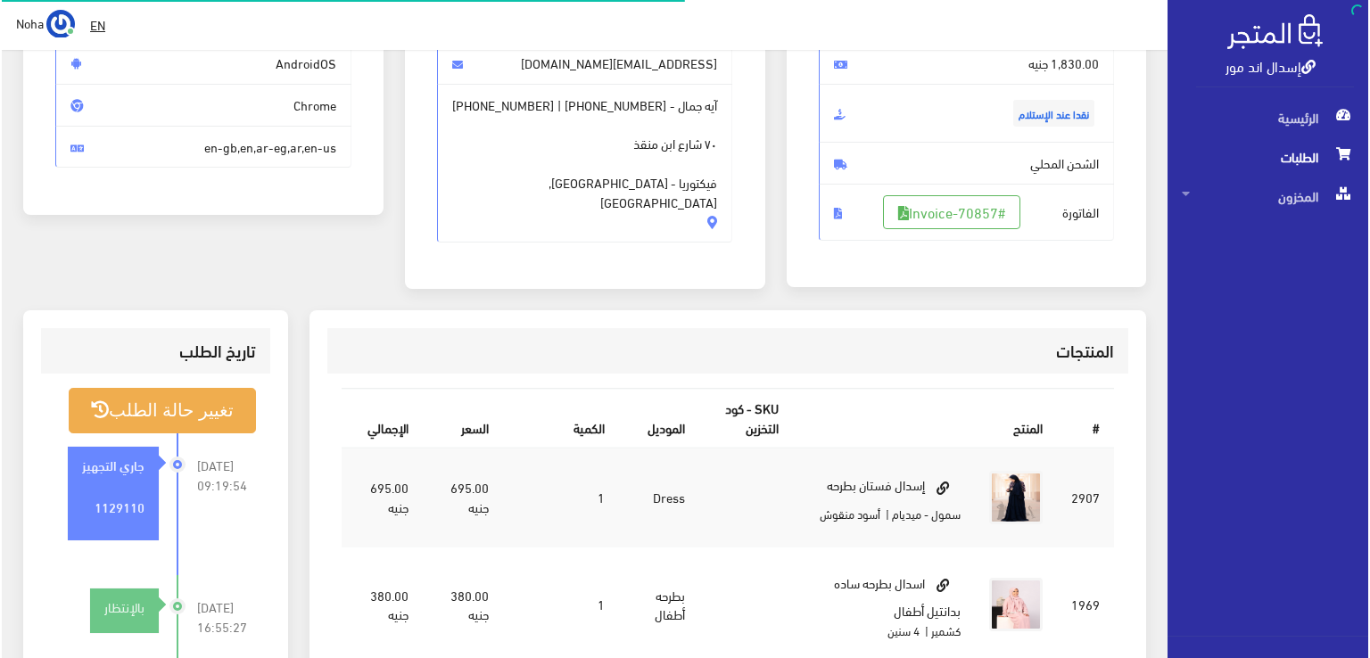
scroll to position [268, 0]
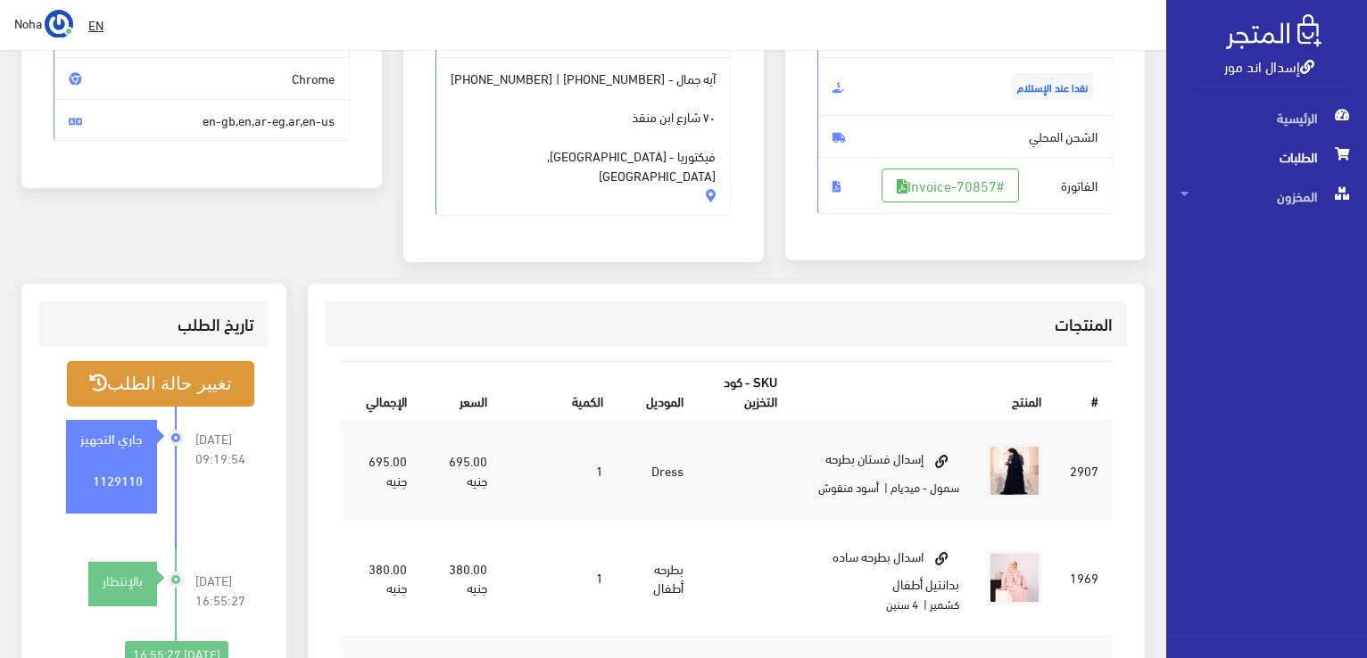
click at [184, 388] on button "تغيير حالة الطلب" at bounding box center [160, 384] width 187 height 46
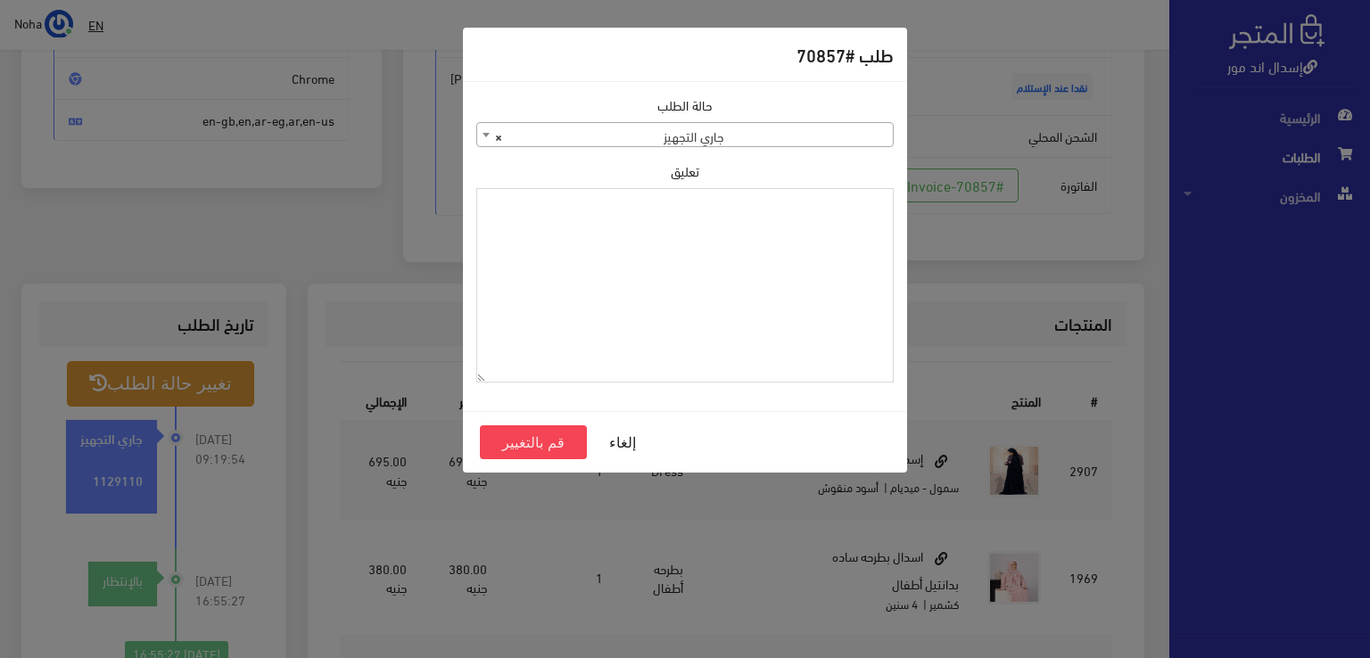
click at [581, 310] on textarea "تعليق" at bounding box center [685, 285] width 418 height 195
type textarea "رجع الفستان"
click at [542, 451] on button "قم بالتغيير" at bounding box center [533, 443] width 107 height 34
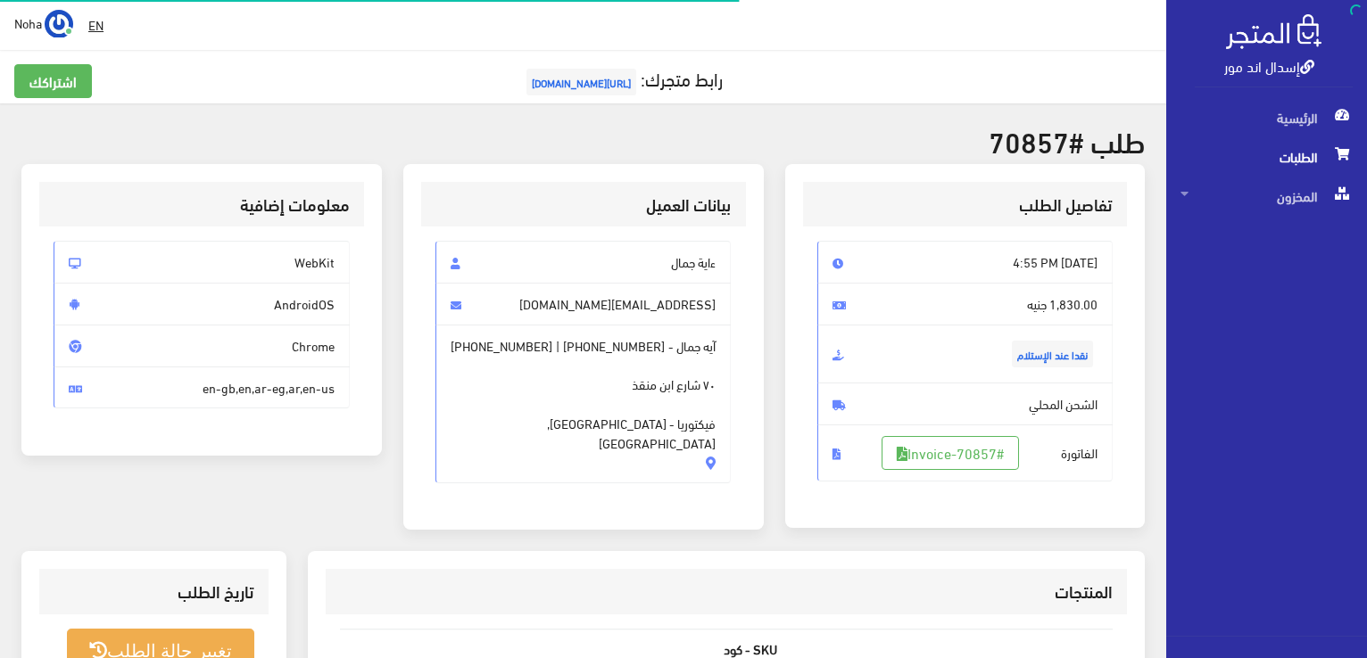
scroll to position [256, 0]
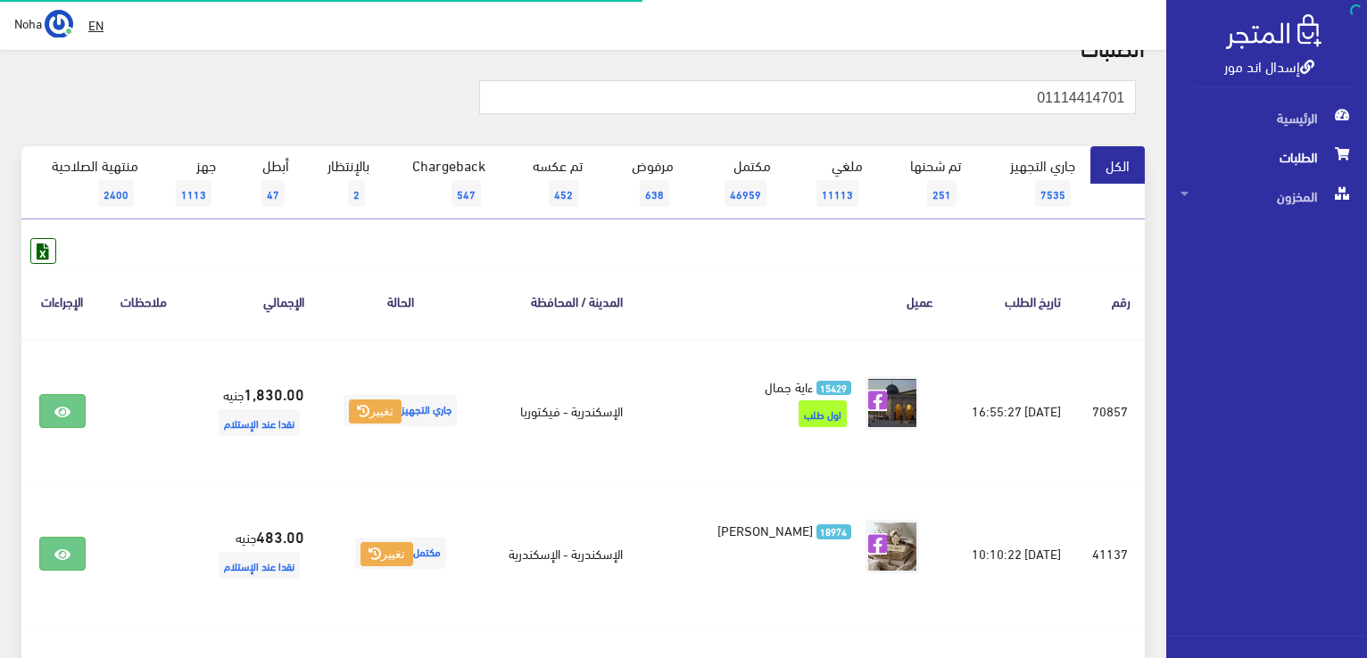
scroll to position [89, 0]
drag, startPoint x: 920, startPoint y: 105, endPoint x: 1310, endPoint y: 335, distance: 452.3
click at [1366, 355] on html "إسدال اند مور الرئيسية الطلبات" at bounding box center [683, 240] width 1367 height 658
type input "01114313173"
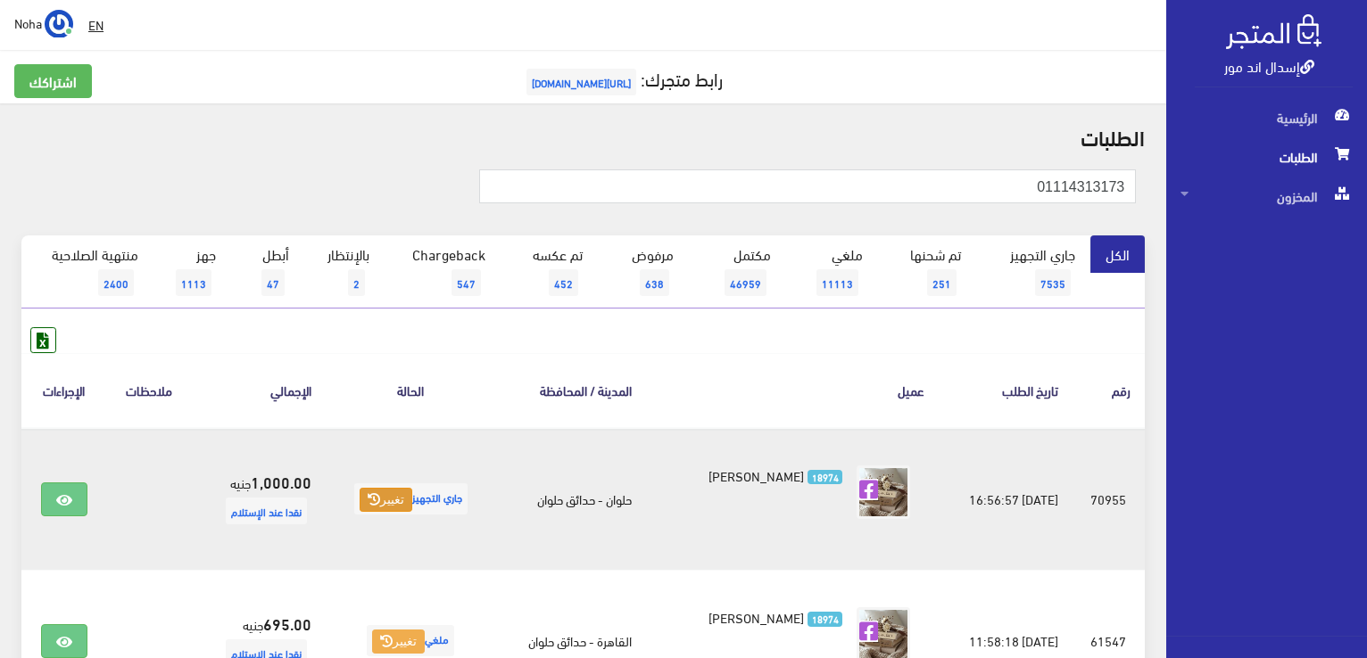
click at [360, 493] on button "تغيير" at bounding box center [386, 500] width 53 height 25
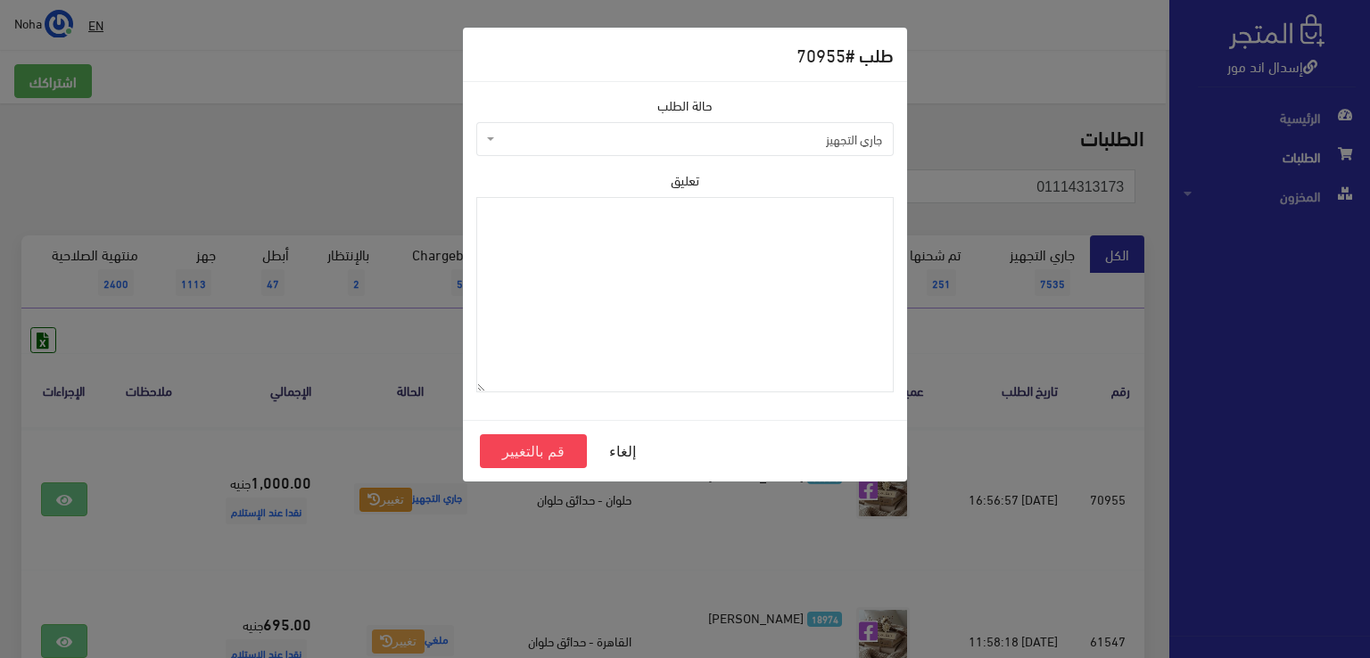
click at [607, 132] on span "جاري التجهيز" at bounding box center [691, 139] width 384 height 18
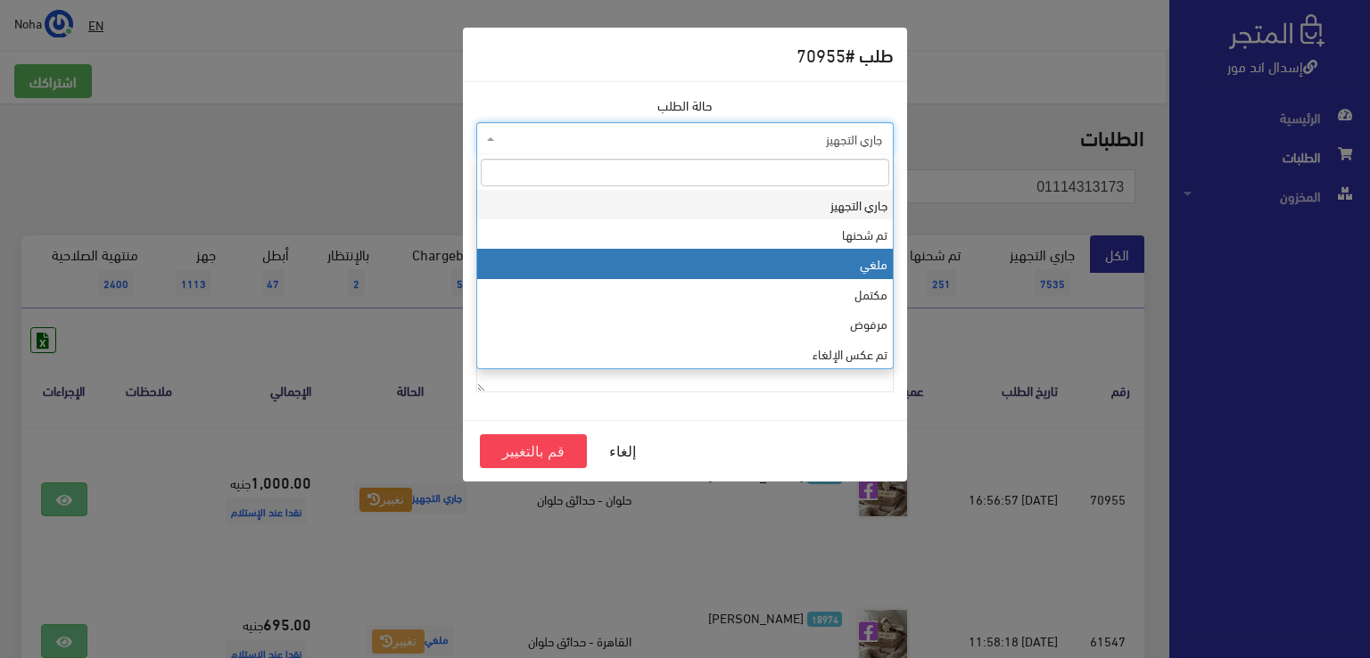
select select "3"
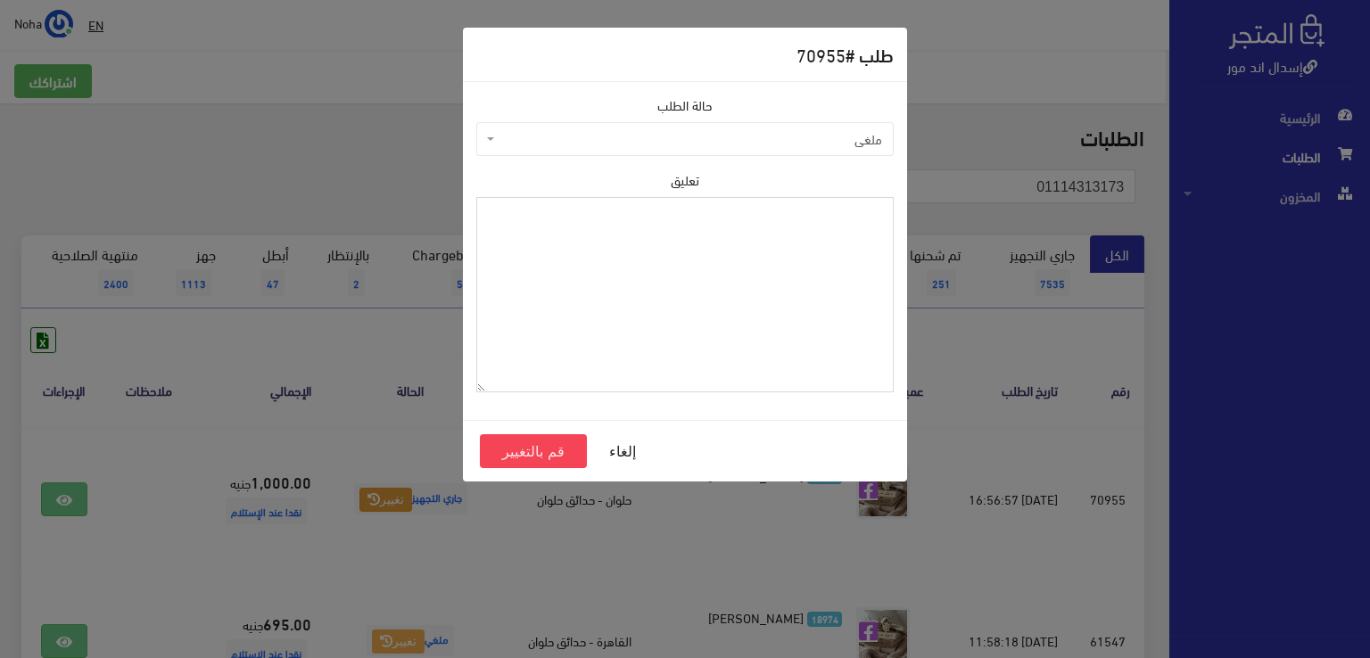
click at [569, 289] on textarea "تعليق" at bounding box center [685, 294] width 418 height 195
type textarea "رفض الاستلام مفتوح"
click at [541, 446] on button "قم بالتغيير" at bounding box center [533, 452] width 107 height 34
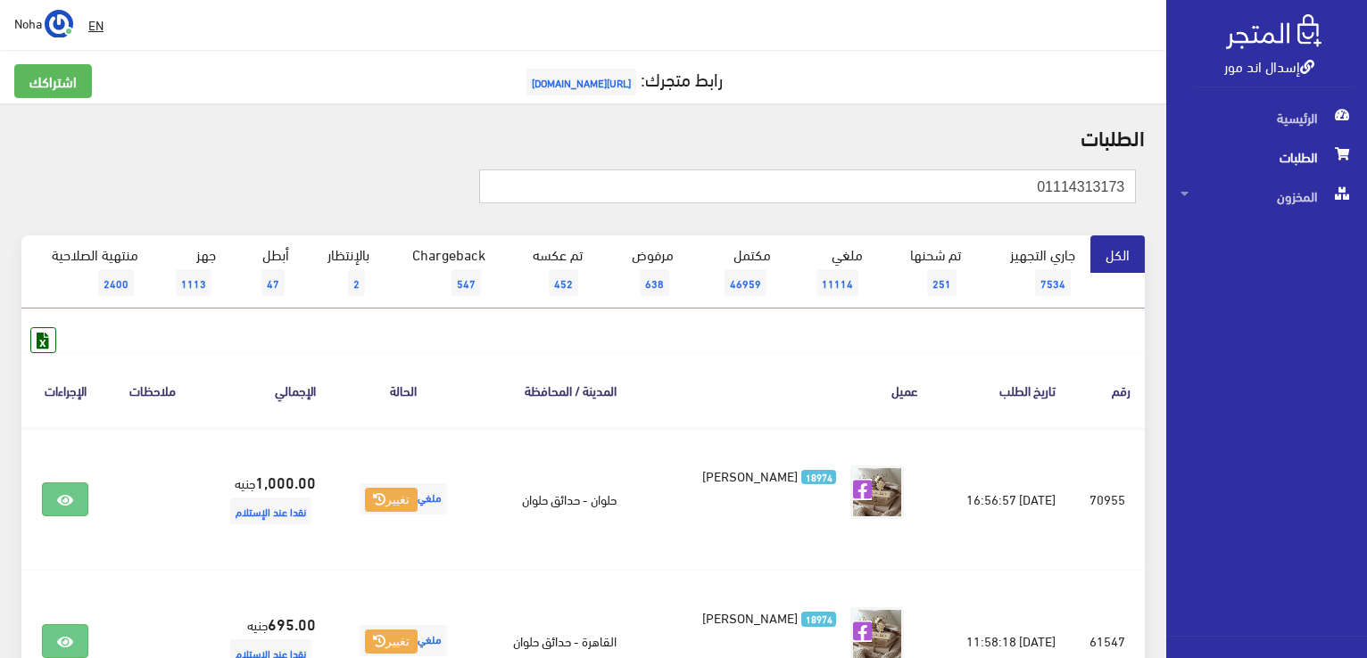
drag, startPoint x: 959, startPoint y: 194, endPoint x: 1370, endPoint y: 301, distance: 424.1
click at [1366, 301] on html "إسدال اند مور الرئيسية الطلبات" at bounding box center [683, 329] width 1367 height 658
type input "01007020167"
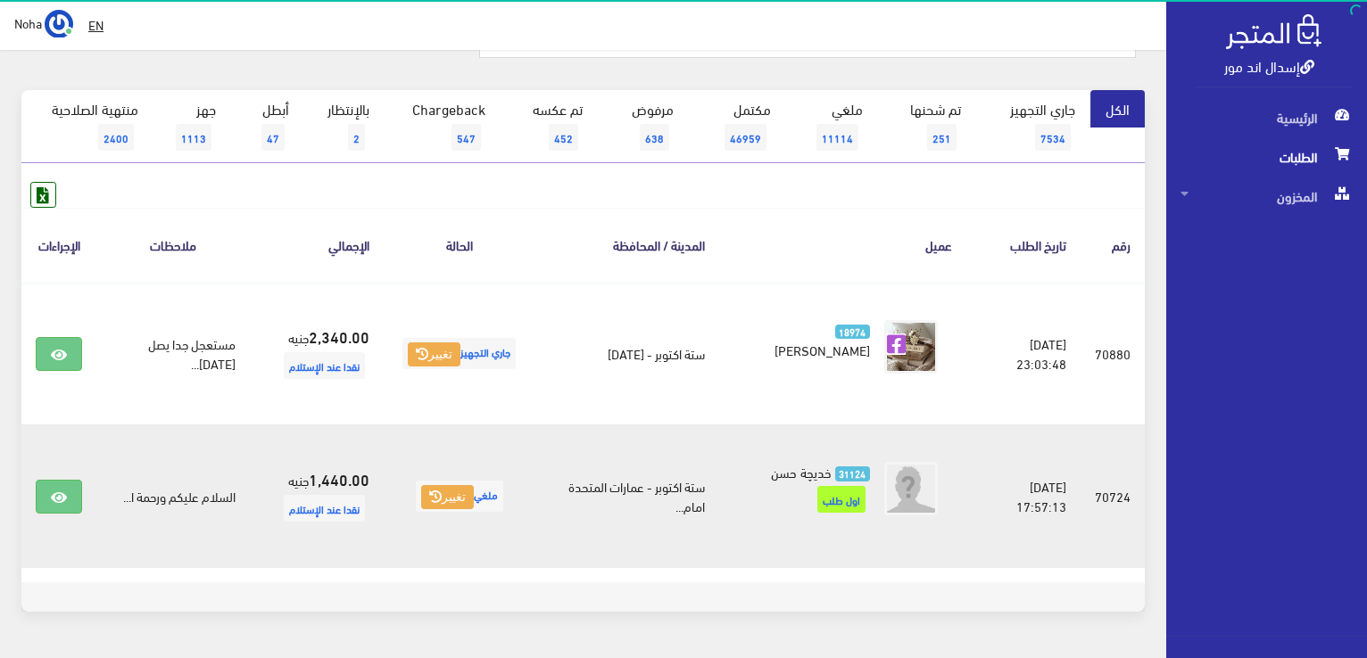
scroll to position [217, 0]
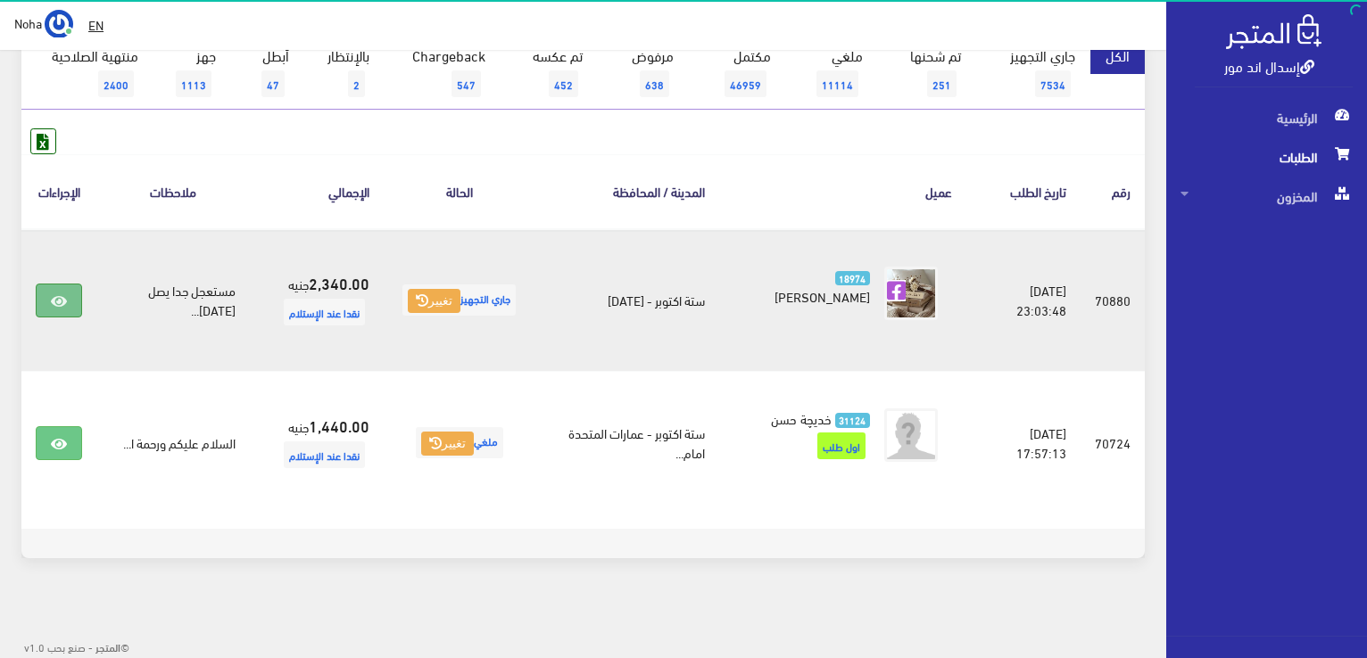
click at [64, 284] on link at bounding box center [59, 301] width 46 height 34
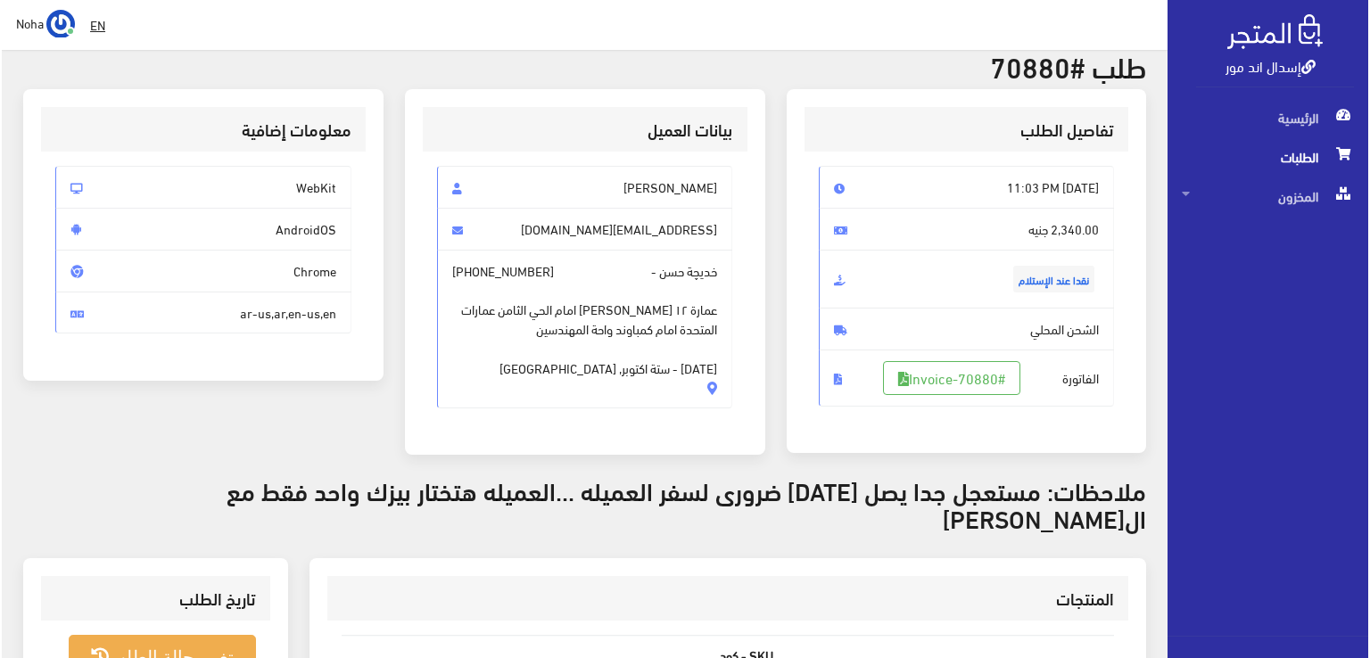
scroll to position [268, 0]
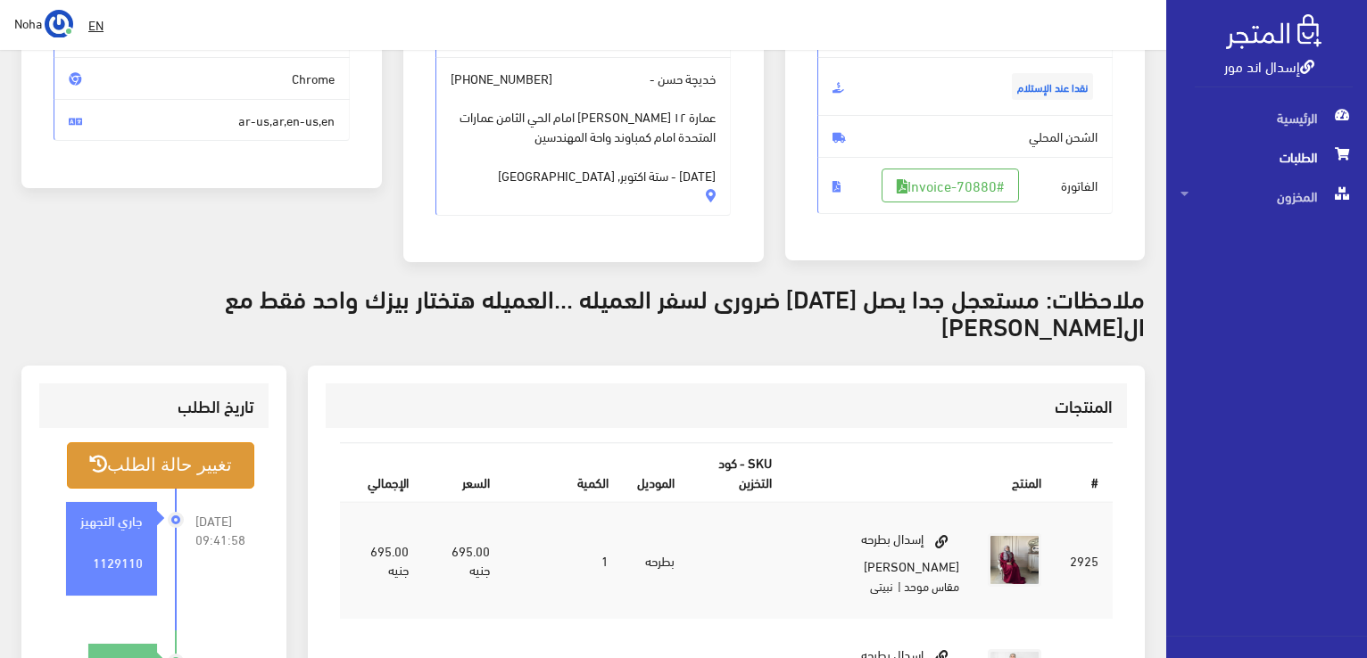
click at [191, 443] on button "تغيير حالة الطلب" at bounding box center [160, 466] width 187 height 46
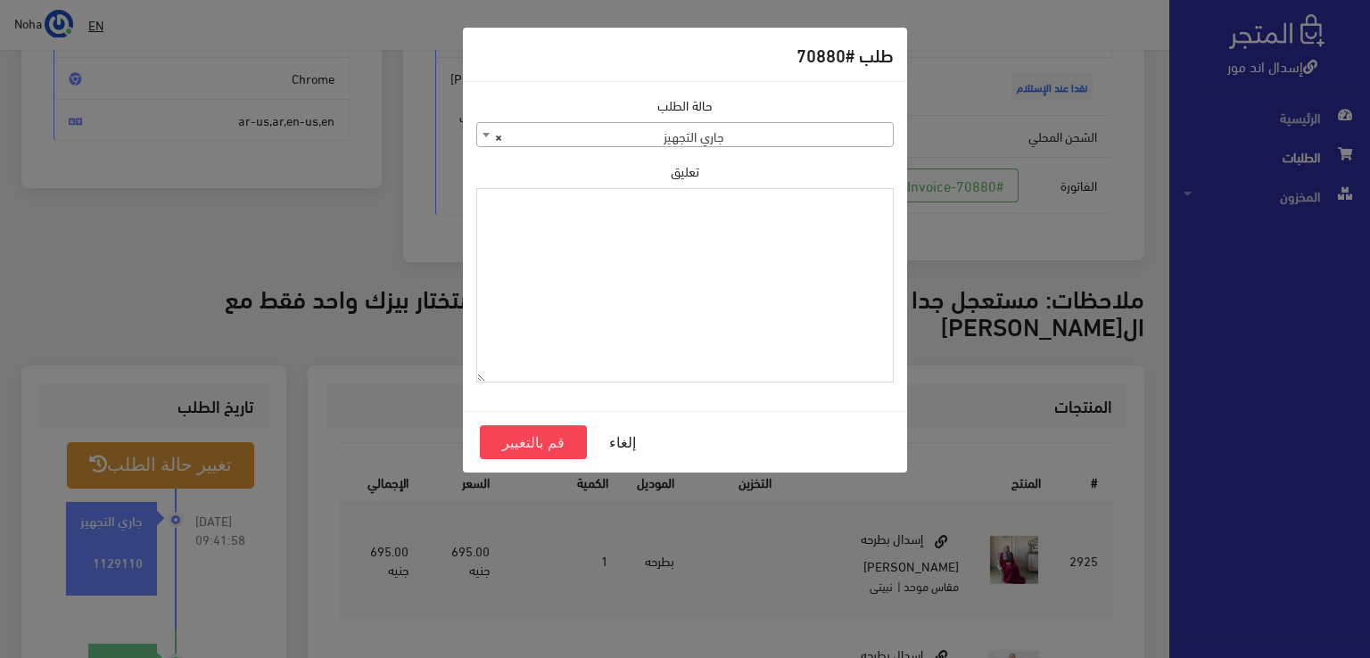
click at [623, 312] on textarea "تعليق" at bounding box center [685, 285] width 418 height 195
type textarea "رجع المنت وبيزك"
click at [508, 437] on button "قم بالتغيير" at bounding box center [533, 443] width 107 height 34
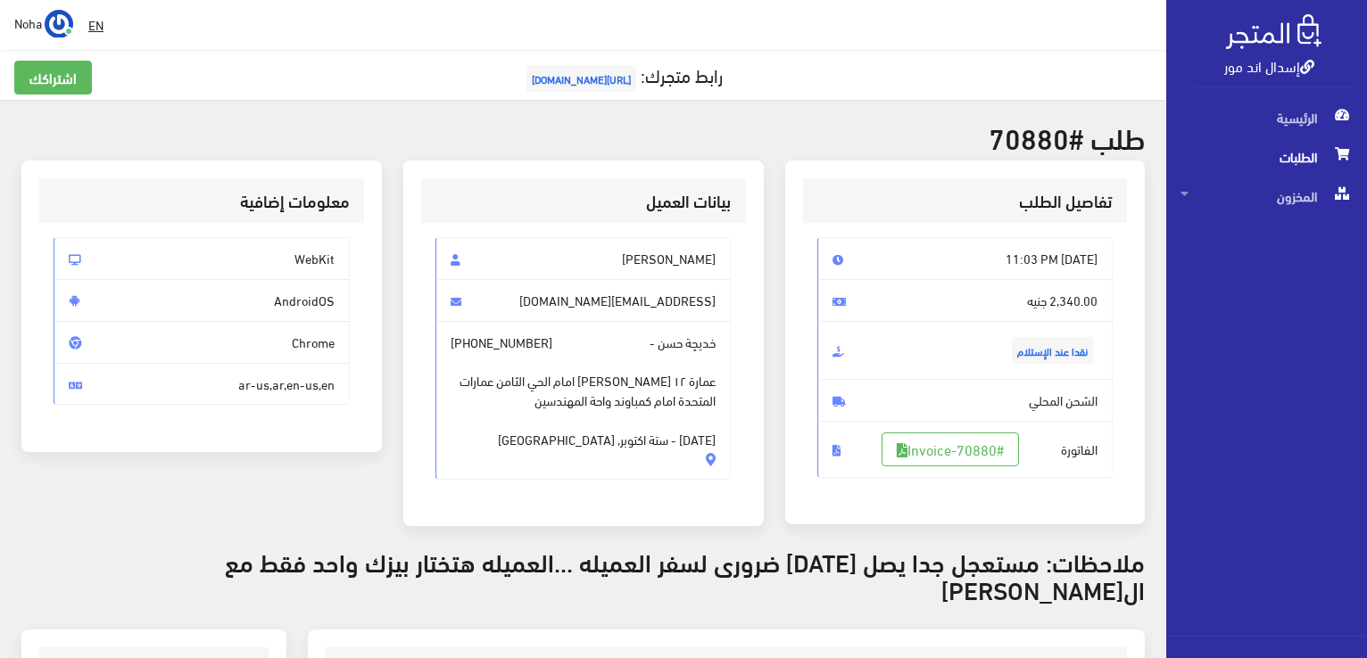
scroll to position [446, 0]
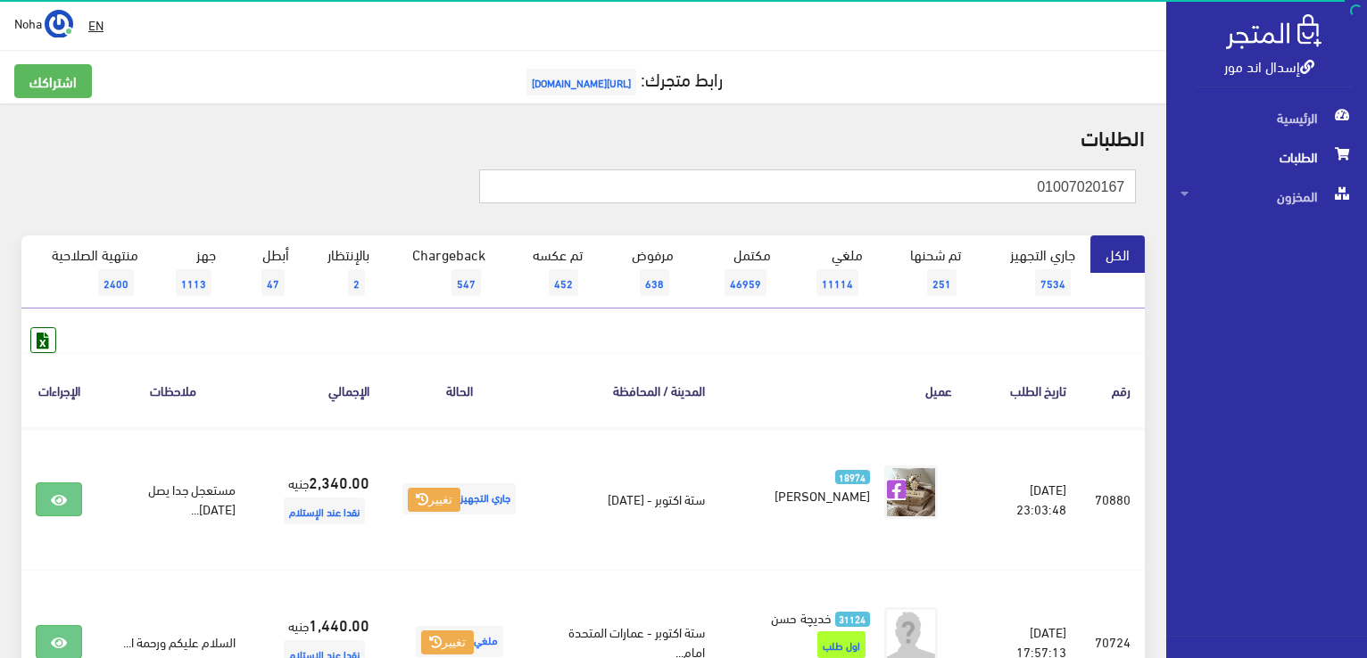
drag, startPoint x: 891, startPoint y: 170, endPoint x: 1370, endPoint y: 291, distance: 493.4
click at [1366, 291] on html "إسدال اند مور الرئيسية الطلبات" at bounding box center [683, 329] width 1367 height 658
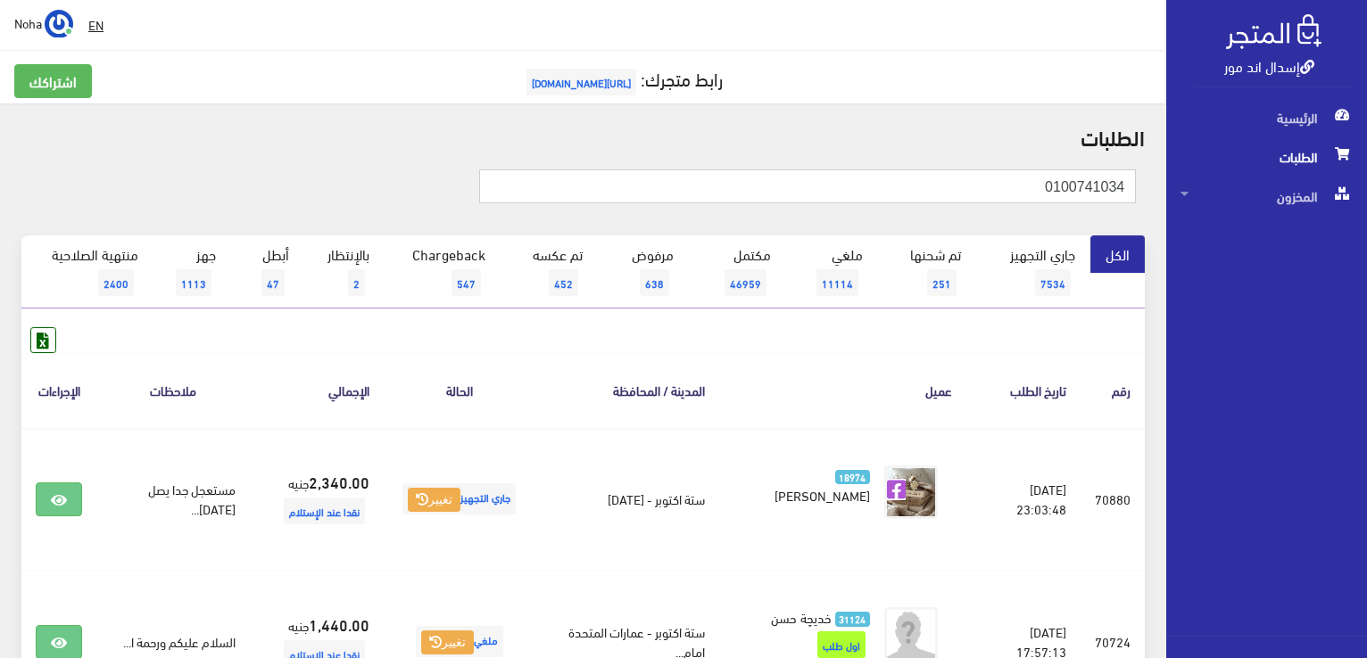
type input "0100741034"
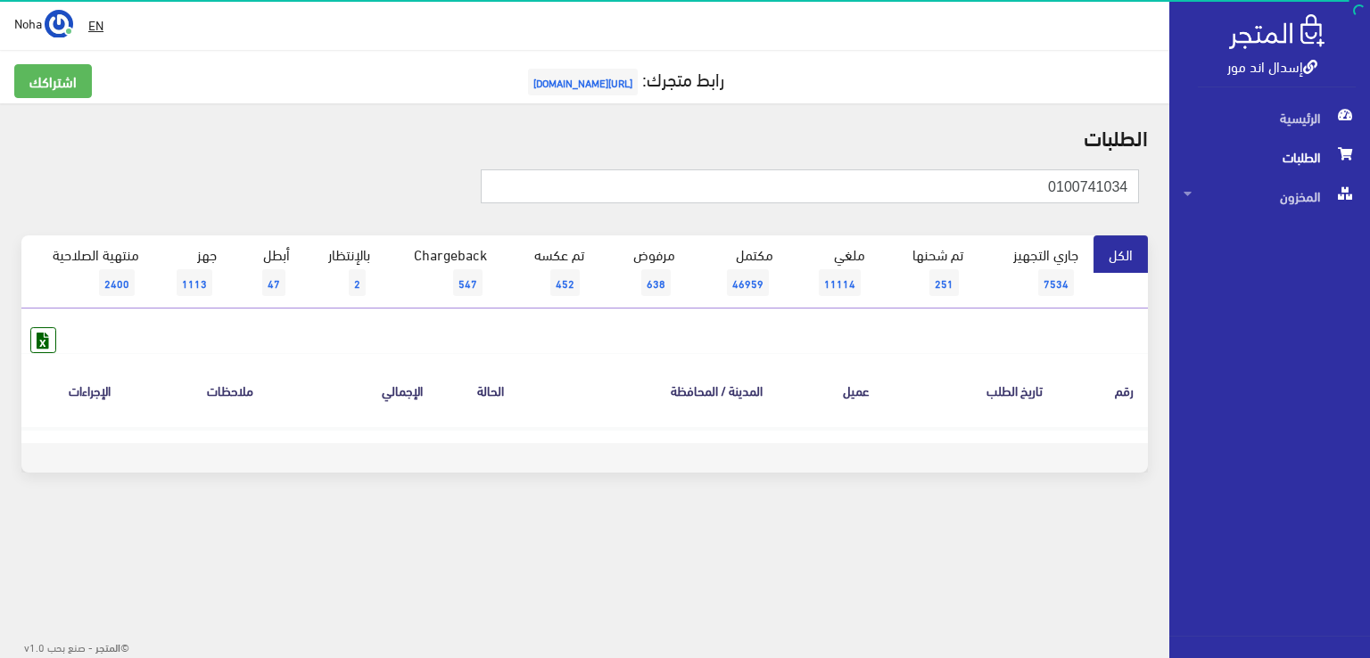
drag, startPoint x: 1054, startPoint y: 204, endPoint x: 1370, endPoint y: 234, distance: 317.2
click at [1370, 234] on div "إسدال اند مور الرئيسية الطلبات المخزون" at bounding box center [685, 286] width 1370 height 573
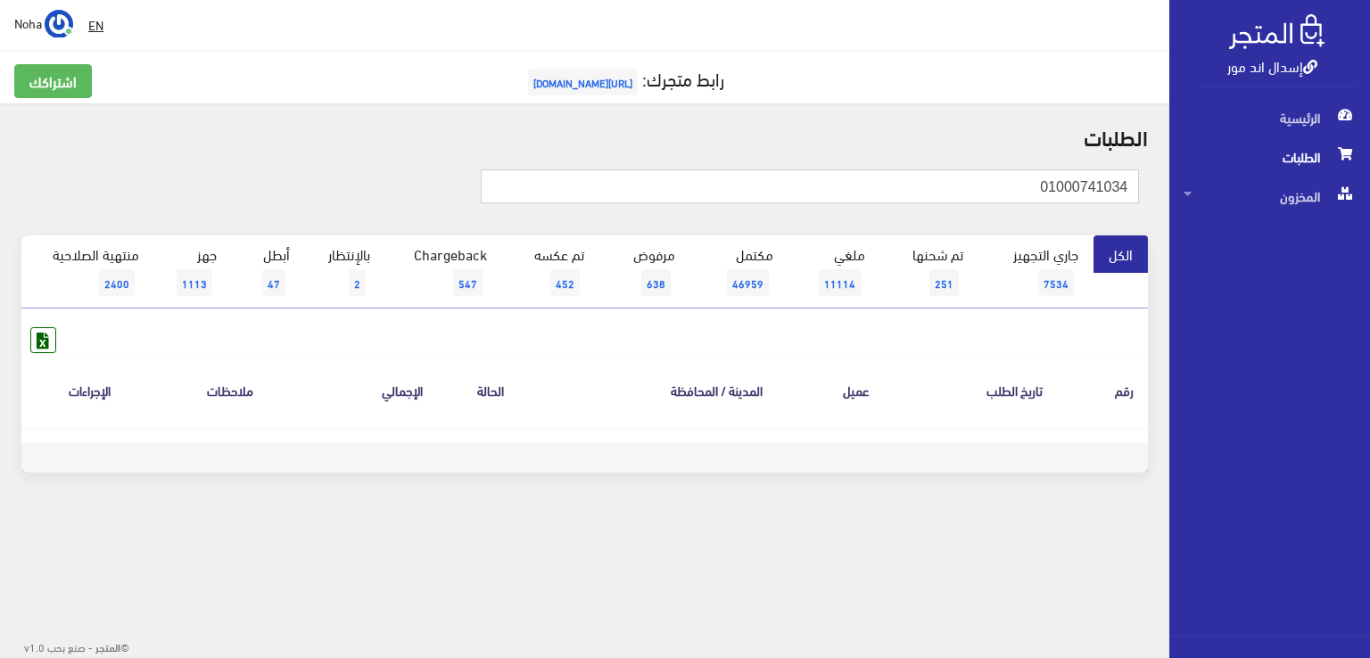
type input "01000741034"
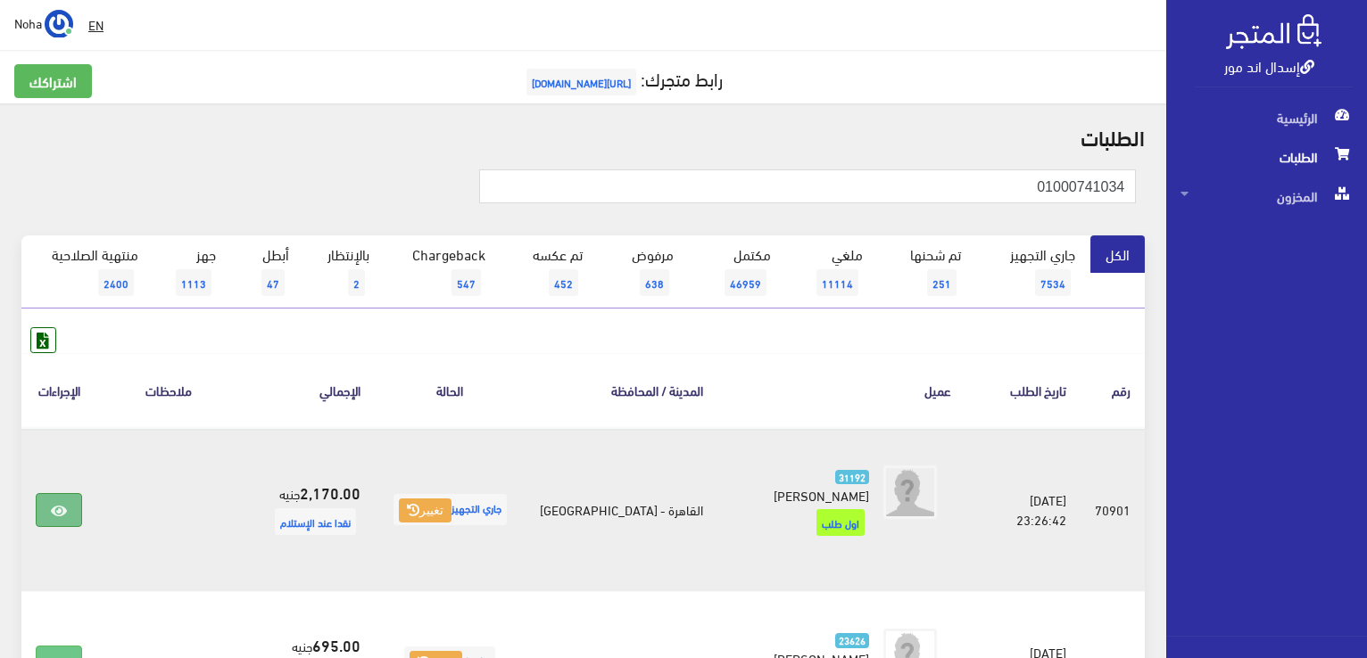
click at [62, 504] on icon at bounding box center [59, 511] width 16 height 14
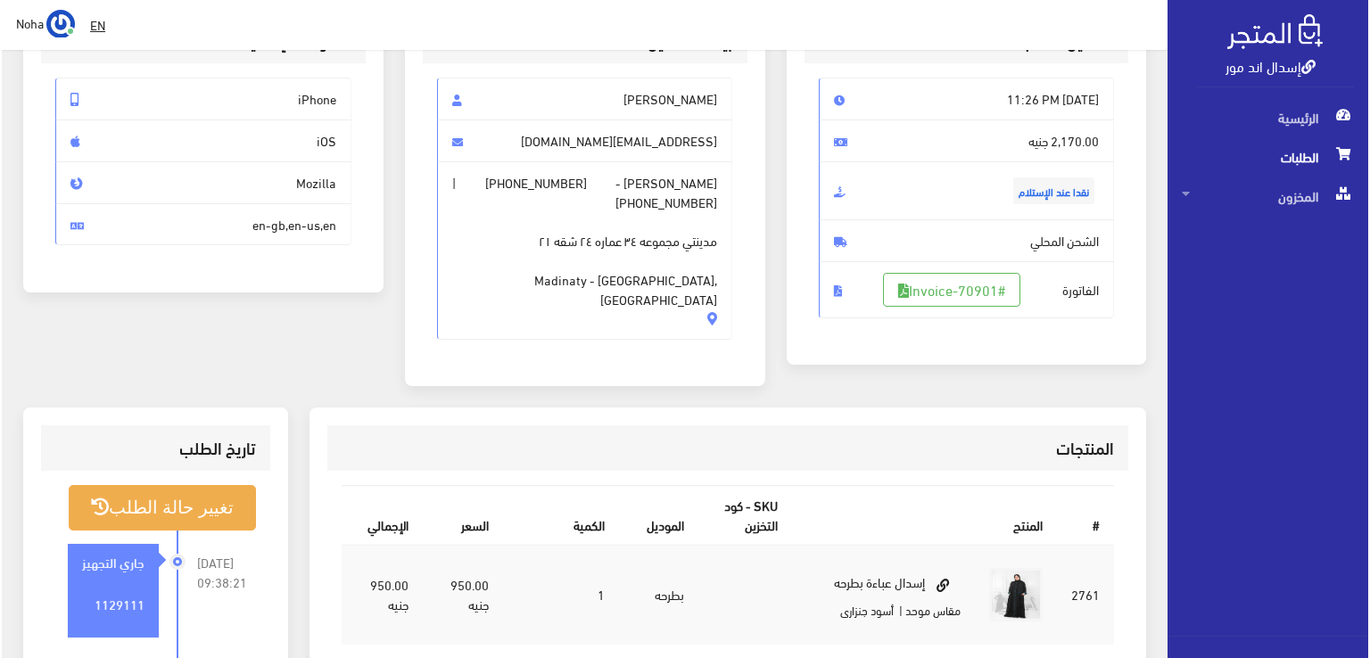
scroll to position [357, 0]
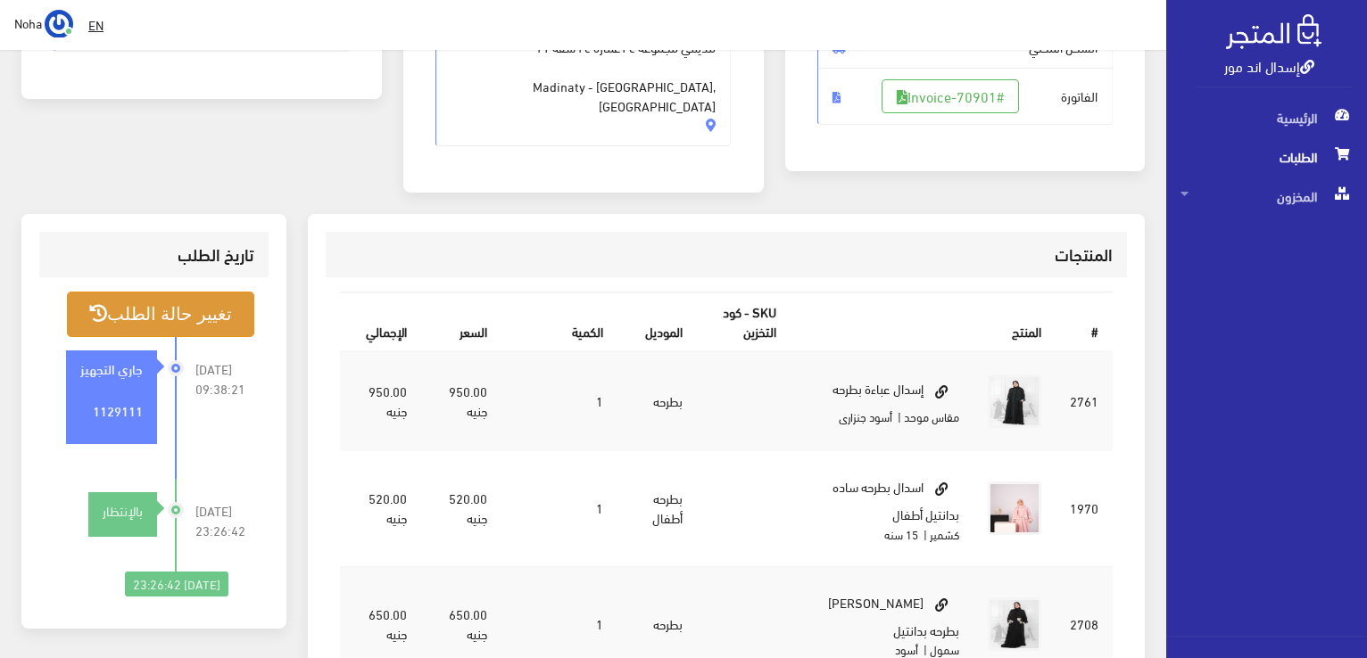
click at [139, 292] on button "تغيير حالة الطلب" at bounding box center [160, 315] width 187 height 46
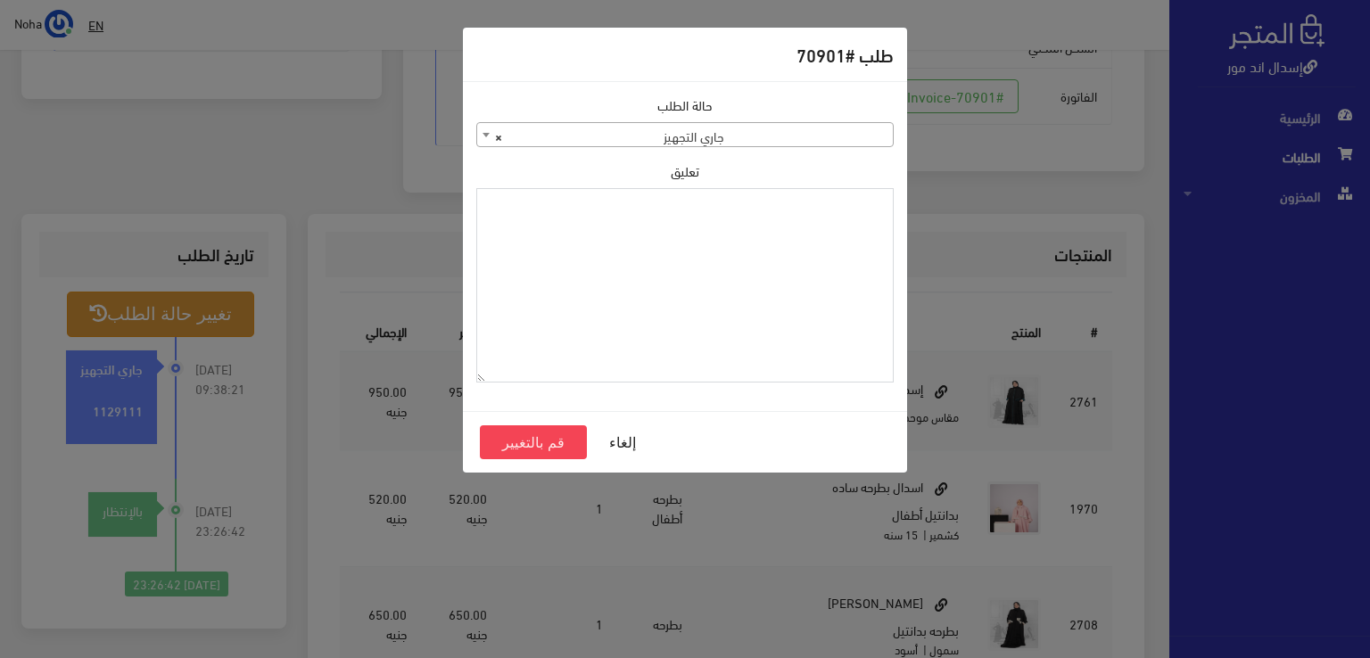
click at [696, 255] on textarea "تعليق" at bounding box center [685, 285] width 418 height 195
type textarea "رجع الاثنين الاسود"
click at [550, 441] on button "قم بالتغيير" at bounding box center [533, 443] width 107 height 34
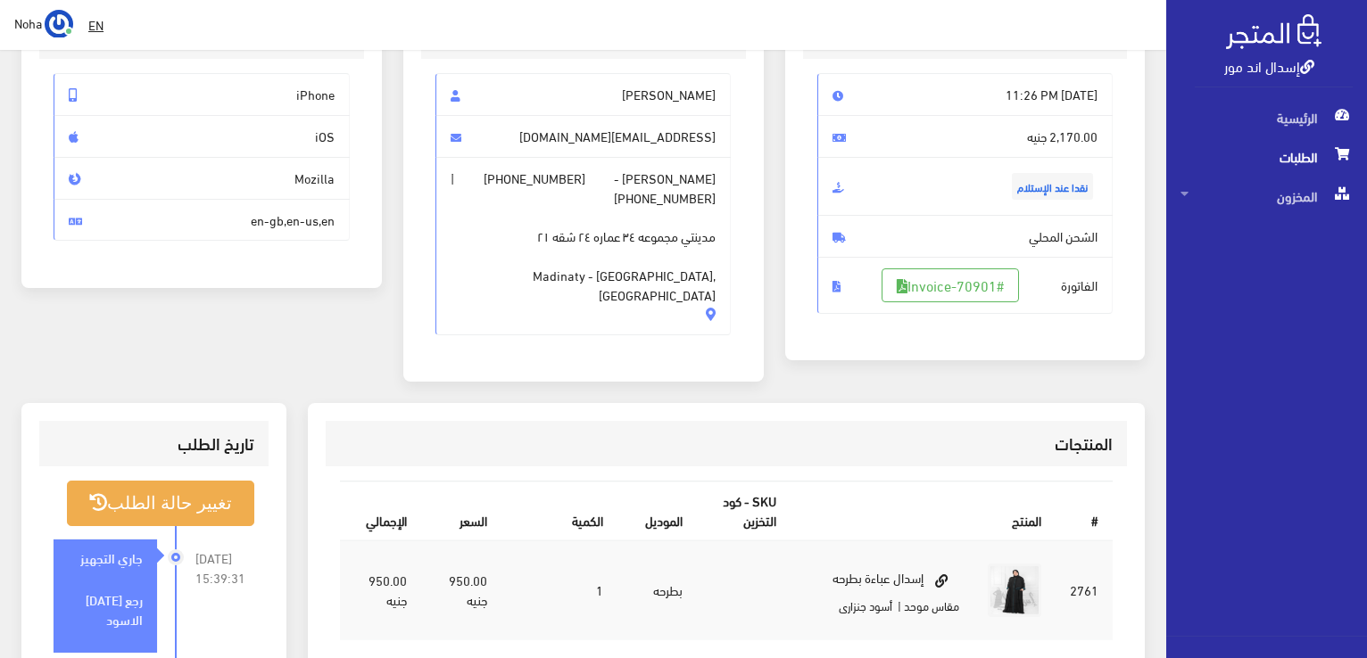
scroll to position [357, 0]
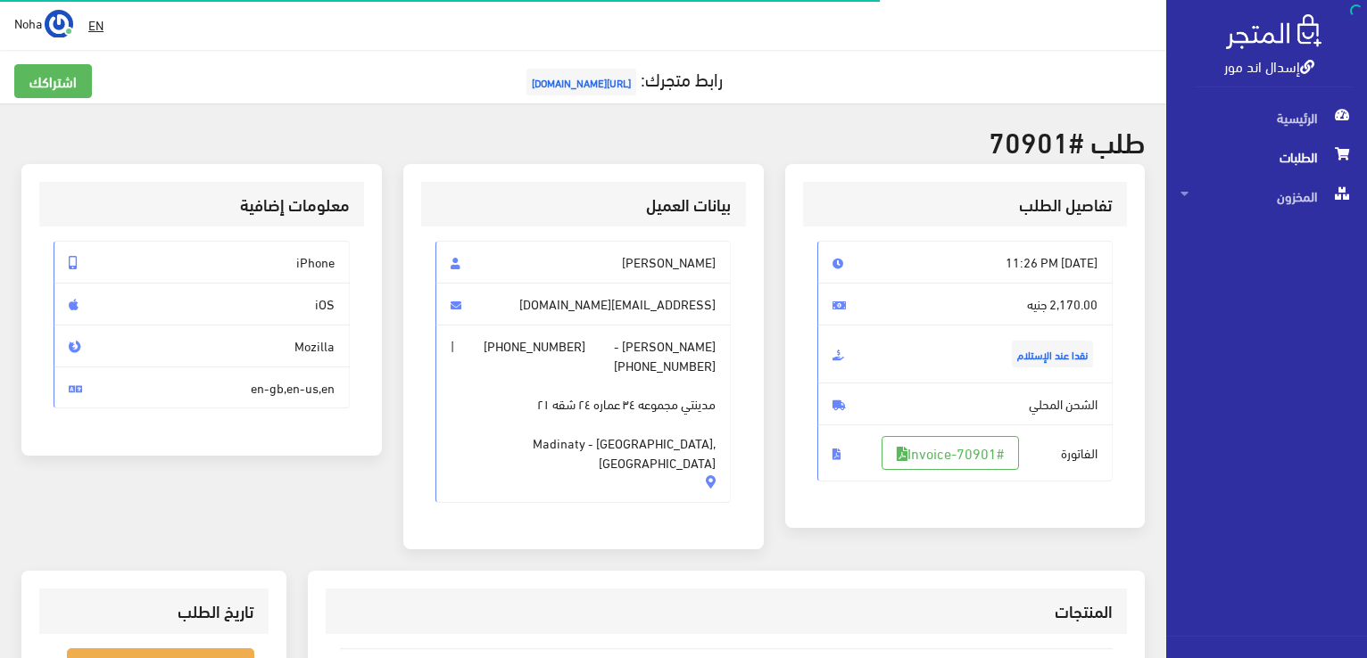
scroll to position [351, 0]
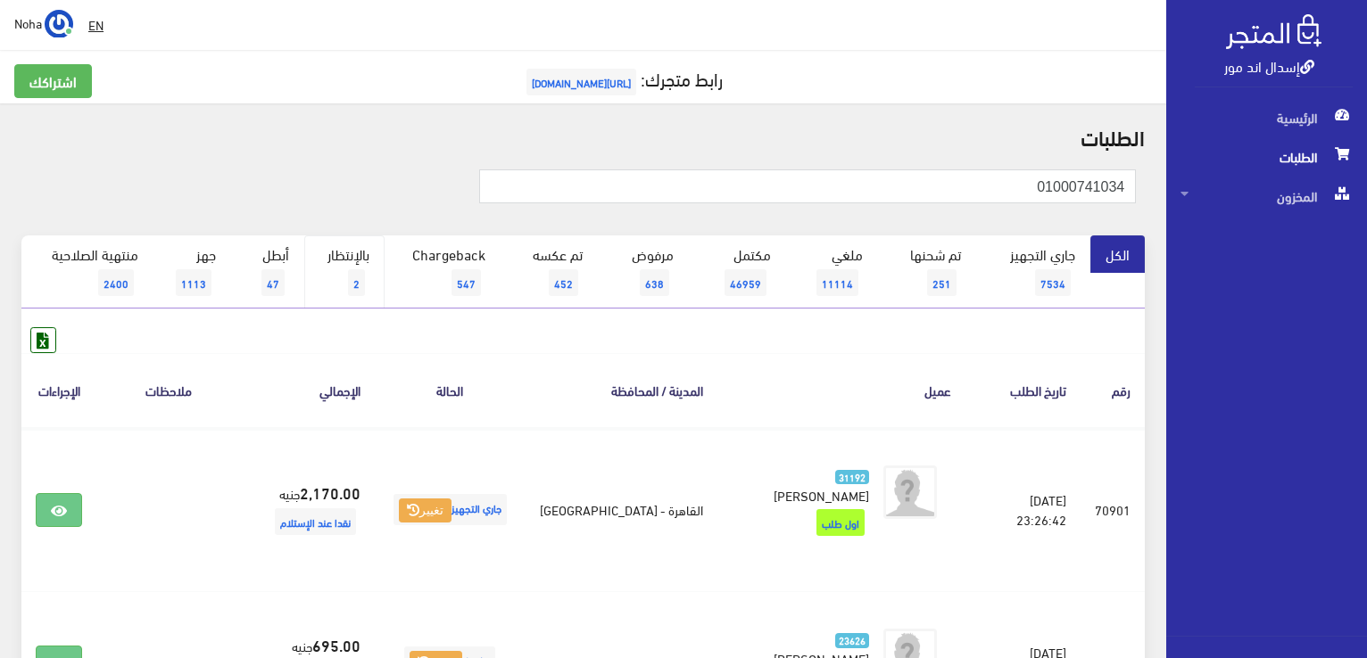
click at [353, 265] on link "بالإنتظار 2" at bounding box center [344, 272] width 80 height 73
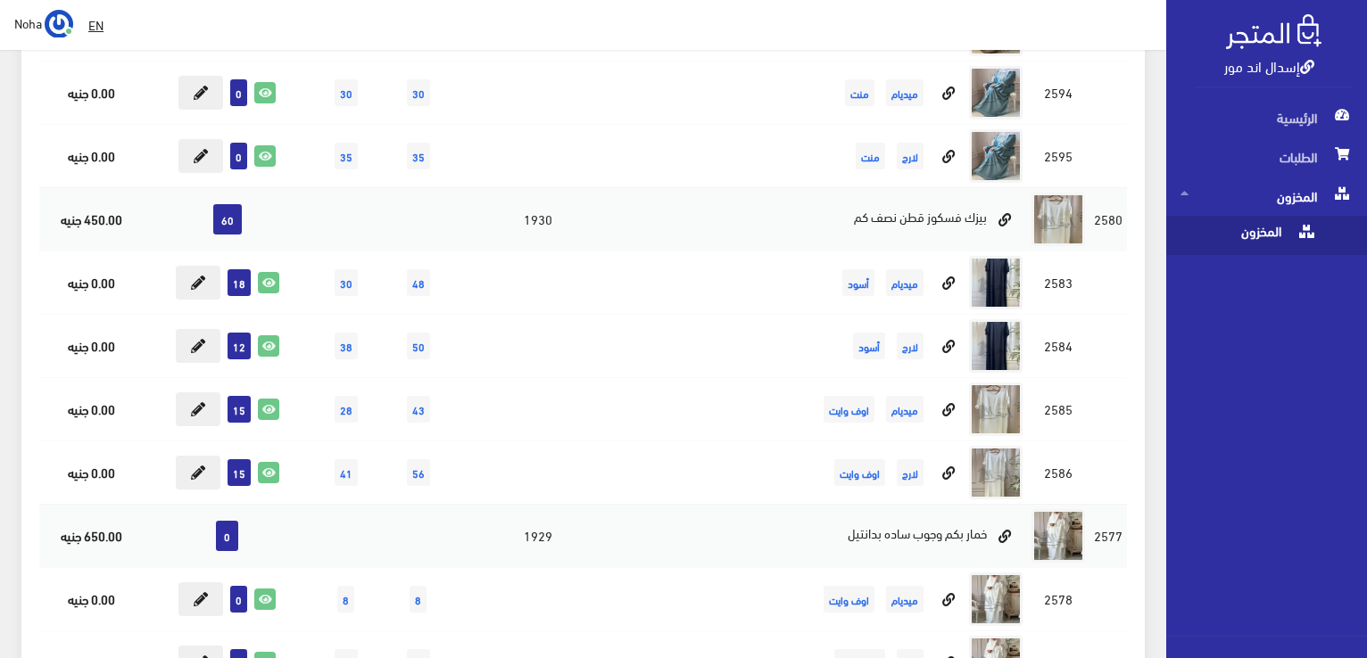
scroll to position [12580, 0]
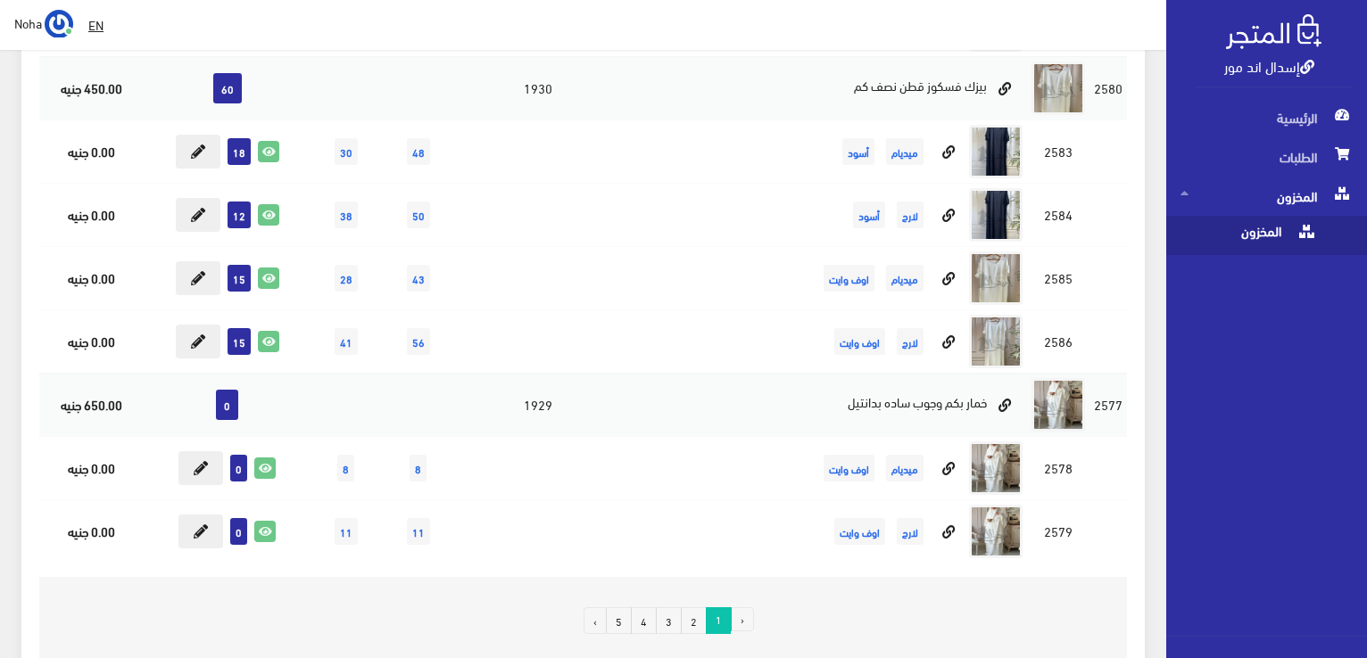
click at [698, 608] on link "2" at bounding box center [694, 621] width 26 height 27
click at [699, 608] on link "2" at bounding box center [694, 621] width 26 height 27
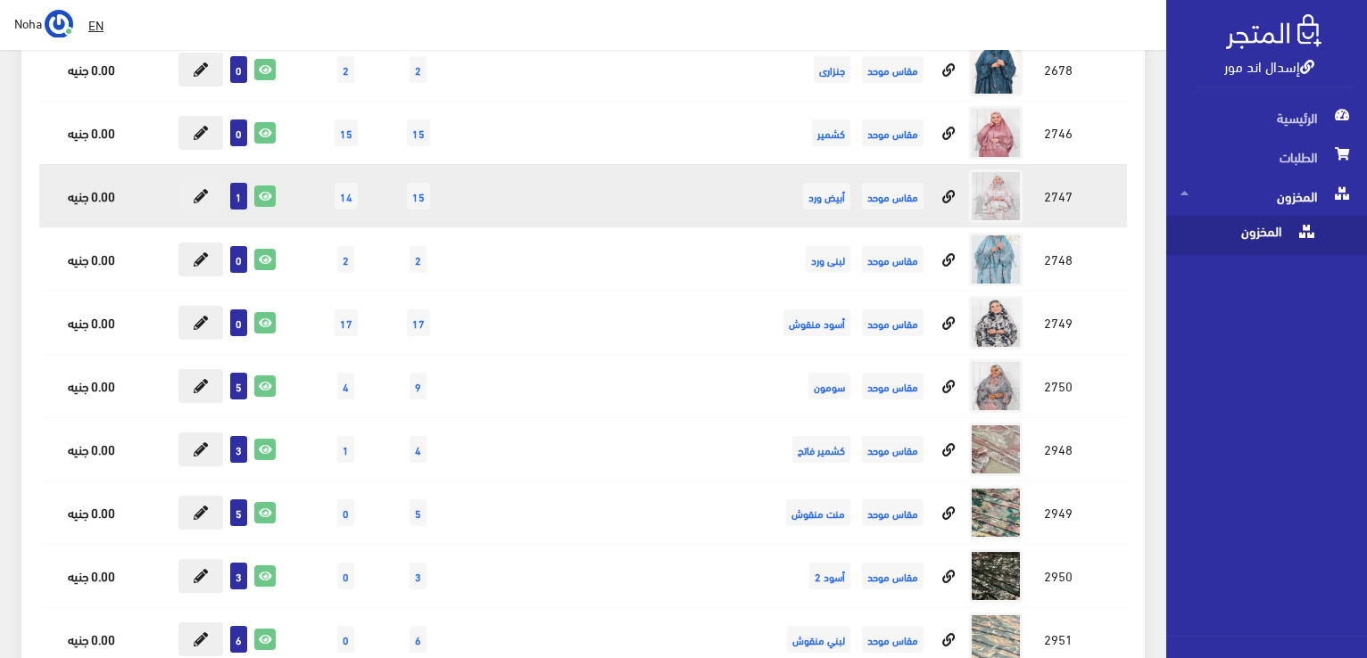
scroll to position [15952, 0]
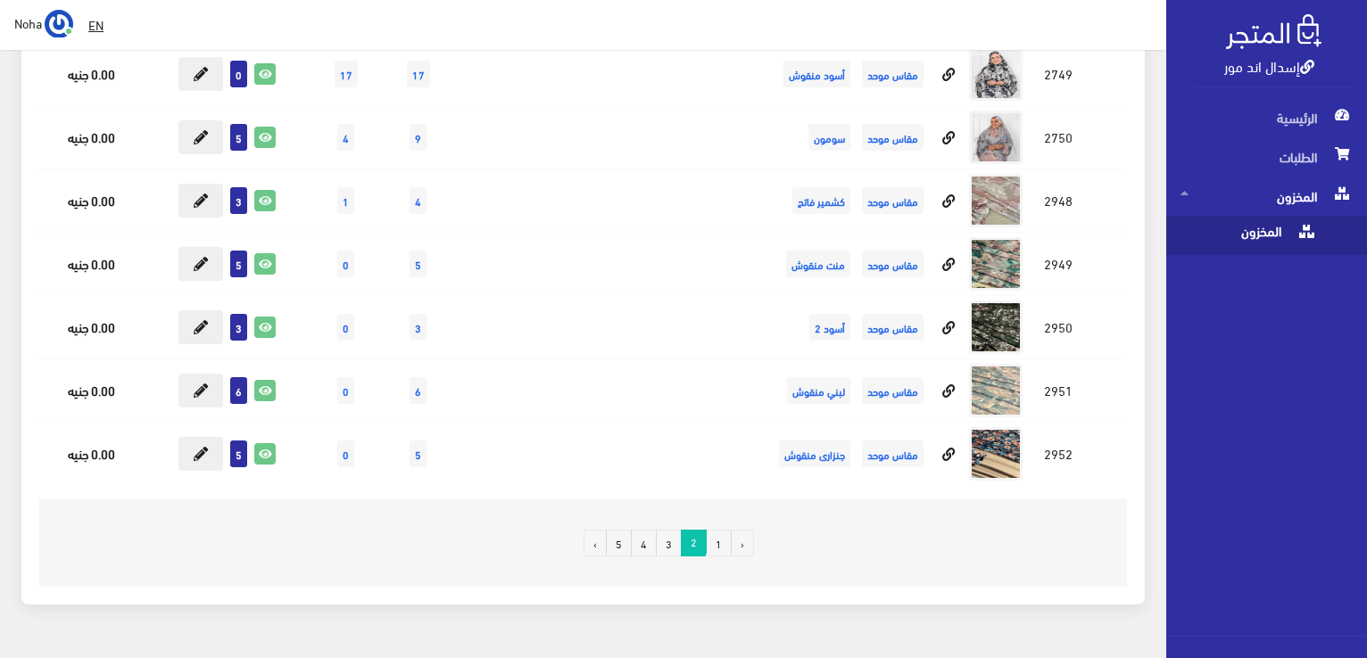
click at [670, 530] on link "3" at bounding box center [669, 543] width 26 height 27
click at [667, 530] on link "3" at bounding box center [669, 543] width 26 height 27
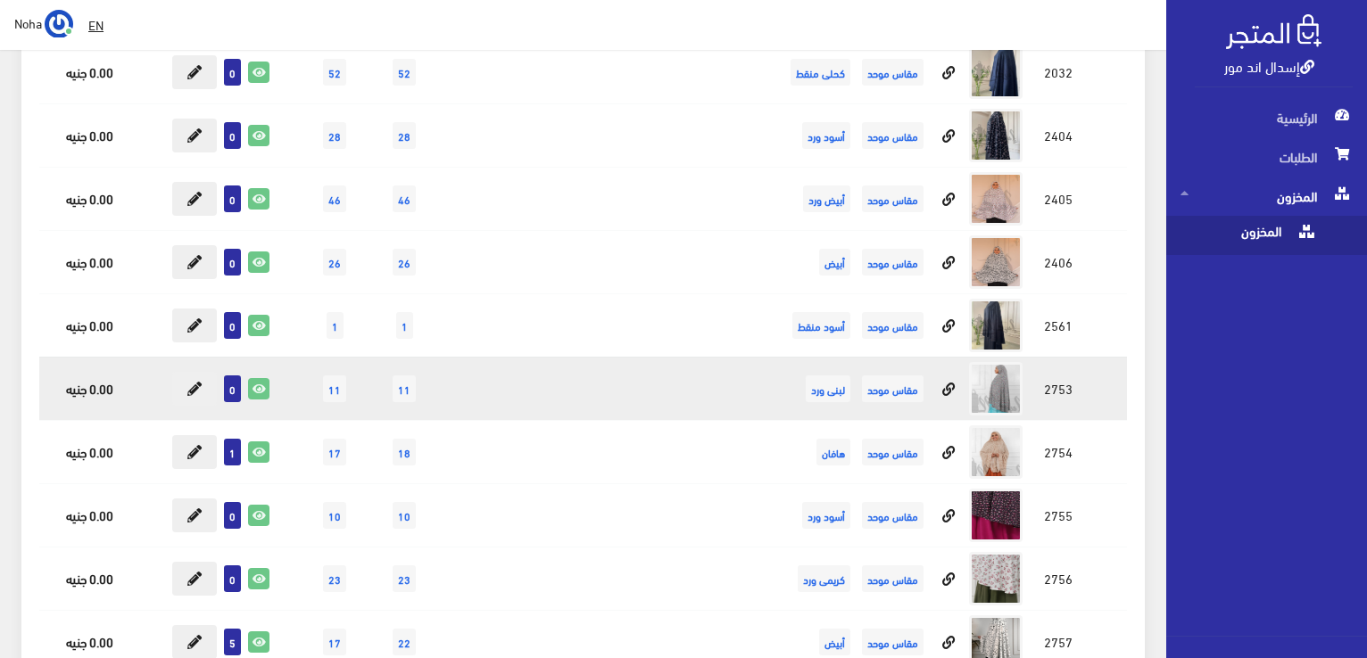
scroll to position [14632, 0]
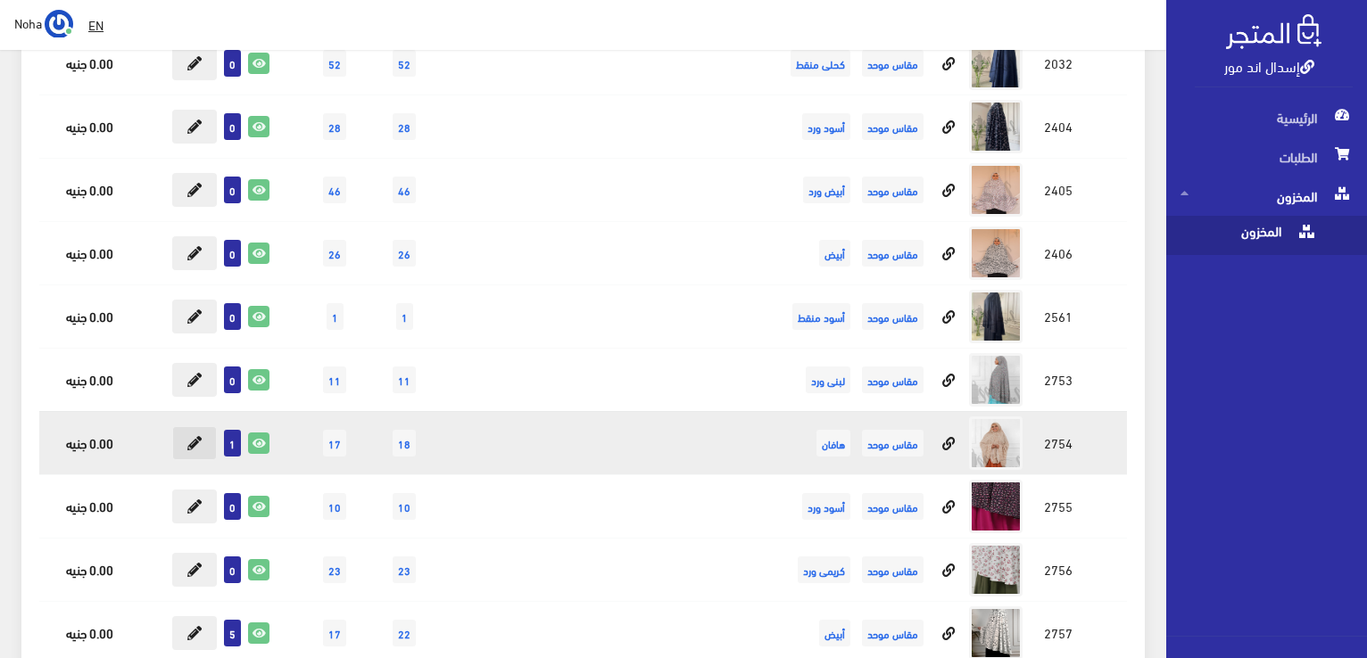
click at [185, 426] on button at bounding box center [194, 443] width 45 height 34
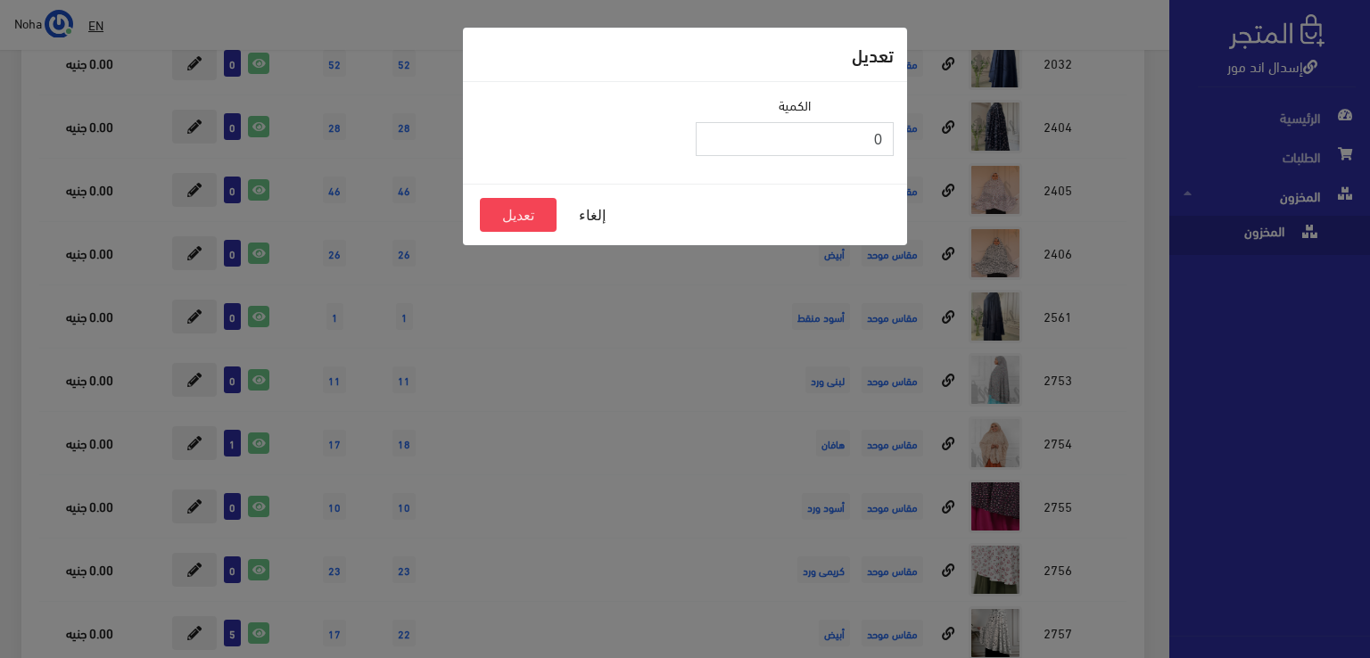
click at [714, 144] on input "0" at bounding box center [795, 139] width 198 height 34
click at [464, 225] on div "إلغاء تعديل" at bounding box center [685, 215] width 444 height 62
click at [522, 211] on button "تعديل" at bounding box center [518, 215] width 77 height 34
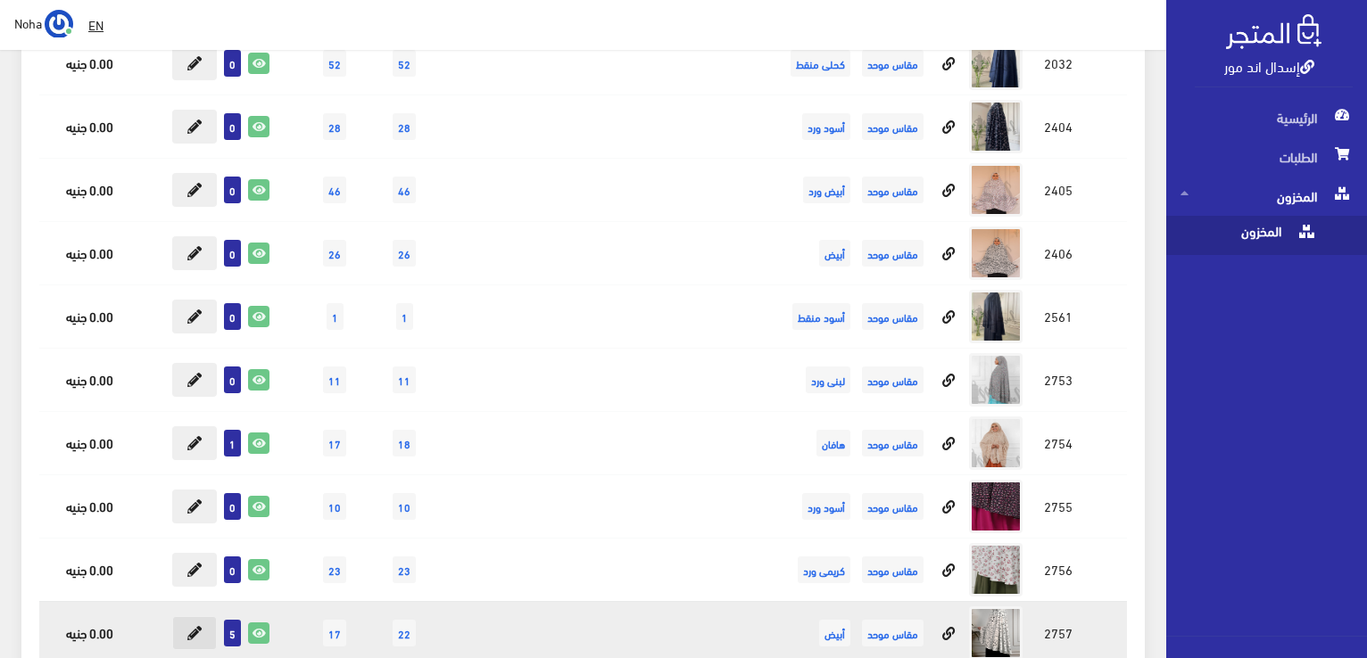
click at [185, 617] on button at bounding box center [194, 634] width 45 height 34
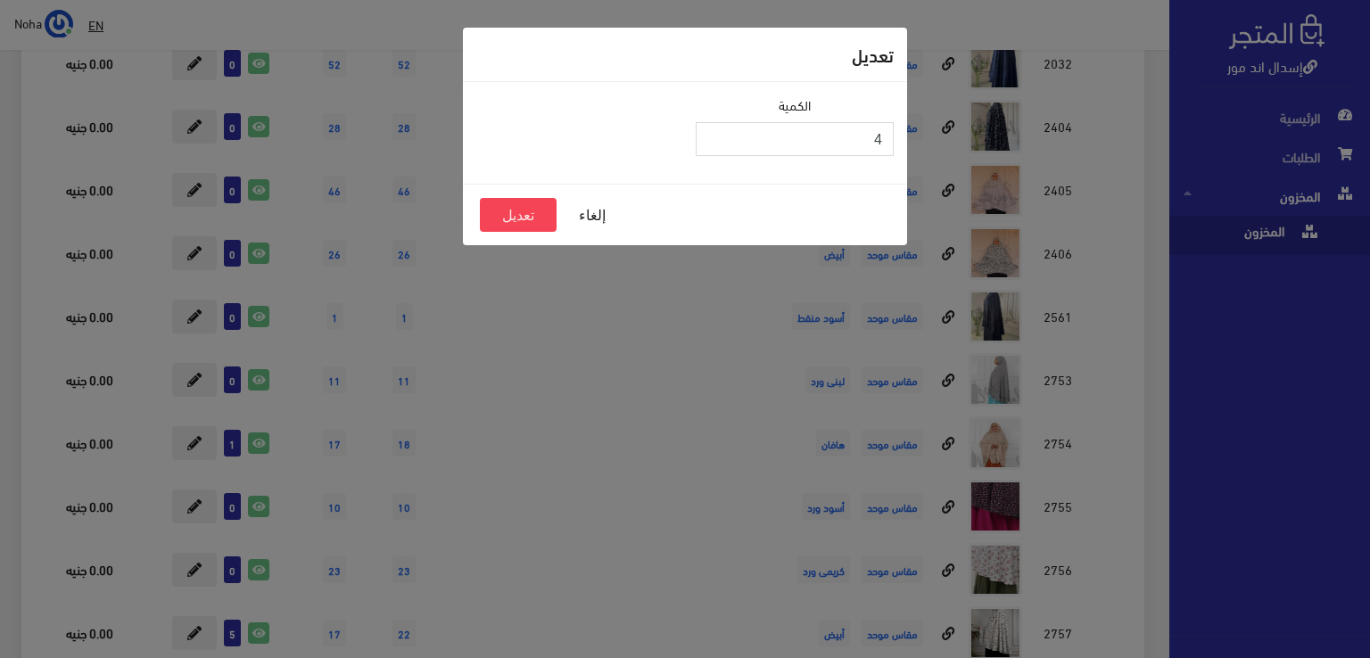
type input "4"
click at [710, 142] on input "4" at bounding box center [795, 139] width 198 height 34
click at [524, 214] on button "تعديل" at bounding box center [518, 215] width 77 height 34
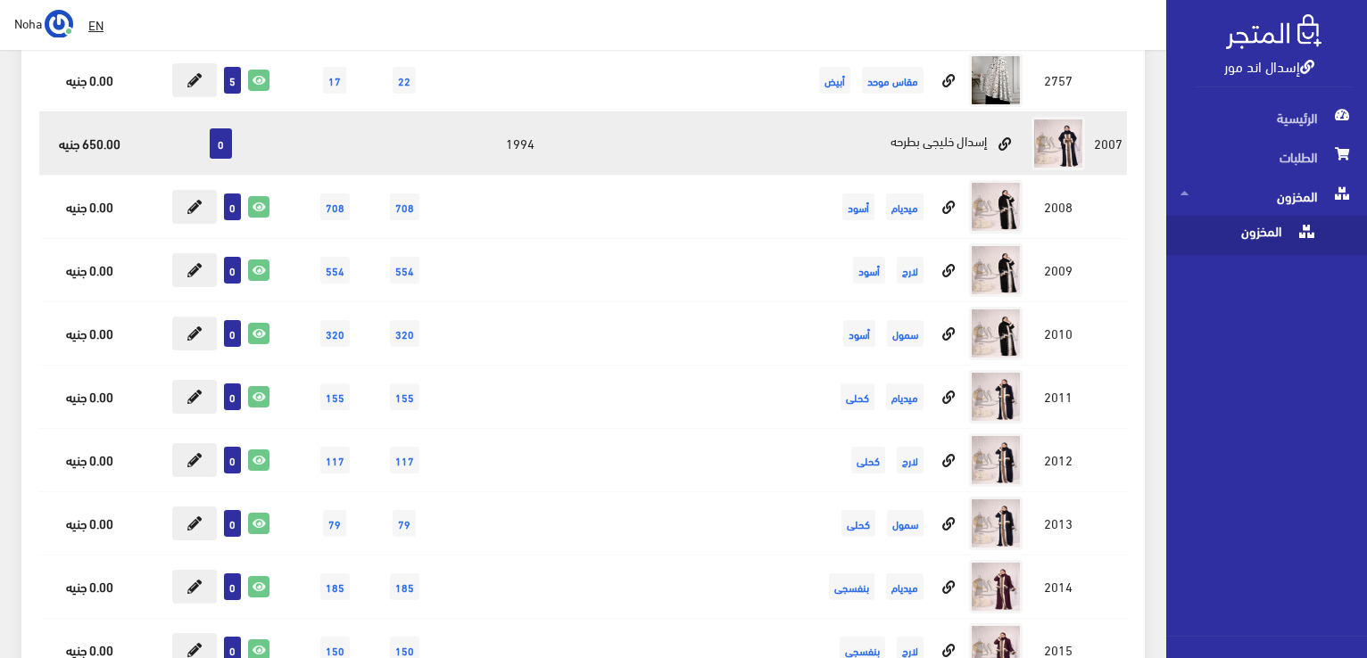
scroll to position [15257, 0]
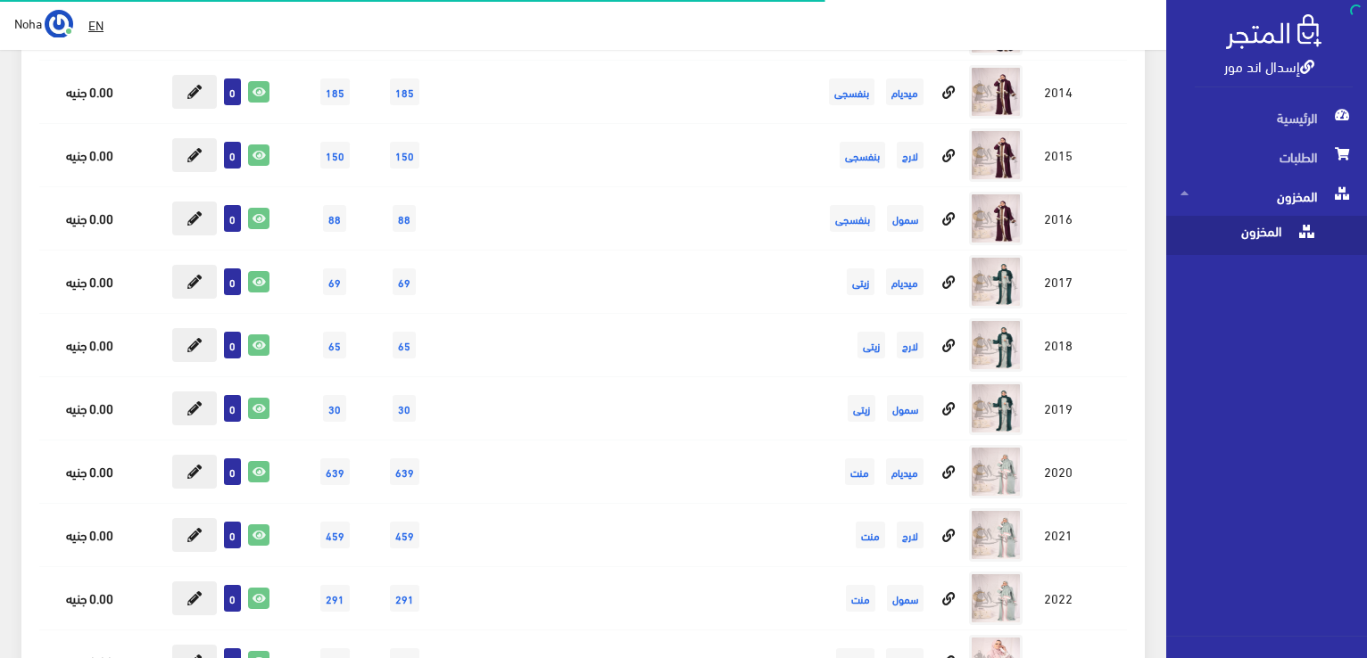
scroll to position [16394, 0]
